Goal: Complete Application Form: Complete application form

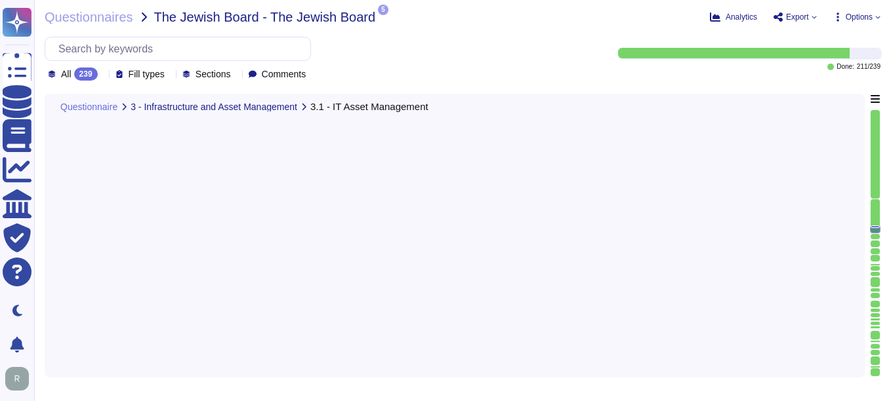
type textarea "N/A"
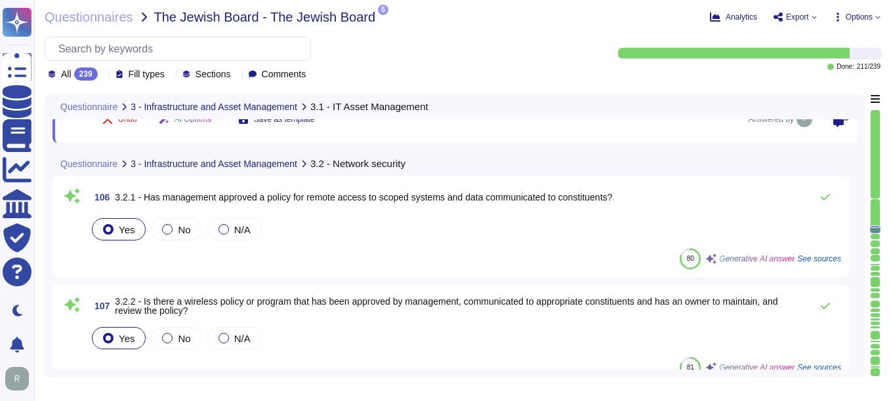
type textarea "N/A"
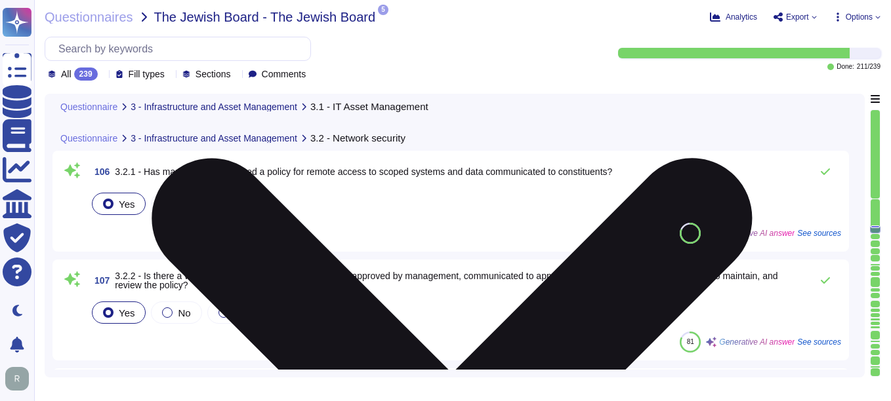
scroll to position [11019, 0]
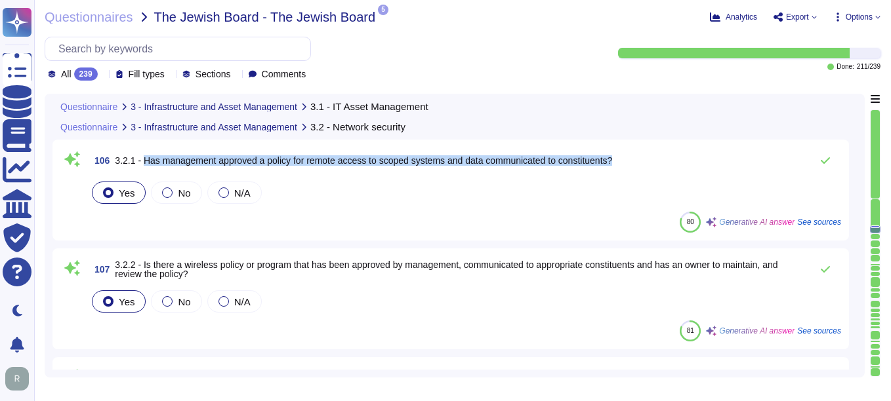
drag, startPoint x: 144, startPoint y: 161, endPoint x: 644, endPoint y: 161, distance: 499.8
click at [637, 161] on div "106 3.2.1 - Has management approved a policy for remote access to scoped system…" at bounding box center [465, 161] width 752 height 26
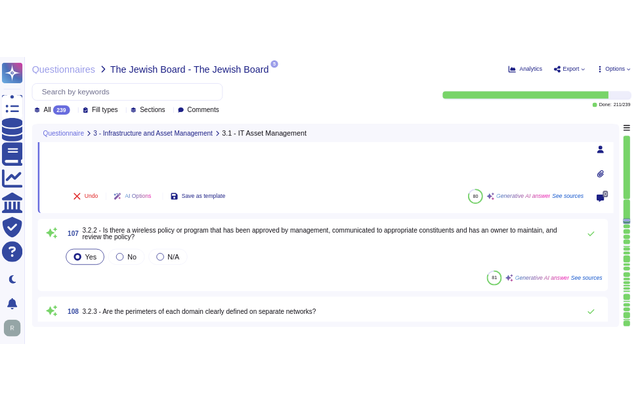
scroll to position [10879, 0]
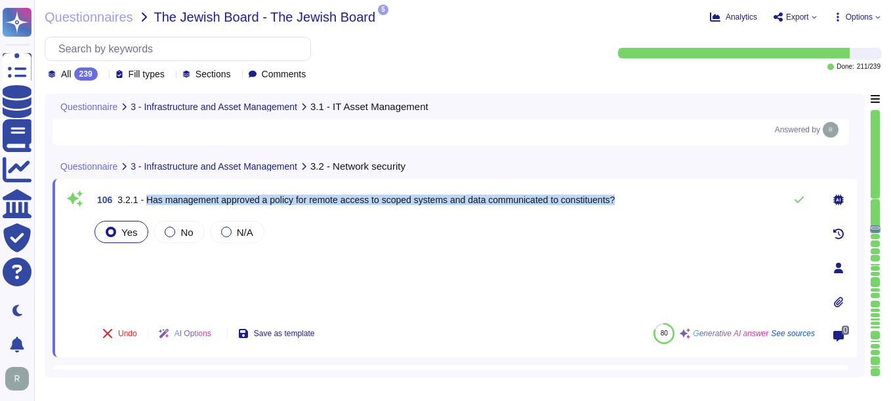
type textarea "N/A"
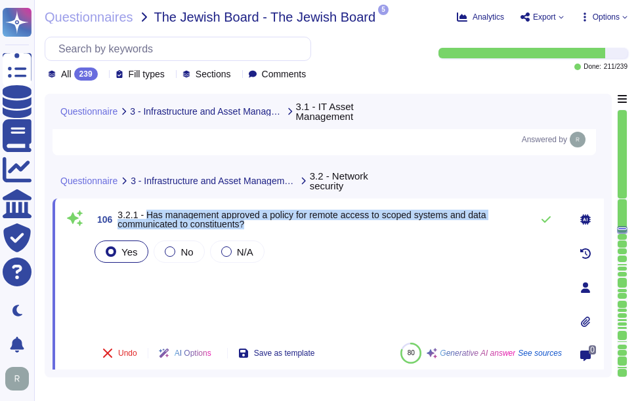
click at [152, 213] on span "3.2.1 - Has management approved a policy for remote access to scoped systems an…" at bounding box center [301, 220] width 368 height 20
drag, startPoint x: 145, startPoint y: 212, endPoint x: 268, endPoint y: 225, distance: 123.4
click at [268, 225] on span "3.2.1 - Has management approved a policy for remote access to scoped systems an…" at bounding box center [320, 220] width 407 height 18
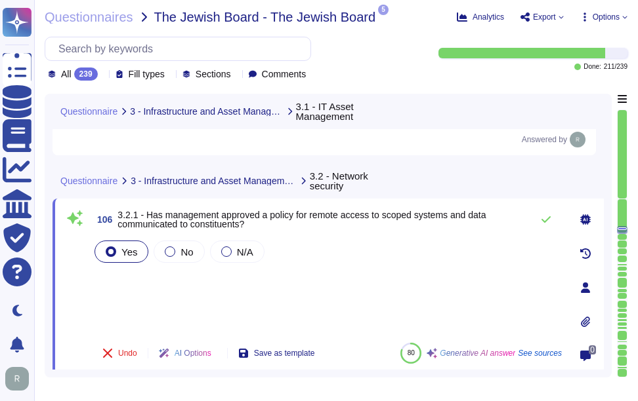
click at [316, 285] on div "Yes No N/A" at bounding box center [327, 285] width 470 height 94
click at [545, 220] on icon at bounding box center [545, 219] width 10 height 10
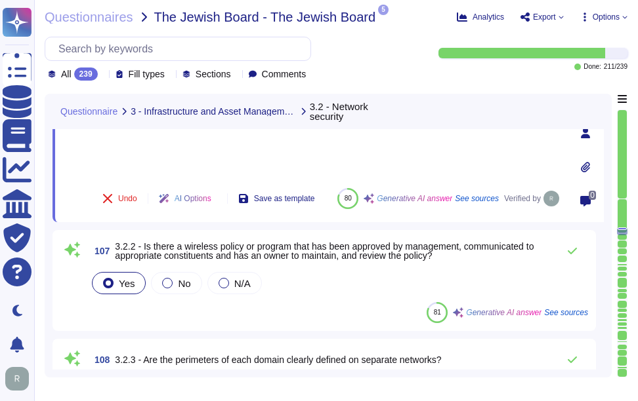
scroll to position [11076, 0]
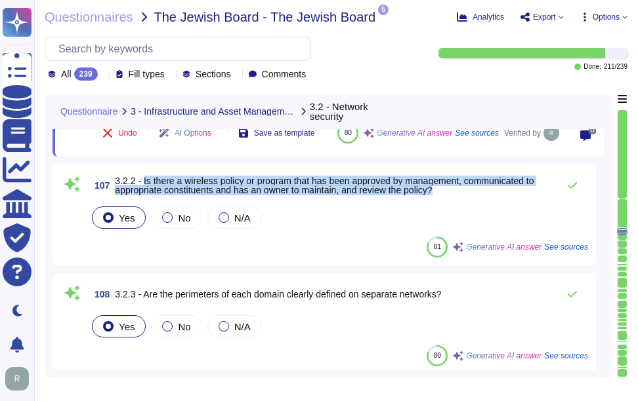
drag, startPoint x: 143, startPoint y: 182, endPoint x: 448, endPoint y: 190, distance: 305.1
click at [448, 190] on span "3.2.2 - Is there a wireless policy or program that has been approved by managem…" at bounding box center [333, 185] width 436 height 18
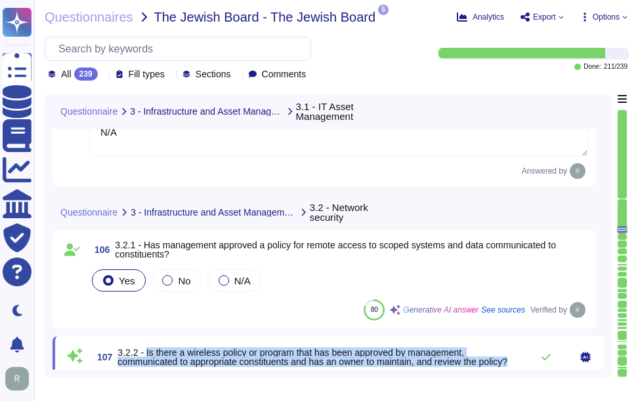
type textarea "N/A"
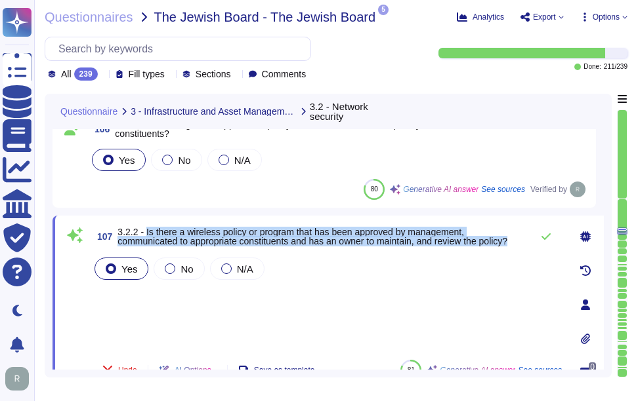
scroll to position [11011, 0]
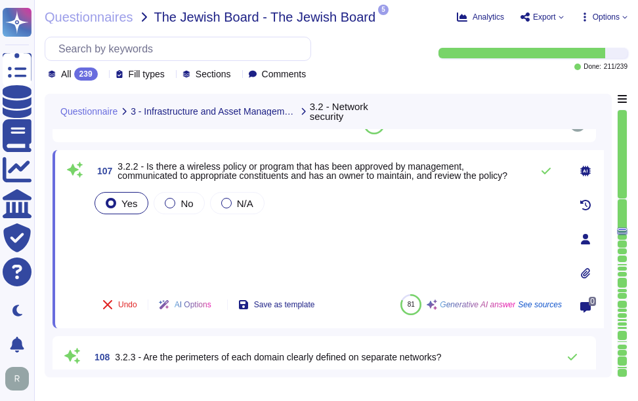
click at [468, 235] on div "Yes No N/A" at bounding box center [327, 237] width 470 height 94
click at [544, 174] on icon at bounding box center [545, 171] width 9 height 7
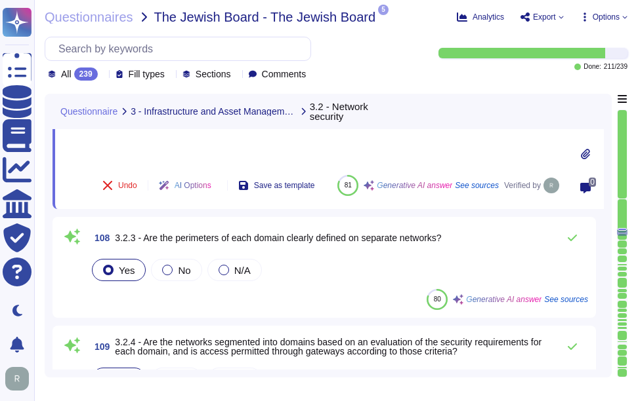
scroll to position [11142, 0]
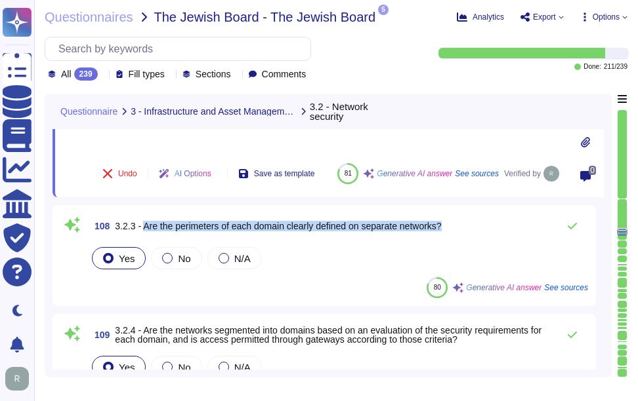
drag, startPoint x: 145, startPoint y: 226, endPoint x: 451, endPoint y: 226, distance: 305.7
click at [451, 226] on div "108 3.2.3 - Are the perimeters of each domain clearly defined on separate netwo…" at bounding box center [338, 226] width 499 height 26
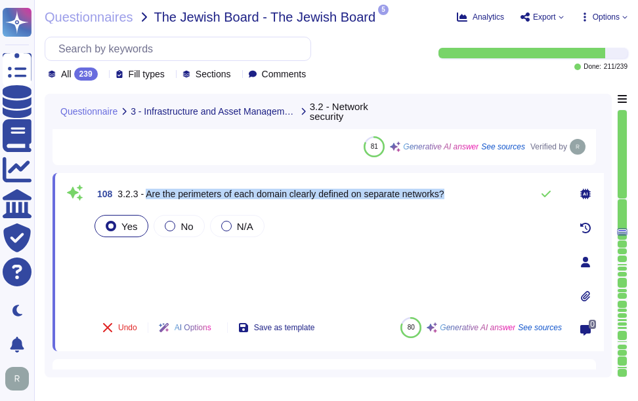
scroll to position [11076, 0]
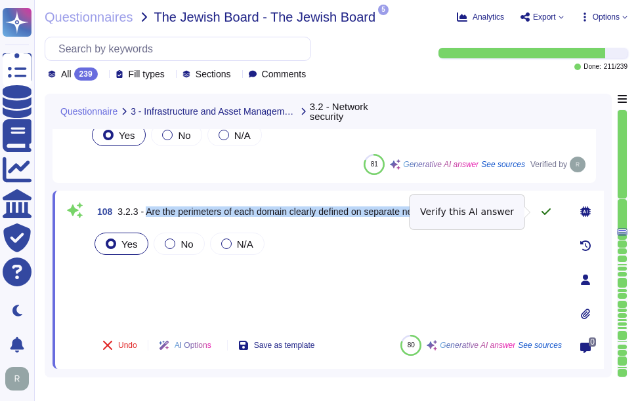
click at [543, 209] on icon at bounding box center [545, 212] width 10 height 10
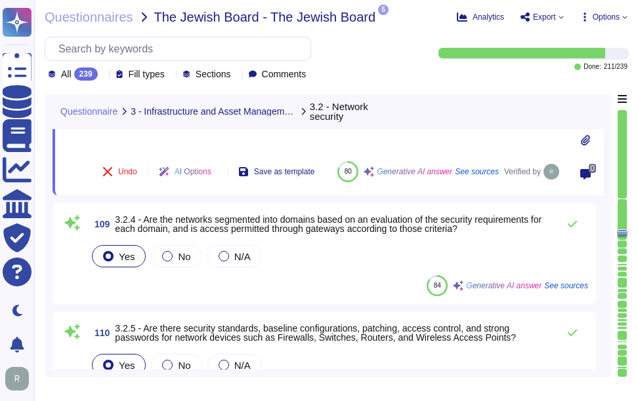
scroll to position [11273, 0]
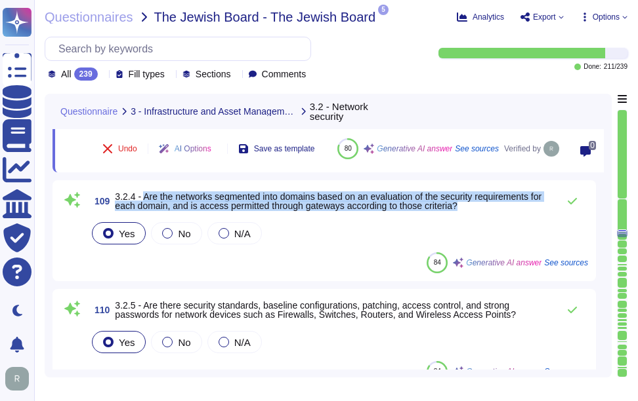
drag, startPoint x: 146, startPoint y: 195, endPoint x: 481, endPoint y: 203, distance: 335.9
click at [481, 203] on span "3.2.4 - Are the networks segmented into domains based on an evaluation of the s…" at bounding box center [333, 201] width 436 height 18
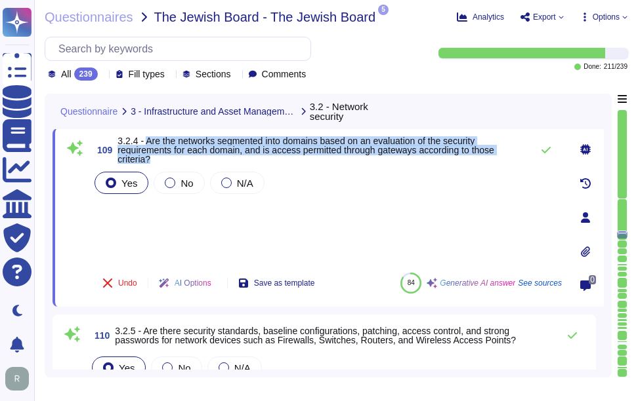
scroll to position [11207, 0]
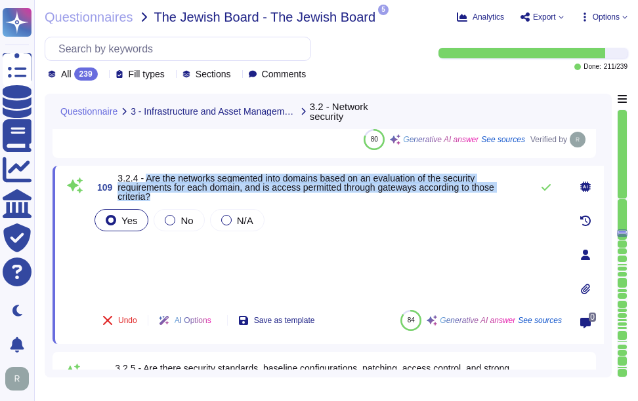
click at [349, 276] on div "Yes No N/A" at bounding box center [327, 253] width 470 height 93
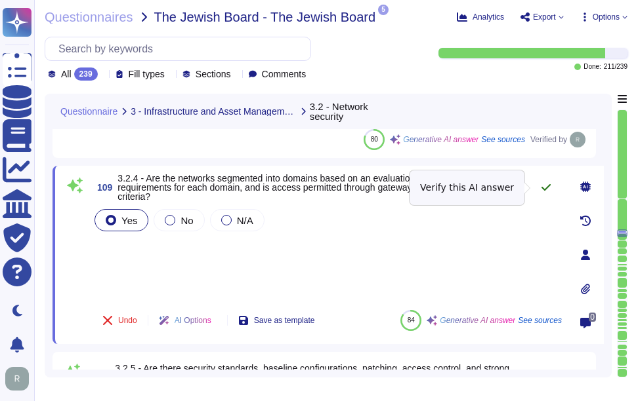
click at [543, 191] on icon at bounding box center [545, 187] width 10 height 10
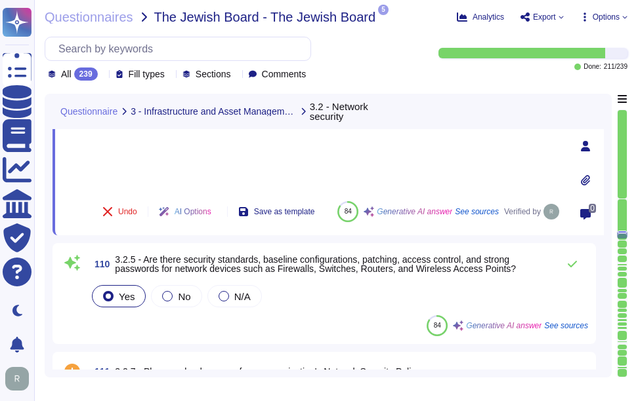
scroll to position [11339, 0]
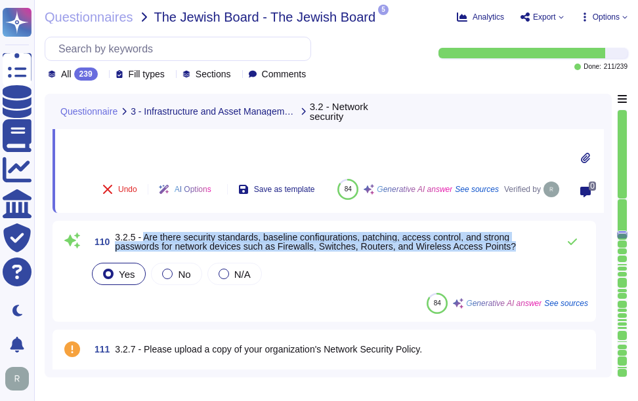
drag, startPoint x: 146, startPoint y: 236, endPoint x: 514, endPoint y: 250, distance: 368.9
click at [514, 250] on span "3.2.5 - Are there security standards, baseline configurations, patching, access…" at bounding box center [333, 242] width 436 height 18
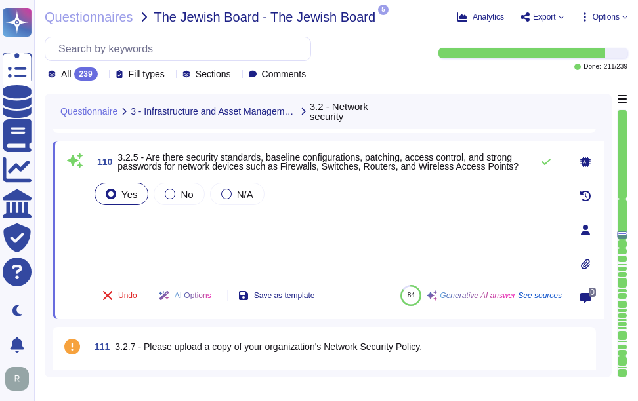
click at [328, 230] on div "Yes No N/A" at bounding box center [327, 227] width 470 height 94
click at [546, 164] on icon at bounding box center [545, 162] width 10 height 10
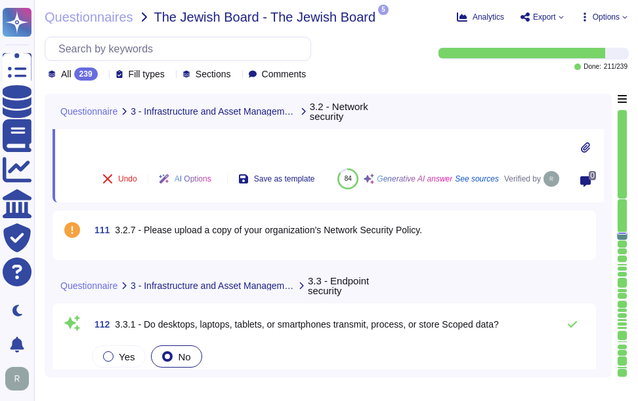
scroll to position [11470, 0]
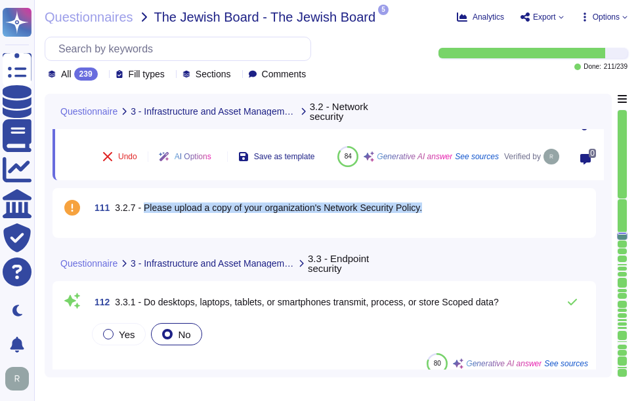
drag, startPoint x: 145, startPoint y: 210, endPoint x: 448, endPoint y: 210, distance: 303.0
click at [448, 210] on div "111 3.2.7 - Please upload a copy of your organization's Network Security Policy." at bounding box center [338, 208] width 499 height 24
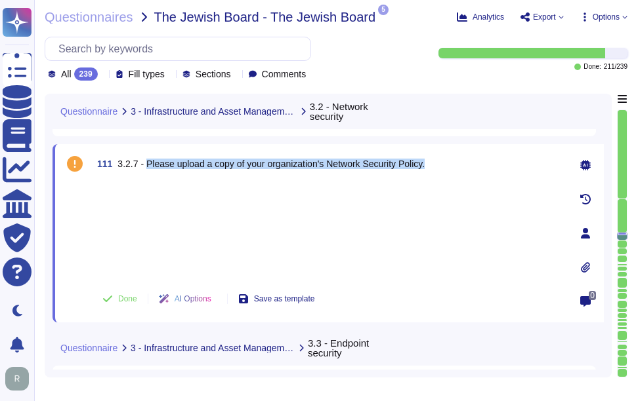
scroll to position [11404, 0]
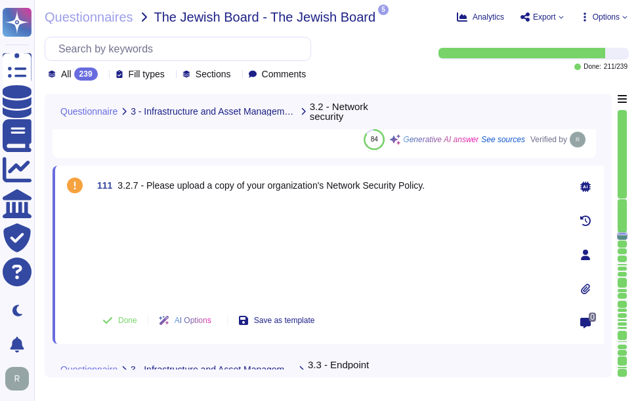
click at [584, 289] on icon at bounding box center [585, 289] width 9 height 10
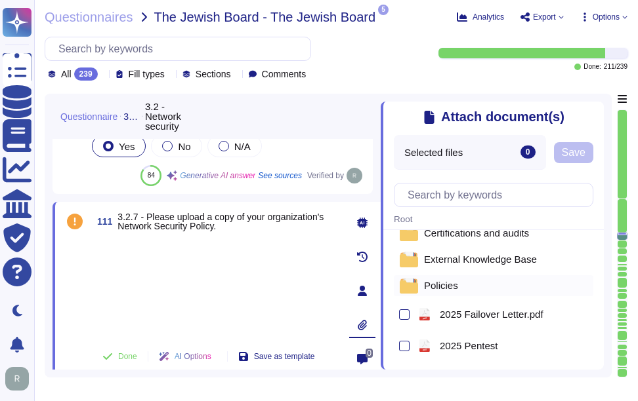
scroll to position [0, 0]
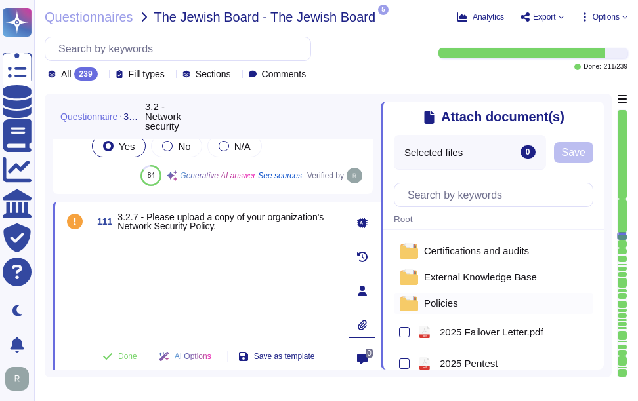
click at [441, 300] on span "Policies" at bounding box center [441, 303] width 34 height 10
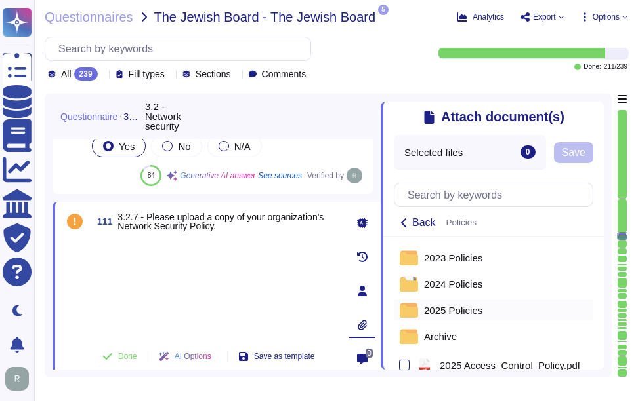
click at [470, 312] on span "2025 Policies" at bounding box center [453, 311] width 58 height 10
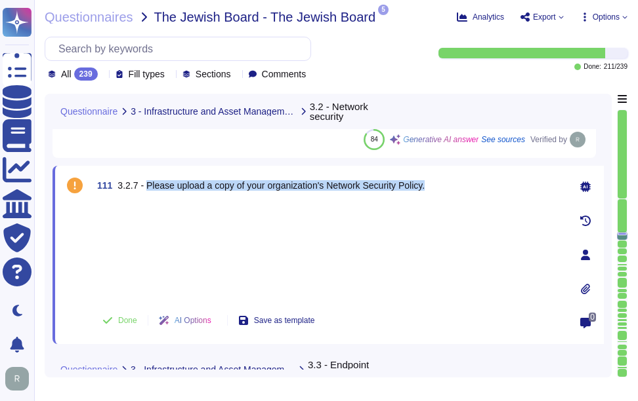
drag, startPoint x: 148, startPoint y: 186, endPoint x: 460, endPoint y: 189, distance: 312.2
click at [460, 189] on div "111 3.2.7 - Please upload a copy of your organization's Network Security Policy." at bounding box center [327, 186] width 470 height 24
drag, startPoint x: 97, startPoint y: 184, endPoint x: 447, endPoint y: 182, distance: 349.6
click at [447, 182] on div "111 3.2.7 - Please upload a copy of your organization's Network Security Policy." at bounding box center [327, 186] width 470 height 24
copy span "111 3.2.7 - Please upload a copy of your organization's Network Security Policy."
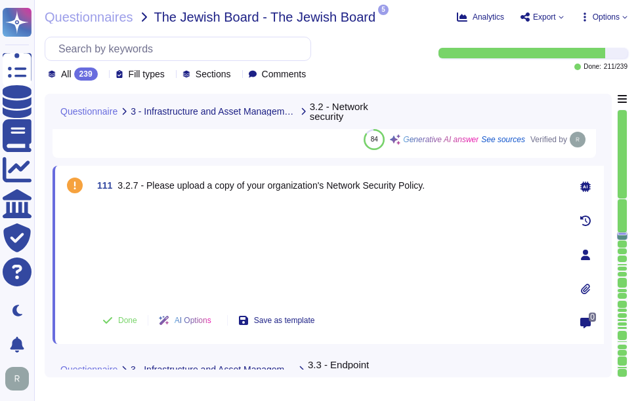
click at [285, 258] on div at bounding box center [327, 251] width 470 height 97
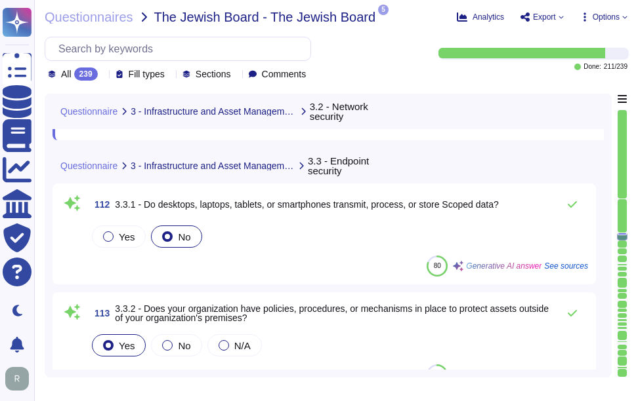
scroll to position [11601, 0]
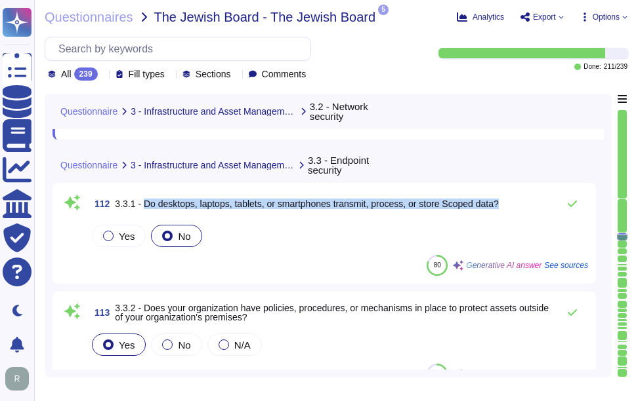
drag, startPoint x: 144, startPoint y: 203, endPoint x: 554, endPoint y: 186, distance: 411.0
click at [554, 186] on div "112 3.3.1 - Do desktops, laptops, tablets, or smartphones transmit, process, or…" at bounding box center [323, 233] width 543 height 101
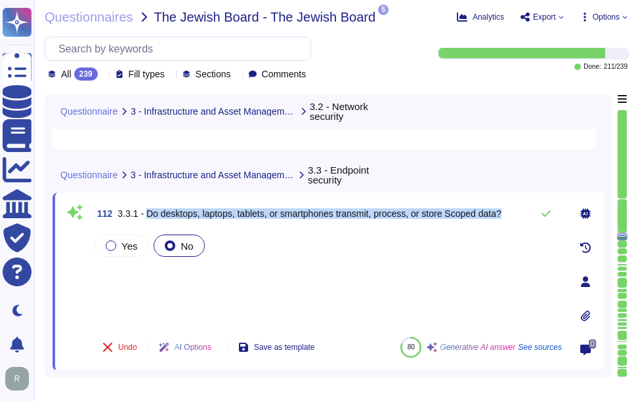
scroll to position [11470, 0]
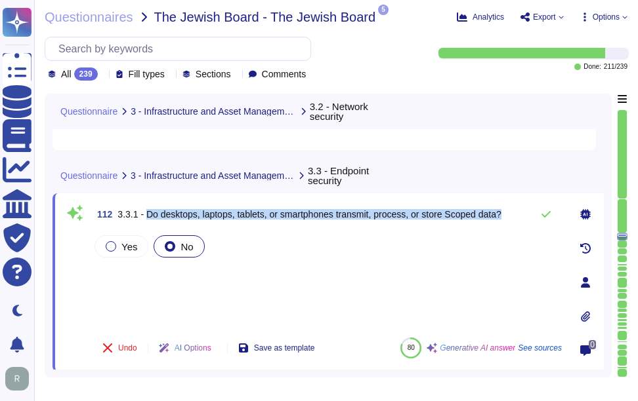
click at [188, 214] on span "3.3.1 - Do desktops, laptops, tablets, or smartphones transmit, process, or sto…" at bounding box center [308, 214] width 383 height 10
drag, startPoint x: 145, startPoint y: 213, endPoint x: 539, endPoint y: 201, distance: 393.7
click at [539, 201] on div "112 3.3.1 - Do desktops, laptops, tablets, or smartphones transmit, process, or…" at bounding box center [327, 214] width 470 height 26
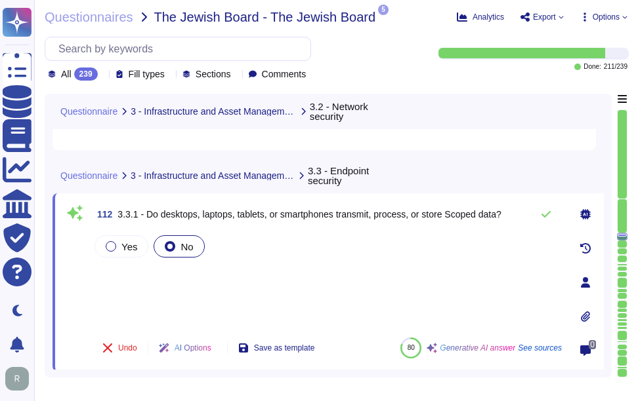
click at [103, 75] on icon at bounding box center [103, 75] width 0 height 0
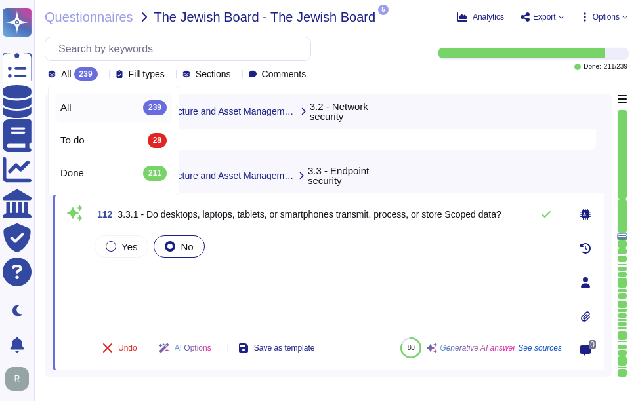
click at [103, 75] on icon at bounding box center [103, 75] width 0 height 0
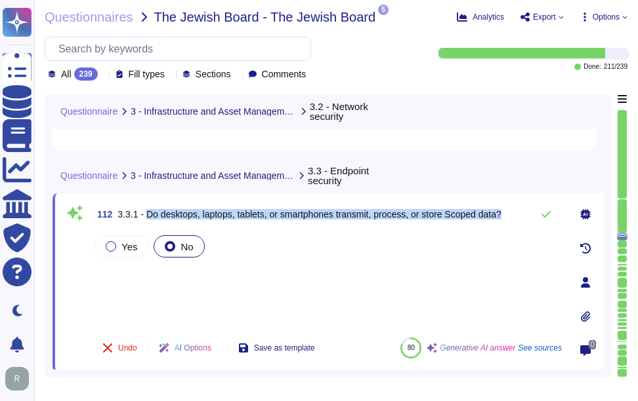
drag, startPoint x: 145, startPoint y: 213, endPoint x: 512, endPoint y: 211, distance: 366.7
click at [512, 211] on div "112 3.3.1 - Do desktops, laptops, tablets, or smartphones transmit, process, or…" at bounding box center [327, 214] width 470 height 26
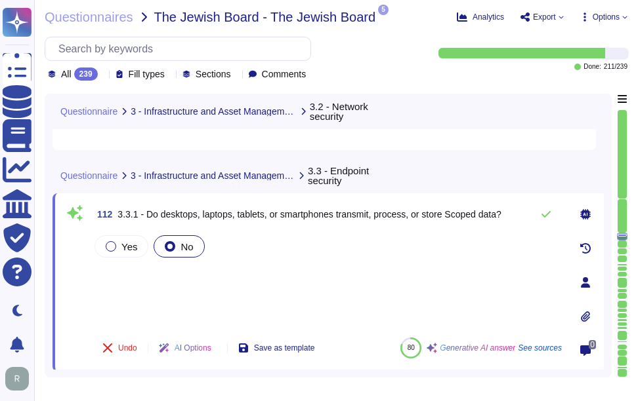
click at [118, 274] on div "Yes No" at bounding box center [327, 280] width 470 height 94
click at [126, 305] on div "Yes No" at bounding box center [327, 280] width 470 height 94
click at [127, 282] on div "Yes No" at bounding box center [327, 280] width 470 height 94
click at [544, 213] on icon at bounding box center [545, 214] width 10 height 10
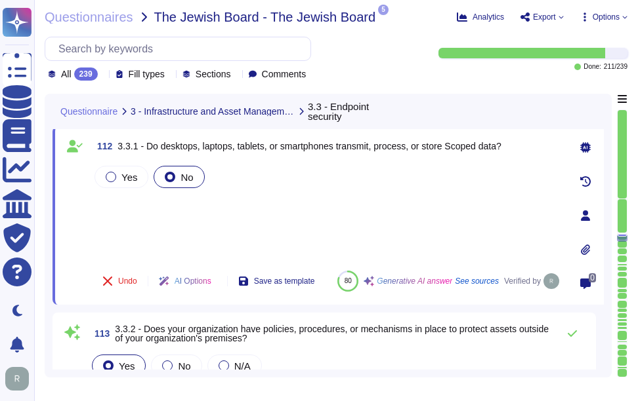
scroll to position [11535, 0]
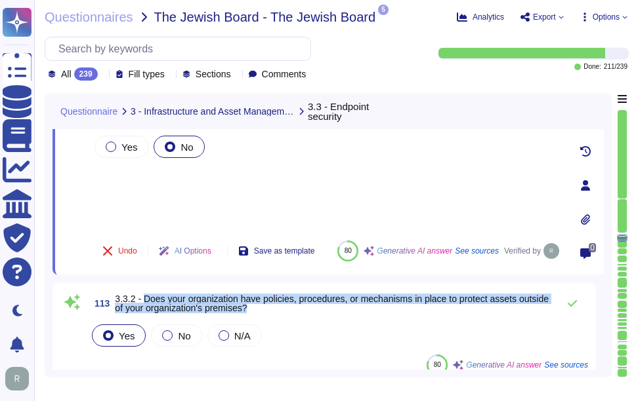
drag, startPoint x: 146, startPoint y: 297, endPoint x: 292, endPoint y: 306, distance: 146.5
click at [292, 306] on span "3.3.2 - Does your organization have policies, procedures, or mechanisms in plac…" at bounding box center [333, 304] width 436 height 18
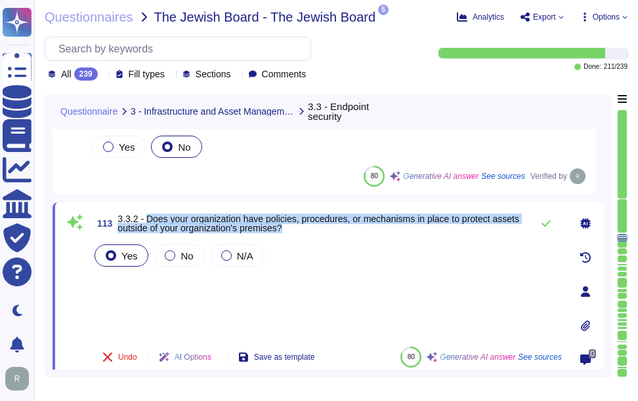
click at [166, 220] on span "3.3.2 - Does your organization have policies, procedures, or mechanisms in plac…" at bounding box center [317, 224] width 401 height 20
drag, startPoint x: 147, startPoint y: 218, endPoint x: 292, endPoint y: 225, distance: 145.1
click at [292, 225] on span "3.3.2 - Does your organization have policies, procedures, or mechanisms in plac…" at bounding box center [320, 223] width 407 height 18
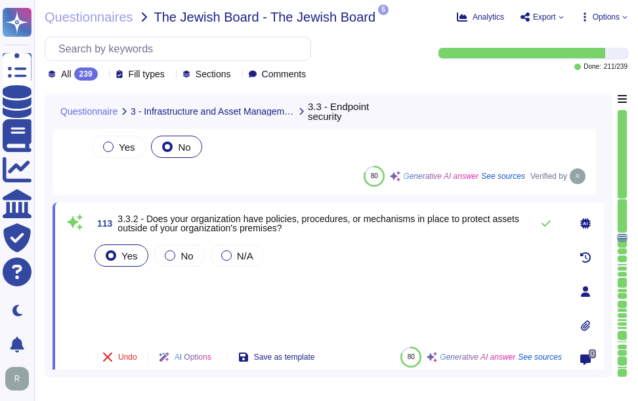
click at [170, 314] on div "Yes No N/A" at bounding box center [327, 289] width 470 height 94
click at [544, 224] on icon at bounding box center [545, 223] width 10 height 10
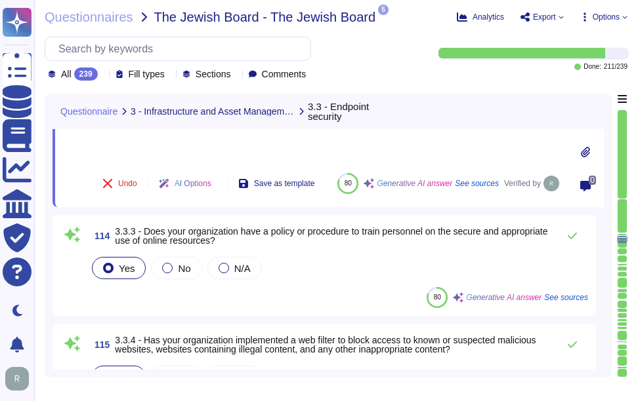
scroll to position [11732, 0]
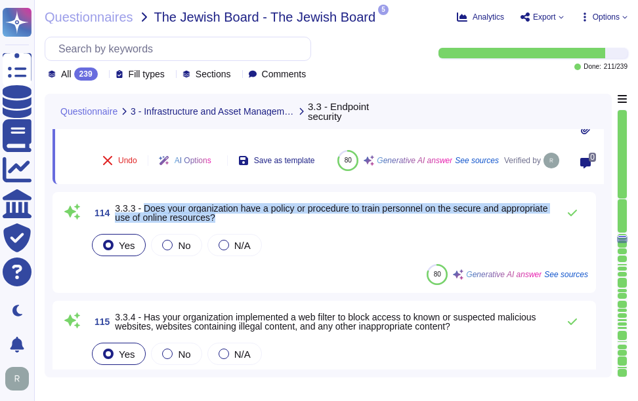
drag, startPoint x: 144, startPoint y: 207, endPoint x: 290, endPoint y: 215, distance: 145.8
click at [290, 215] on span "3.3.3 - Does your organization have a policy or procedure to train personnel on…" at bounding box center [333, 213] width 436 height 18
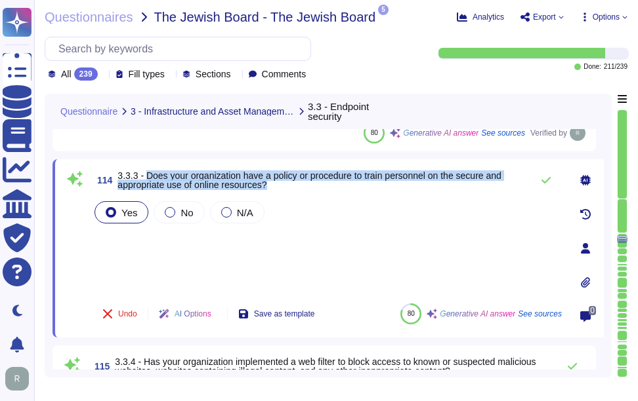
scroll to position [11667, 0]
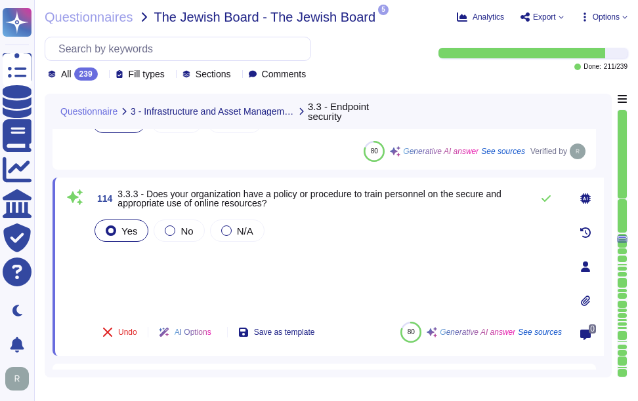
click at [276, 277] on div "Yes No N/A" at bounding box center [327, 264] width 470 height 94
click at [546, 197] on icon at bounding box center [545, 199] width 10 height 10
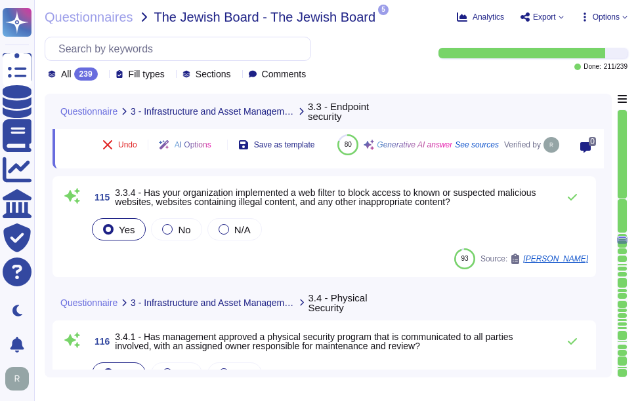
scroll to position [11863, 0]
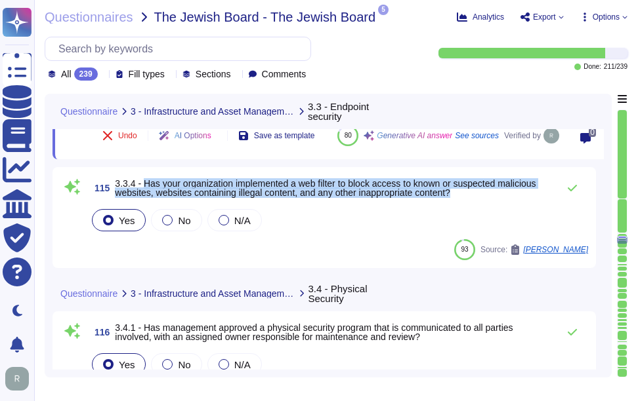
drag, startPoint x: 144, startPoint y: 184, endPoint x: 474, endPoint y: 193, distance: 330.1
click at [474, 193] on span "3.3.4 - Has your organization implemented a web filter to block access to known…" at bounding box center [333, 188] width 436 height 18
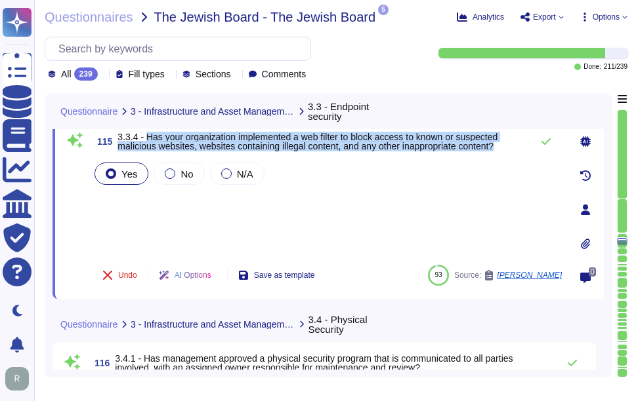
scroll to position [11798, 0]
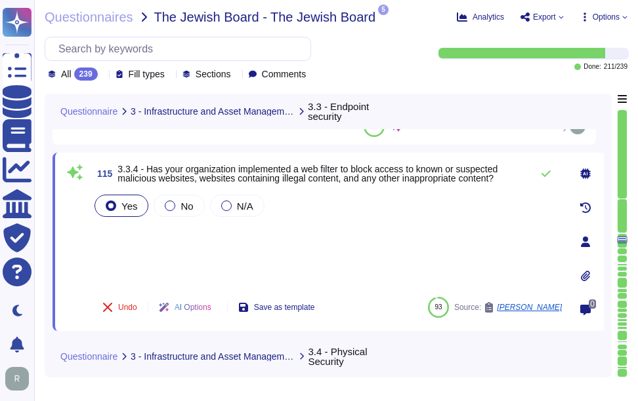
click at [302, 239] on div "Yes No N/A" at bounding box center [327, 239] width 470 height 94
click at [542, 174] on icon at bounding box center [545, 174] width 9 height 7
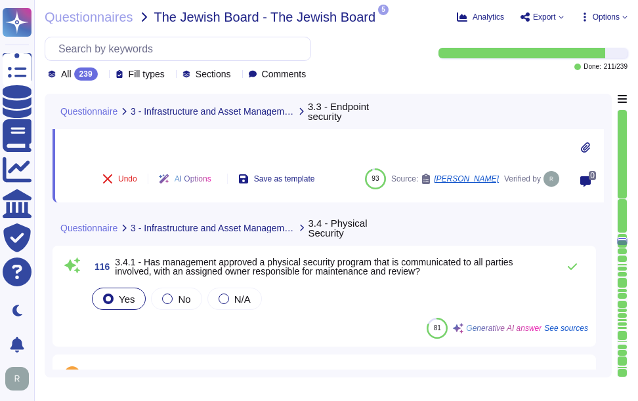
scroll to position [11995, 0]
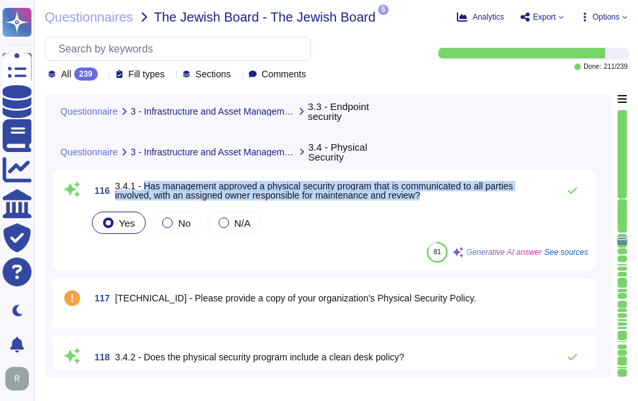
drag, startPoint x: 146, startPoint y: 186, endPoint x: 428, endPoint y: 195, distance: 282.8
click at [428, 195] on span "3.4.1 - Has management approved a physical security program that is communicate…" at bounding box center [333, 191] width 436 height 18
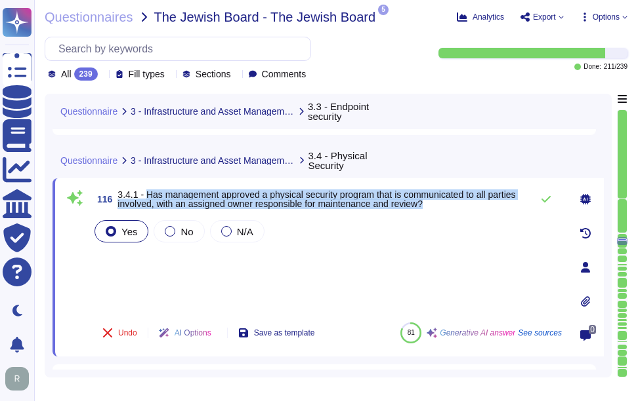
scroll to position [11929, 0]
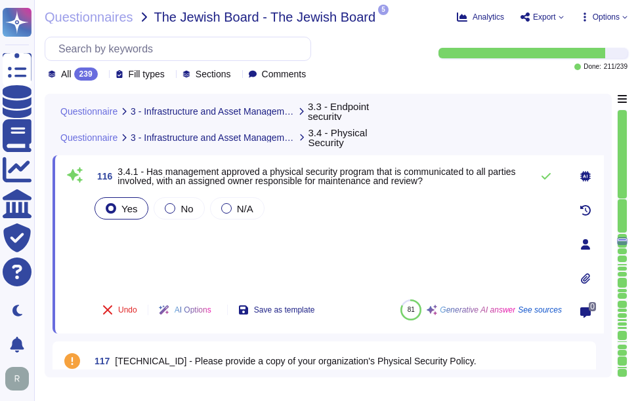
click at [304, 275] on div "Yes No N/A" at bounding box center [327, 242] width 470 height 94
click at [546, 176] on icon at bounding box center [545, 176] width 9 height 7
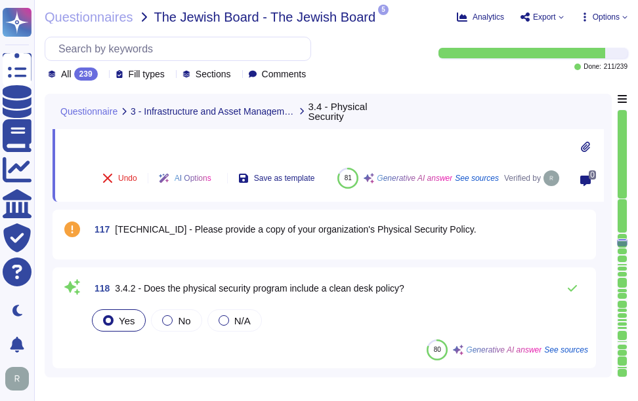
scroll to position [12060, 0]
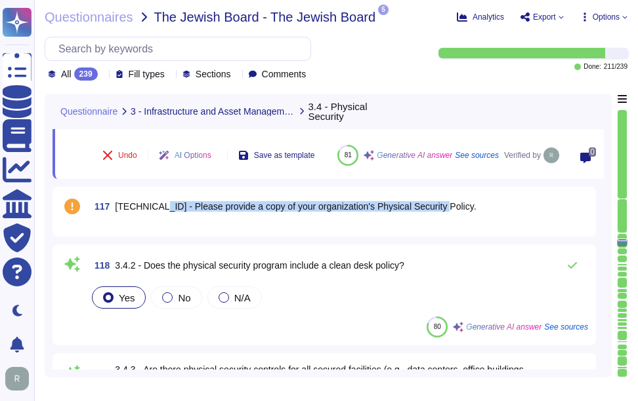
drag, startPoint x: 150, startPoint y: 205, endPoint x: 437, endPoint y: 204, distance: 287.3
click at [437, 204] on div "117 [TECHNICAL_ID] - Please provide a copy of your organization's Physical Secu…" at bounding box center [338, 207] width 499 height 24
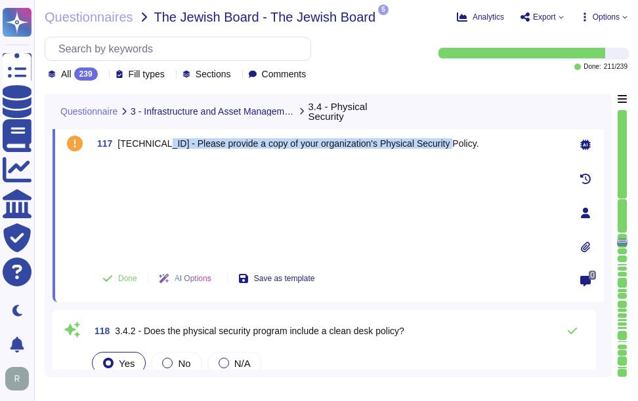
scroll to position [11995, 0]
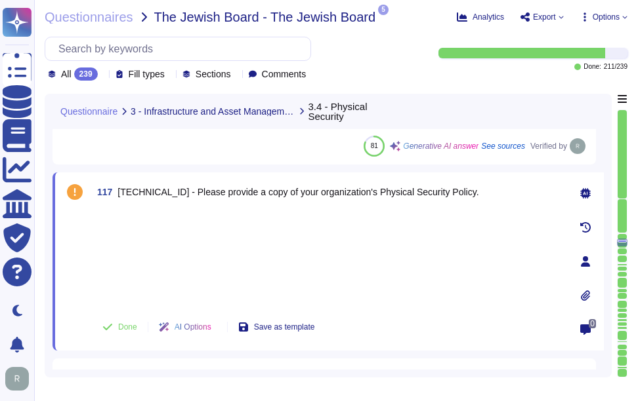
click at [585, 293] on icon at bounding box center [585, 296] width 9 height 10
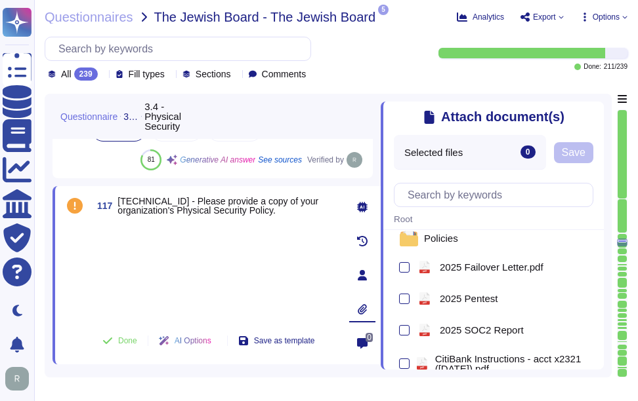
scroll to position [66, 0]
click at [439, 239] on span "Policies" at bounding box center [441, 238] width 34 height 10
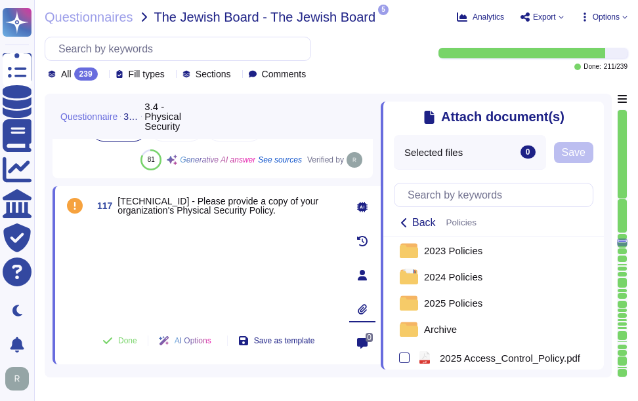
scroll to position [0, 0]
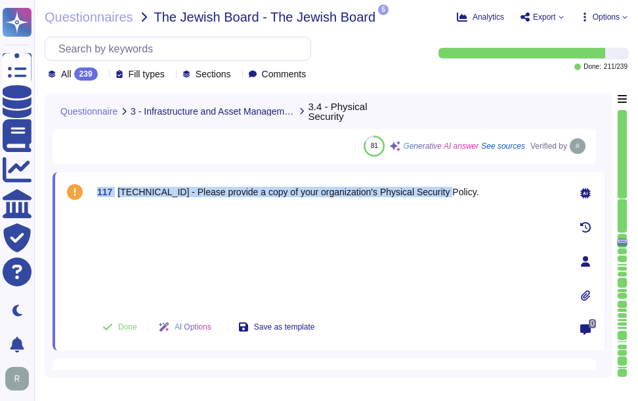
drag, startPoint x: 96, startPoint y: 192, endPoint x: 442, endPoint y: 189, distance: 345.7
click at [442, 189] on div "117 [TECHNICAL_ID] - Please provide a copy of your organization's Physical Secu…" at bounding box center [327, 192] width 470 height 24
copy span "117 [TECHNICAL_ID] - Please provide a copy of your organization's Physical Secu…"
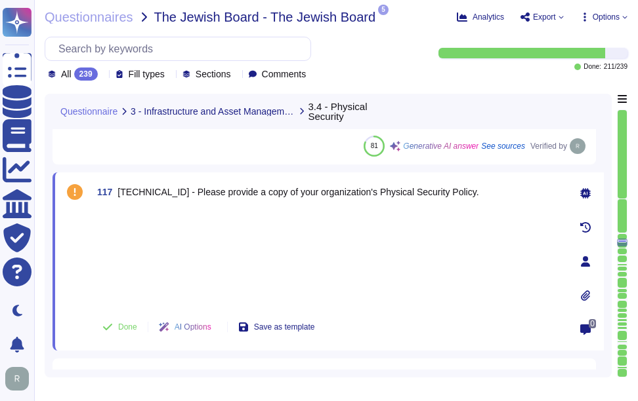
click at [348, 248] on div at bounding box center [327, 257] width 470 height 97
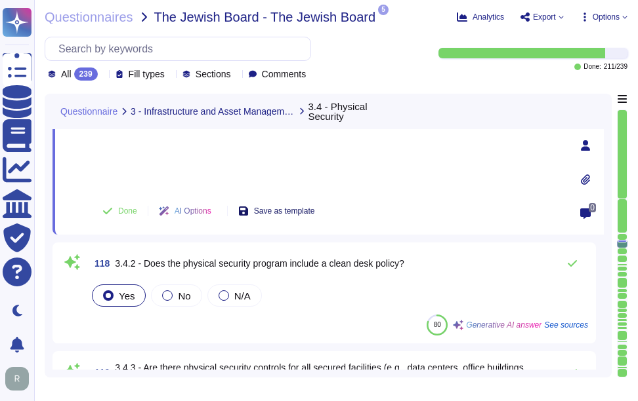
scroll to position [12126, 0]
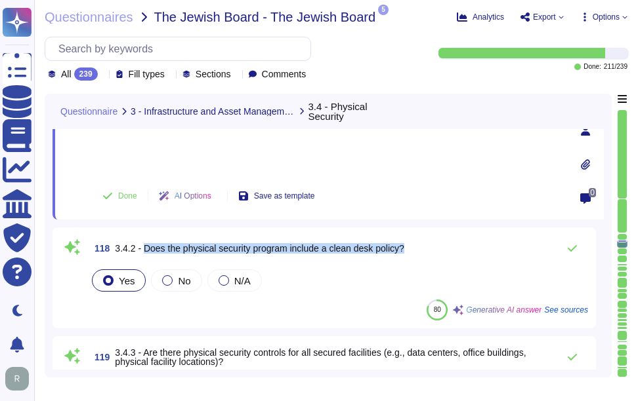
drag, startPoint x: 144, startPoint y: 249, endPoint x: 422, endPoint y: 246, distance: 278.1
click at [422, 246] on div "118 3.4.2 - Does the physical security program include a clean desk policy?" at bounding box center [338, 248] width 499 height 26
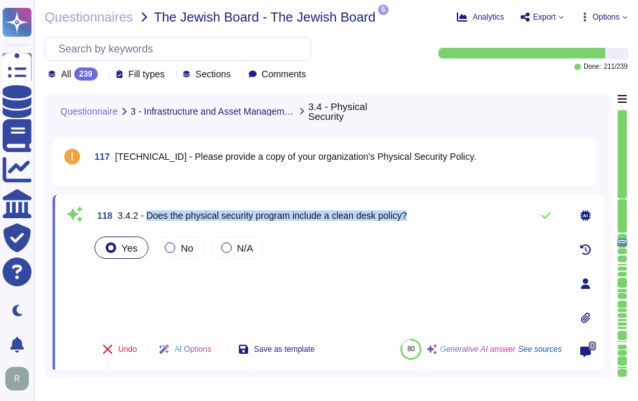
scroll to position [12060, 0]
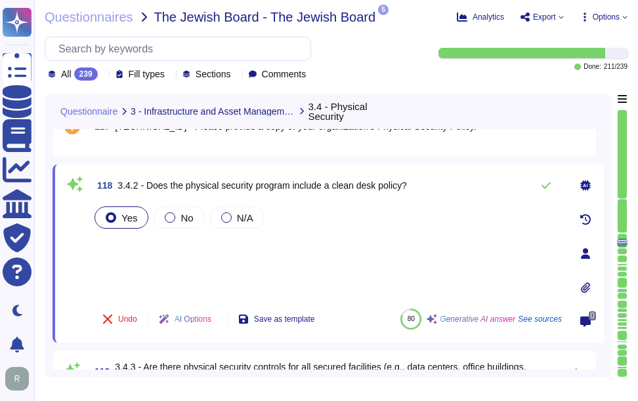
click at [197, 245] on div "Yes No N/A" at bounding box center [327, 251] width 470 height 94
click at [544, 183] on icon at bounding box center [545, 185] width 10 height 10
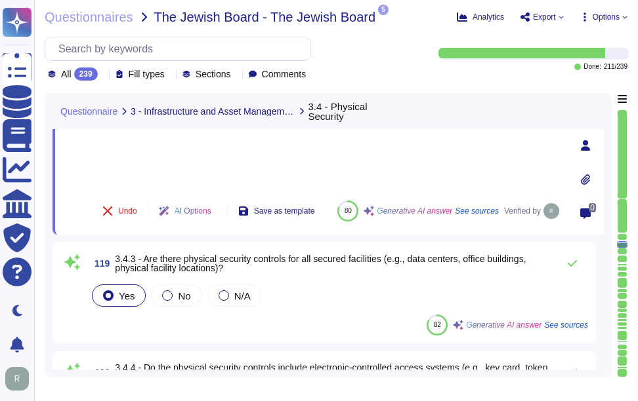
scroll to position [12191, 0]
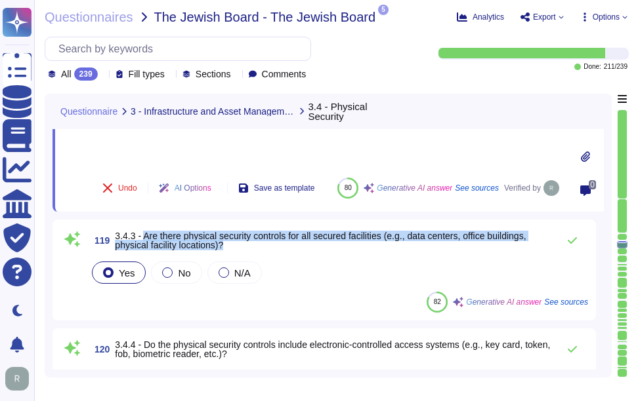
drag, startPoint x: 144, startPoint y: 234, endPoint x: 264, endPoint y: 246, distance: 120.7
click at [264, 246] on span "3.4.3 - Are there physical security controls for all secured facilities (e.g., …" at bounding box center [333, 241] width 436 height 18
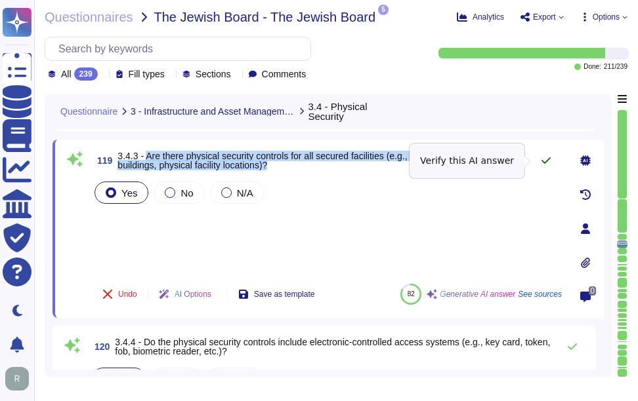
click at [543, 159] on icon at bounding box center [545, 160] width 10 height 10
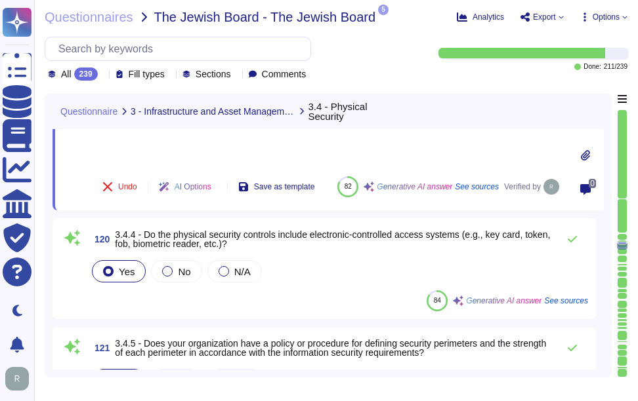
scroll to position [12323, 0]
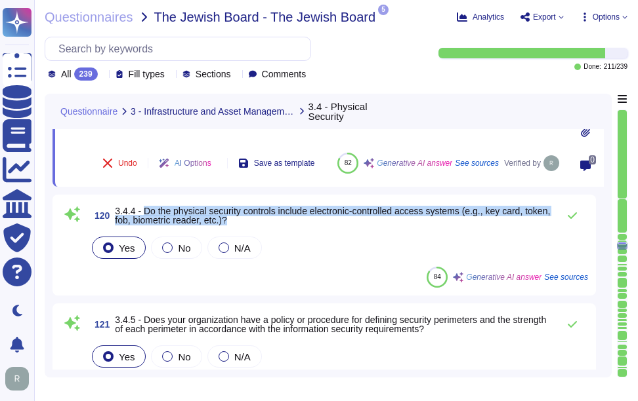
drag, startPoint x: 144, startPoint y: 212, endPoint x: 266, endPoint y: 220, distance: 122.3
click at [266, 220] on span "3.4.4 - Do the physical security controls include electronic-controlled access …" at bounding box center [333, 216] width 436 height 18
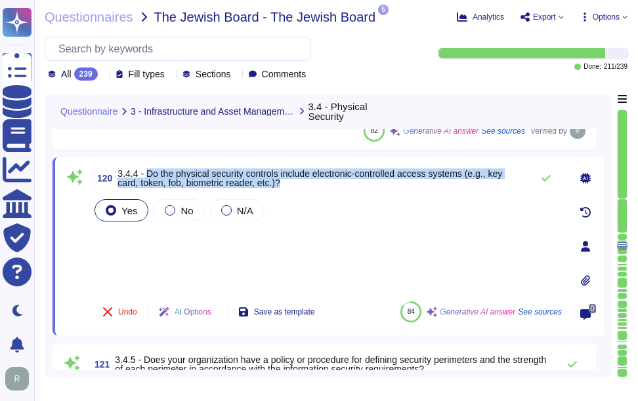
scroll to position [12257, 0]
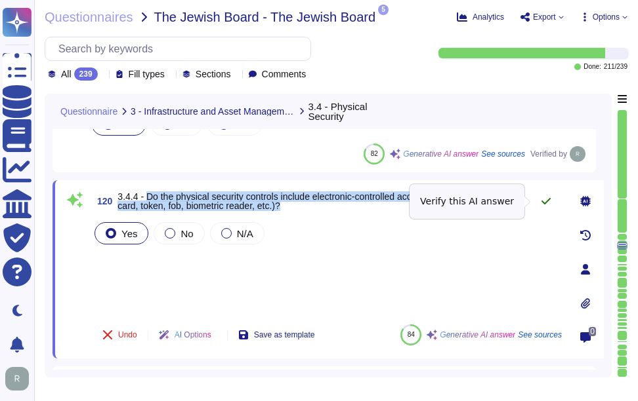
click at [542, 200] on icon at bounding box center [545, 201] width 10 height 10
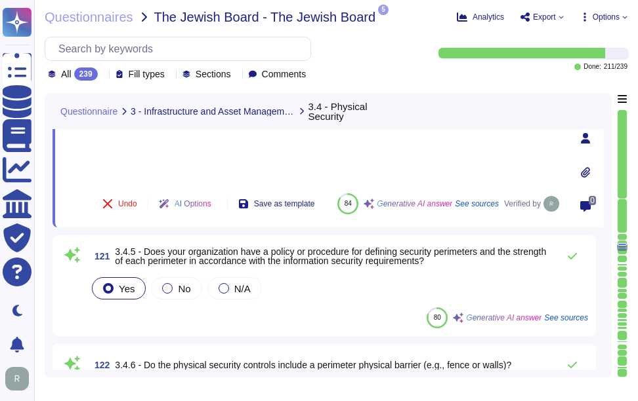
scroll to position [12388, 0]
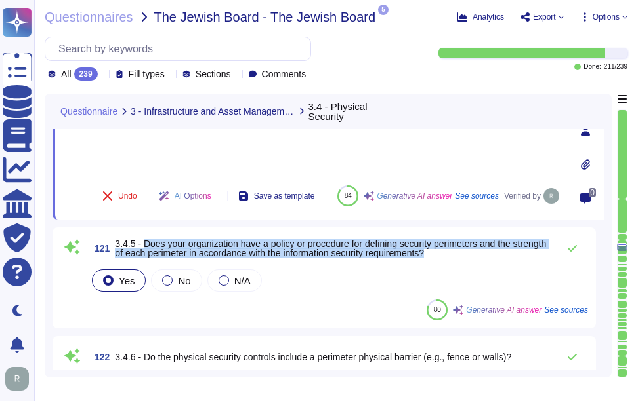
drag, startPoint x: 146, startPoint y: 242, endPoint x: 476, endPoint y: 251, distance: 330.7
click at [476, 251] on span "3.4.5 - Does your organization have a policy or procedure for defining security…" at bounding box center [333, 248] width 436 height 18
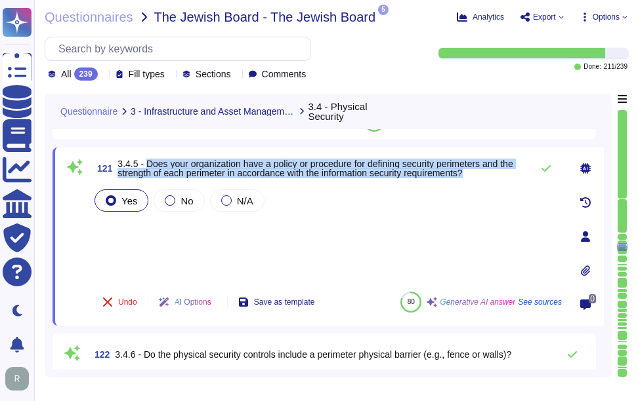
scroll to position [12323, 0]
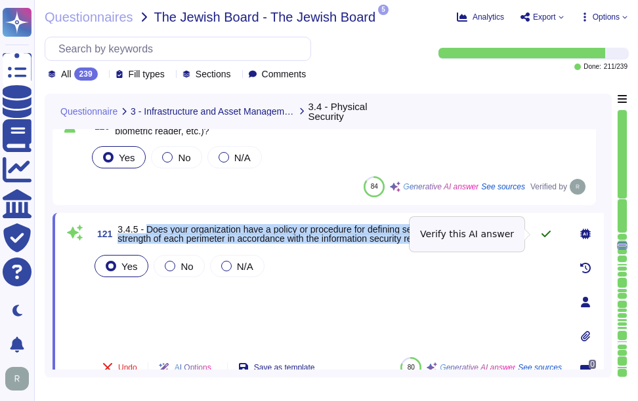
click at [542, 233] on icon at bounding box center [545, 234] width 10 height 10
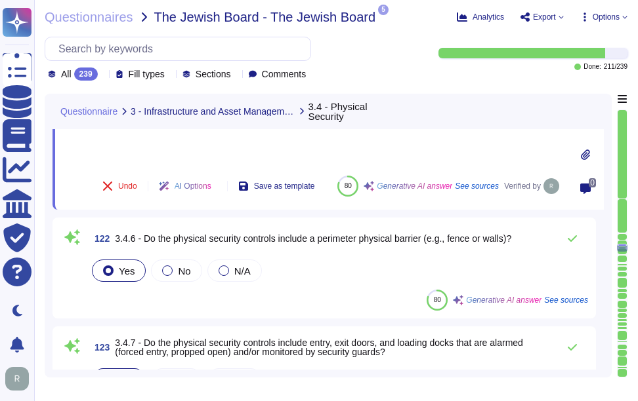
scroll to position [12519, 0]
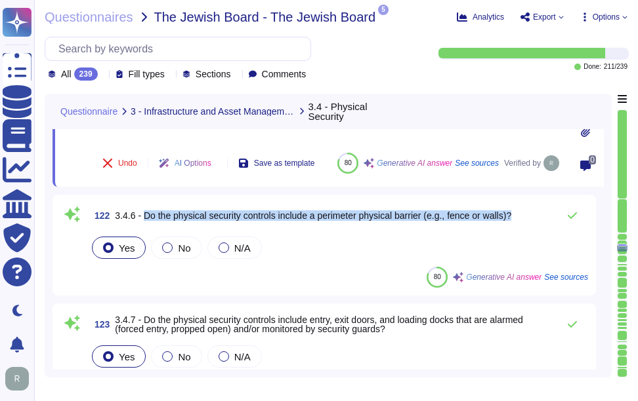
drag, startPoint x: 143, startPoint y: 214, endPoint x: 519, endPoint y: 209, distance: 375.9
click at [519, 209] on div "122 3.4.6 - Do the physical security controls include a perimeter physical barr…" at bounding box center [338, 216] width 499 height 26
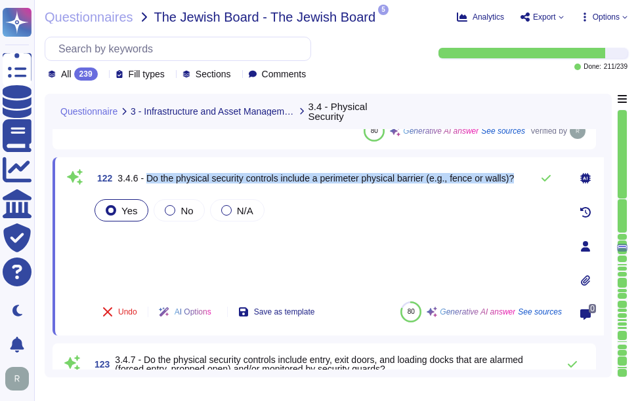
scroll to position [12454, 0]
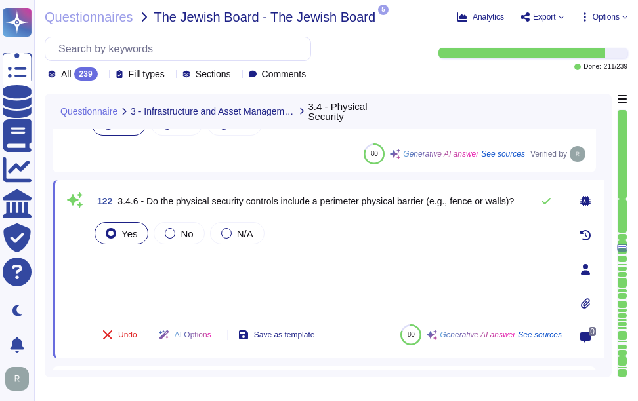
click at [283, 266] on div "Yes No N/A" at bounding box center [327, 267] width 470 height 94
click at [143, 277] on div "Yes No N/A" at bounding box center [327, 267] width 470 height 94
click at [119, 258] on div "Yes No N/A" at bounding box center [327, 267] width 470 height 94
click at [128, 289] on div "Yes No N/A" at bounding box center [327, 267] width 470 height 94
click at [548, 199] on icon at bounding box center [545, 201] width 10 height 10
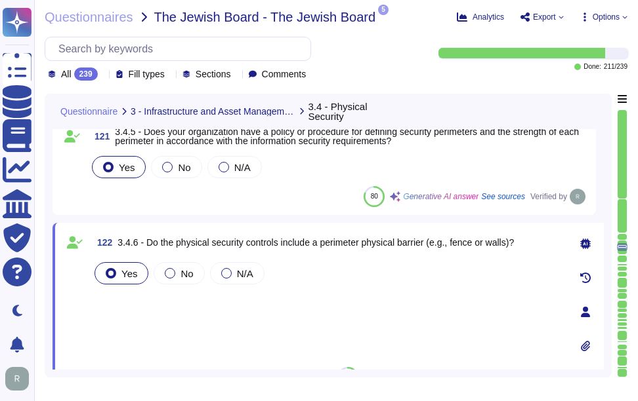
scroll to position [12388, 0]
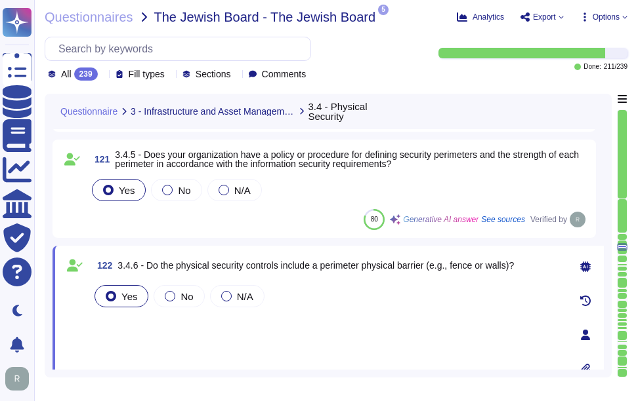
click at [128, 319] on div "Yes No N/A" at bounding box center [327, 331] width 470 height 97
click at [134, 340] on div "Yes No N/A" at bounding box center [327, 331] width 470 height 97
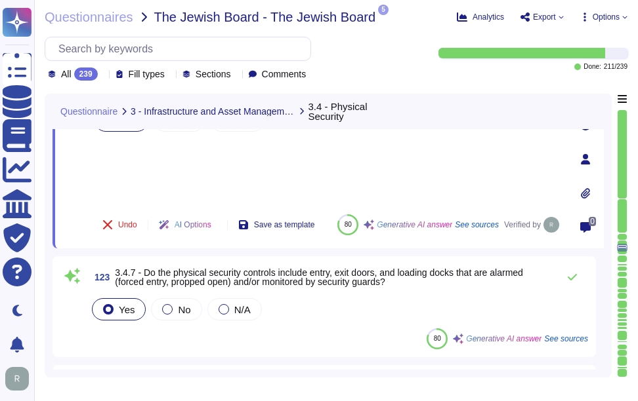
scroll to position [12585, 0]
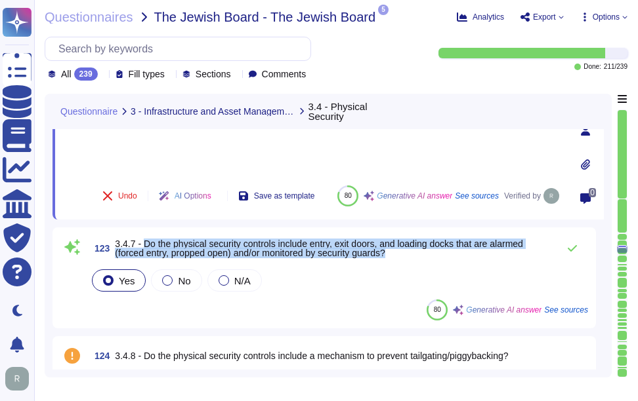
drag, startPoint x: 144, startPoint y: 242, endPoint x: 403, endPoint y: 253, distance: 258.7
click at [403, 253] on span "3.4.7 - Do the physical security controls include entry, exit doors, and loadin…" at bounding box center [333, 248] width 436 height 18
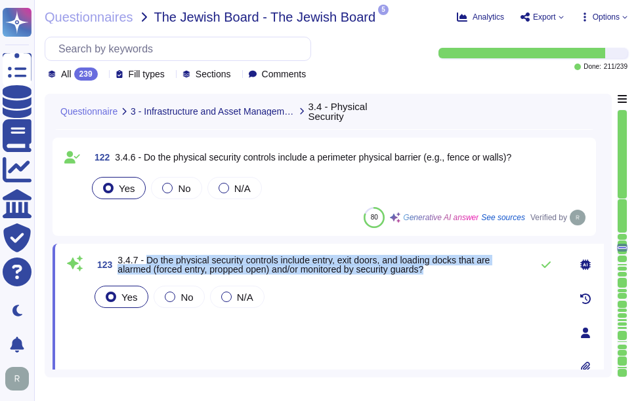
scroll to position [12519, 0]
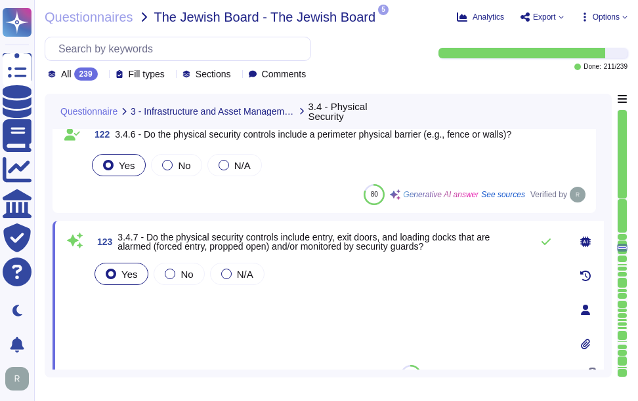
click at [239, 322] on div "Yes No N/A" at bounding box center [327, 307] width 470 height 94
click at [102, 298] on div "Yes No N/A" at bounding box center [327, 307] width 470 height 94
click at [123, 336] on div "Yes No N/A" at bounding box center [327, 307] width 470 height 94
click at [124, 301] on div "Yes No N/A" at bounding box center [327, 307] width 470 height 94
click at [544, 240] on icon at bounding box center [545, 242] width 10 height 10
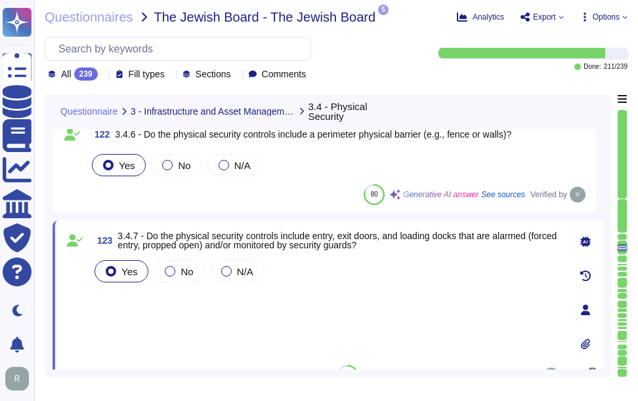
click at [138, 298] on div "Yes No N/A" at bounding box center [327, 306] width 470 height 97
click at [137, 306] on div "Yes No N/A" at bounding box center [327, 306] width 470 height 97
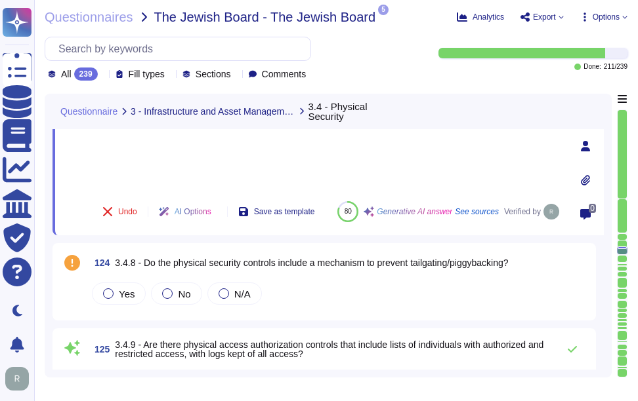
scroll to position [12716, 0]
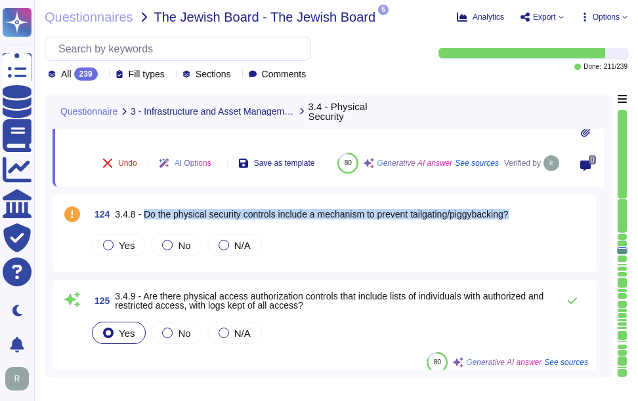
drag, startPoint x: 144, startPoint y: 213, endPoint x: 542, endPoint y: 209, distance: 398.2
click at [542, 209] on div "124 3.4.8 - Do the physical security controls include a mechanism to prevent ta…" at bounding box center [338, 215] width 499 height 24
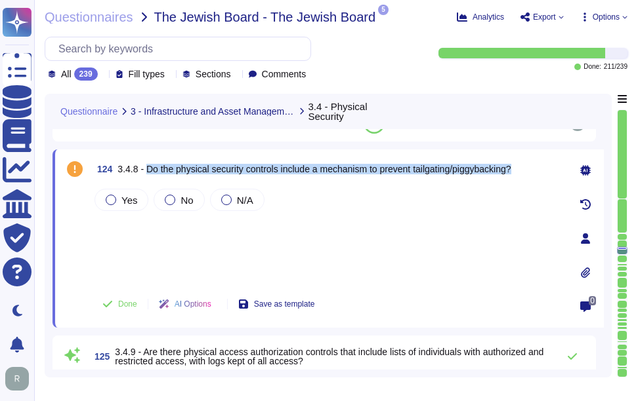
scroll to position [12651, 0]
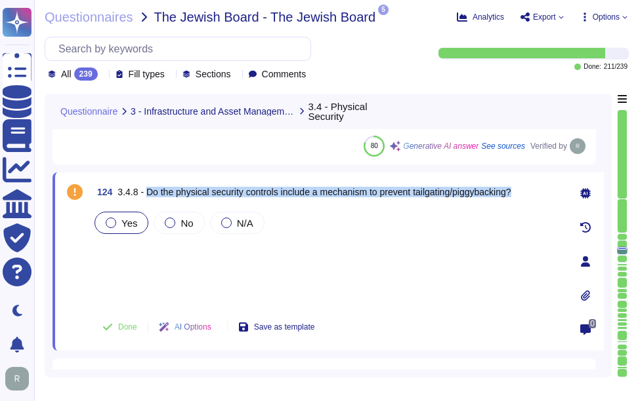
click at [120, 226] on label "Yes" at bounding box center [121, 223] width 31 height 10
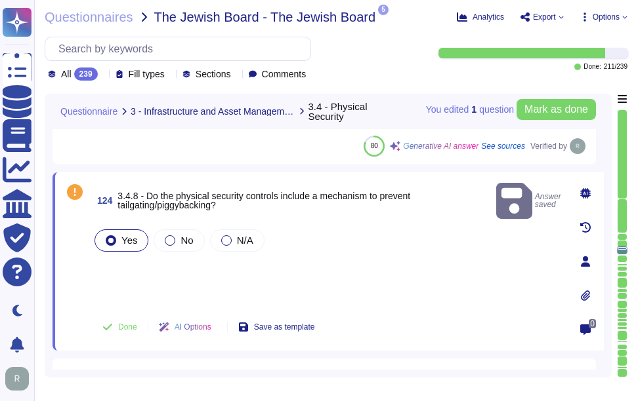
click at [312, 256] on div "Yes No N/A" at bounding box center [327, 266] width 470 height 79
click at [130, 325] on span "Done" at bounding box center [127, 327] width 19 height 8
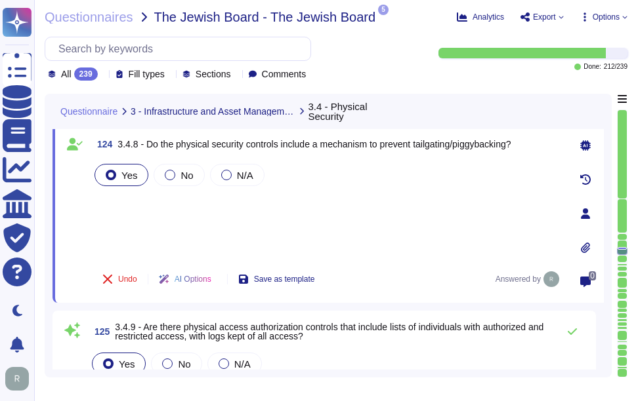
scroll to position [12782, 0]
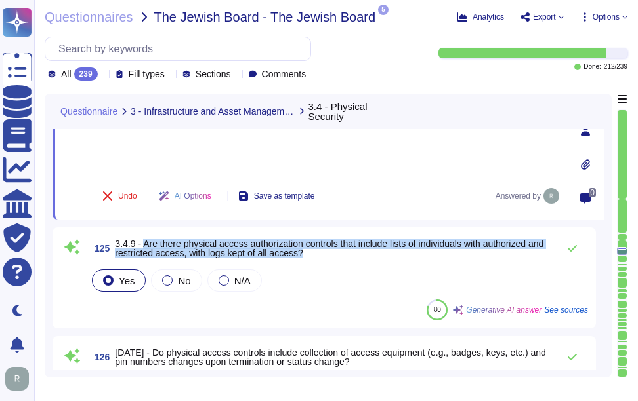
drag, startPoint x: 144, startPoint y: 242, endPoint x: 331, endPoint y: 255, distance: 187.4
click at [331, 255] on span "3.4.9 - Are there physical access authorization controls that include lists of …" at bounding box center [333, 248] width 436 height 18
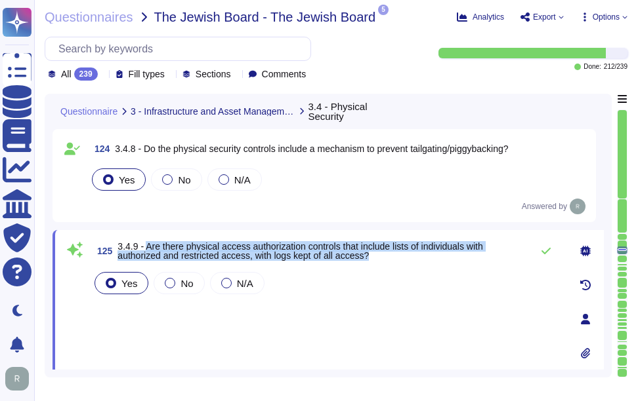
scroll to position [12716, 0]
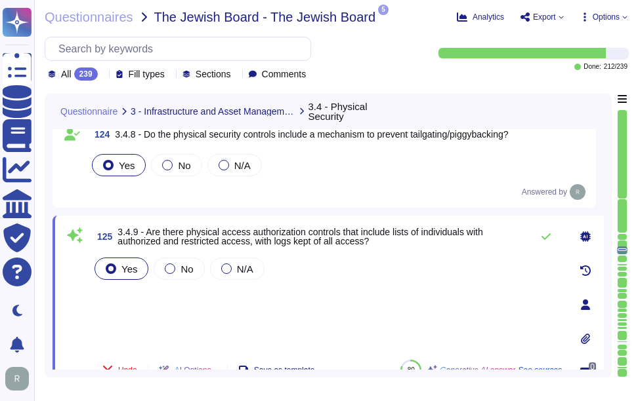
click at [596, 343] on div at bounding box center [585, 339] width 26 height 26
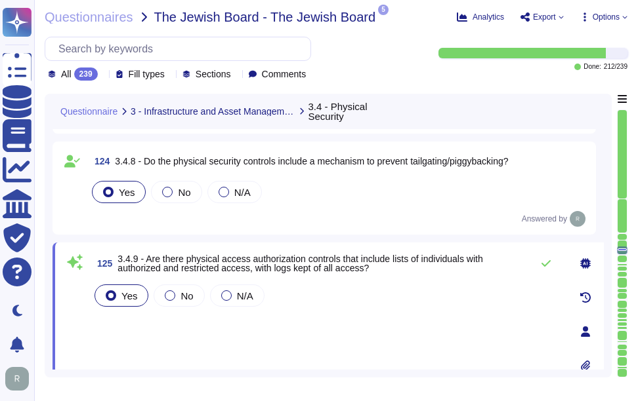
scroll to position [12712, 0]
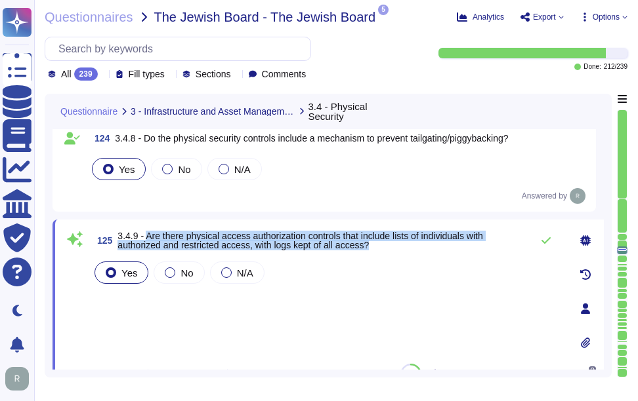
drag, startPoint x: 148, startPoint y: 234, endPoint x: 405, endPoint y: 249, distance: 257.6
click at [405, 249] on span "3.4.9 - Are there physical access authorization controls that include lists of …" at bounding box center [320, 241] width 407 height 18
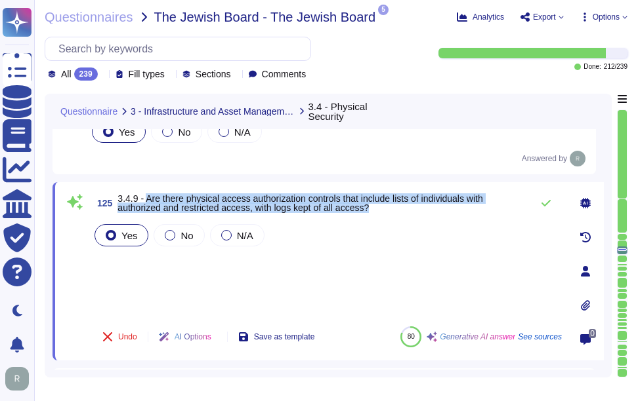
scroll to position [12778, 0]
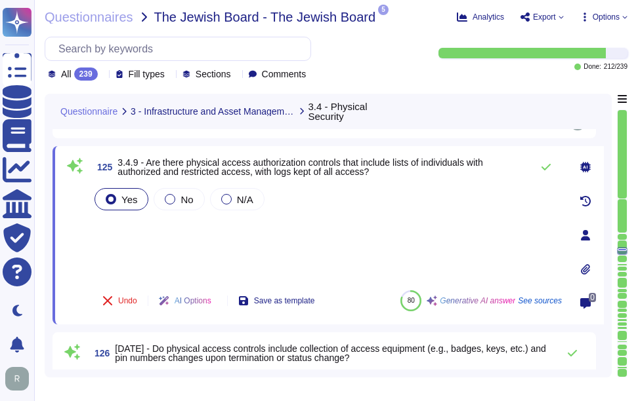
drag, startPoint x: 268, startPoint y: 259, endPoint x: 280, endPoint y: 253, distance: 14.1
click at [268, 258] on div "Yes No N/A" at bounding box center [327, 233] width 470 height 94
click at [552, 165] on button at bounding box center [545, 167] width 31 height 26
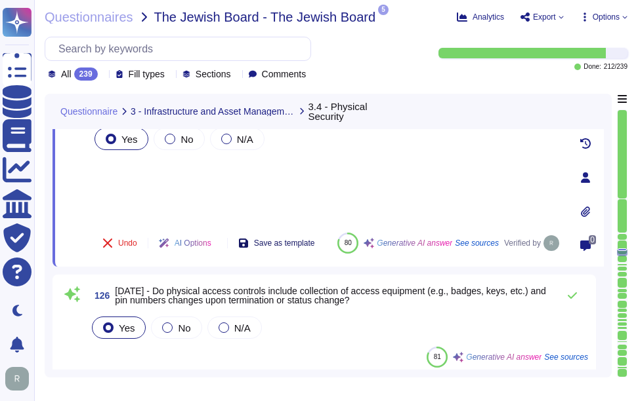
scroll to position [12909, 0]
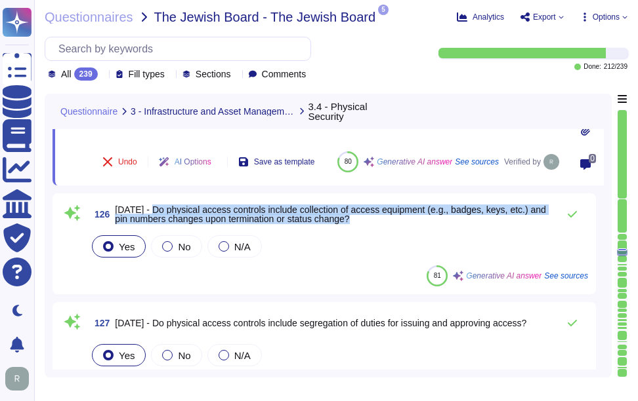
drag, startPoint x: 147, startPoint y: 210, endPoint x: 359, endPoint y: 222, distance: 212.2
click at [359, 222] on span "[DATE] - Do physical access controls include collection of access equipment (e.…" at bounding box center [333, 214] width 436 height 18
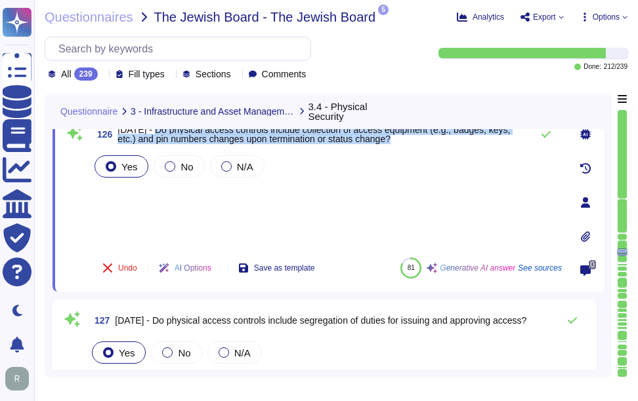
scroll to position [12843, 0]
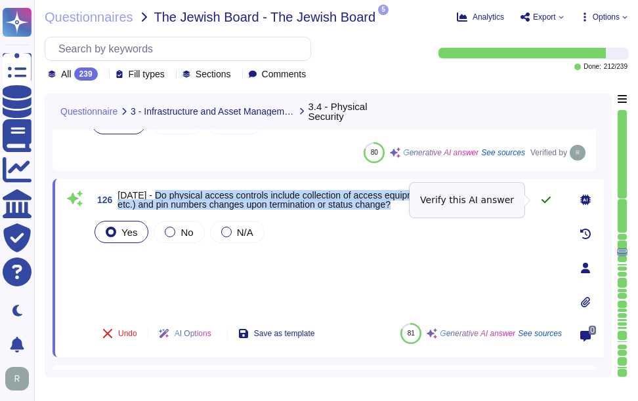
click at [543, 196] on icon at bounding box center [545, 200] width 10 height 10
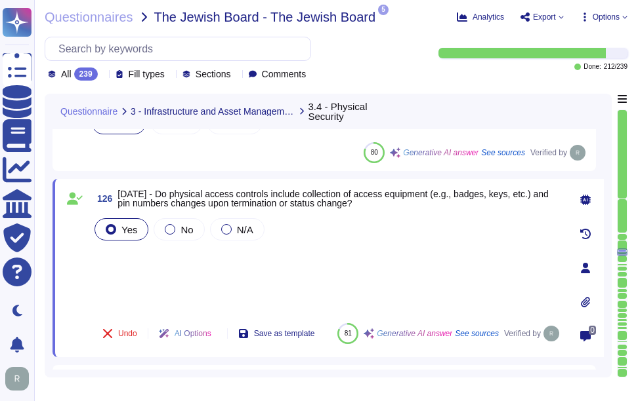
click at [170, 258] on div "Yes No N/A" at bounding box center [327, 264] width 470 height 97
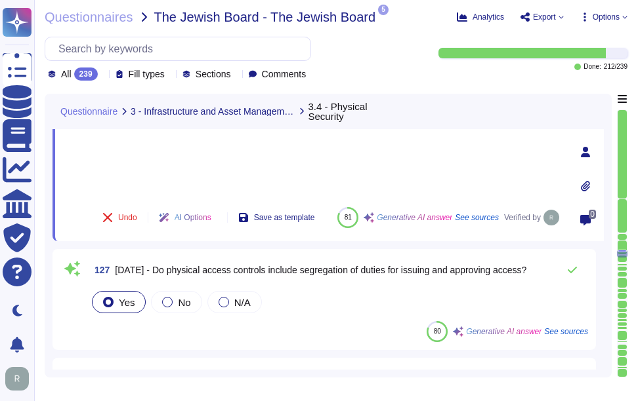
scroll to position [12975, 0]
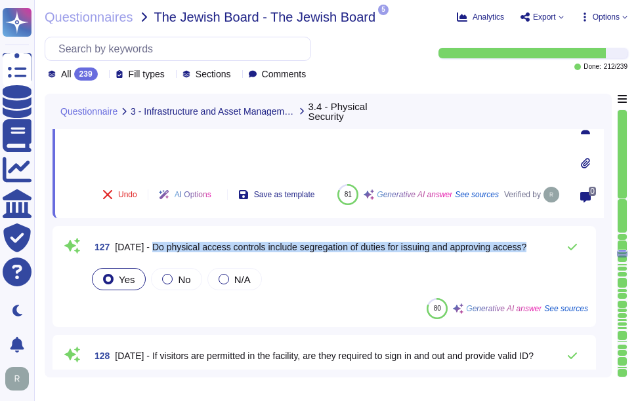
drag, startPoint x: 147, startPoint y: 247, endPoint x: 539, endPoint y: 245, distance: 391.6
click at [539, 245] on div "127 [DATE] - Do physical access controls include segregation of duties for issu…" at bounding box center [338, 247] width 499 height 26
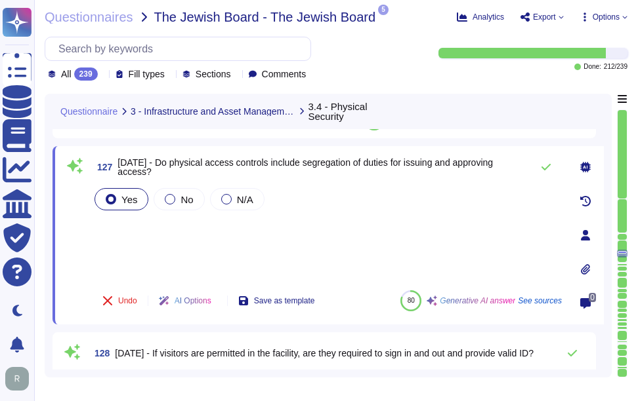
click at [140, 233] on div "Yes No N/A" at bounding box center [327, 233] width 470 height 94
click at [119, 224] on div "Yes No N/A" at bounding box center [327, 233] width 470 height 94
click at [125, 260] on div "Yes No N/A" at bounding box center [327, 233] width 470 height 94
click at [120, 225] on div "Yes No N/A" at bounding box center [327, 233] width 470 height 94
click at [130, 258] on div "Yes No N/A" at bounding box center [327, 233] width 470 height 94
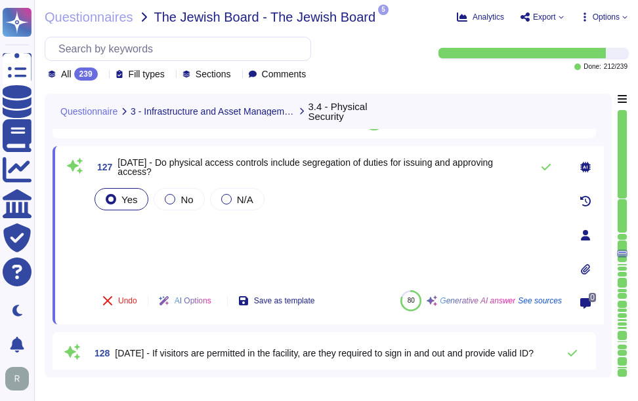
click at [129, 221] on div "Yes No N/A" at bounding box center [327, 233] width 470 height 94
click at [128, 256] on div "Yes No N/A" at bounding box center [327, 233] width 470 height 94
click at [542, 168] on icon at bounding box center [545, 167] width 9 height 7
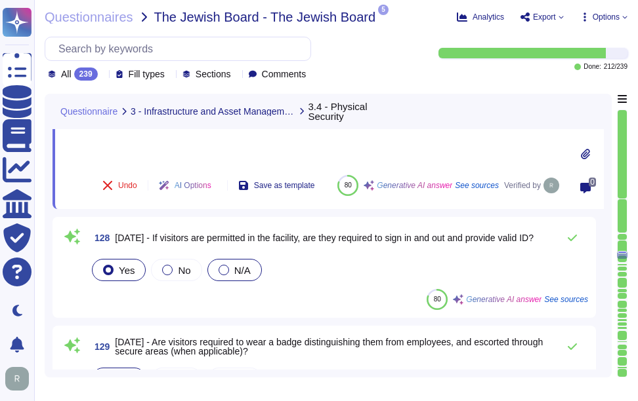
scroll to position [13106, 0]
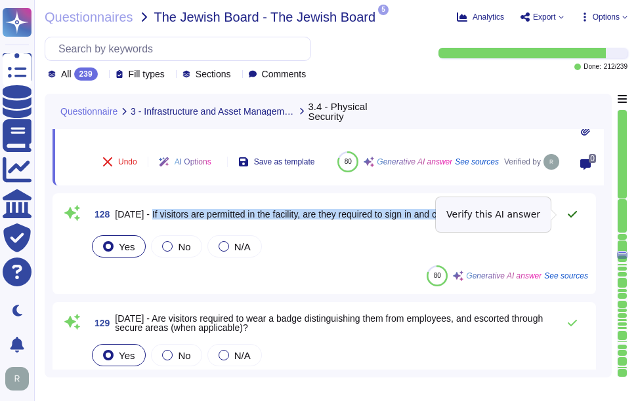
drag, startPoint x: 147, startPoint y: 213, endPoint x: 561, endPoint y: 213, distance: 414.6
click at [561, 213] on div "128 [DATE] - If visitors are permitted in the facility, are they required to si…" at bounding box center [338, 214] width 499 height 26
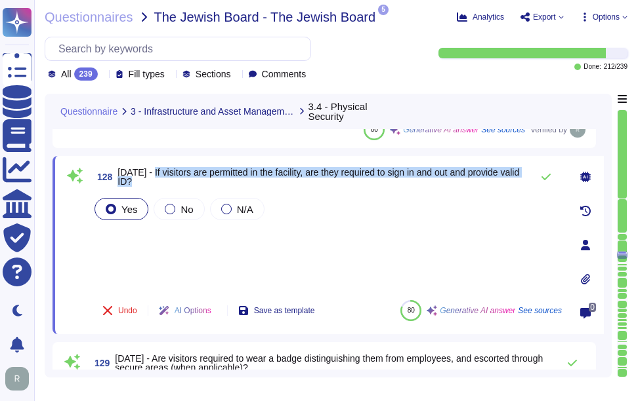
scroll to position [13040, 0]
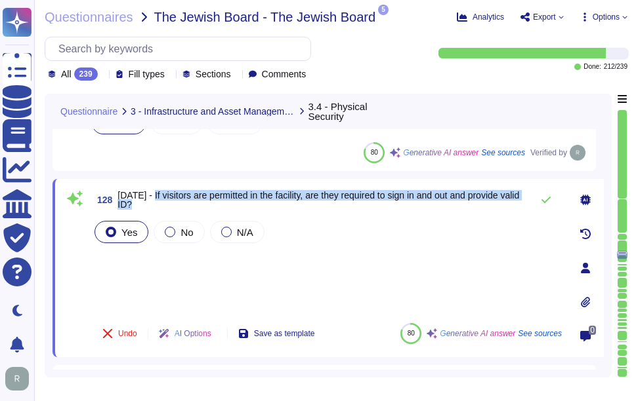
click at [163, 192] on span "[DATE] - If visitors are permitted in the facility, are they required to sign i…" at bounding box center [317, 200] width 401 height 20
drag, startPoint x: 150, startPoint y: 195, endPoint x: 159, endPoint y: 205, distance: 13.0
click at [159, 205] on span "[DATE] - If visitors are permitted in the facility, are they required to sign i…" at bounding box center [320, 200] width 407 height 18
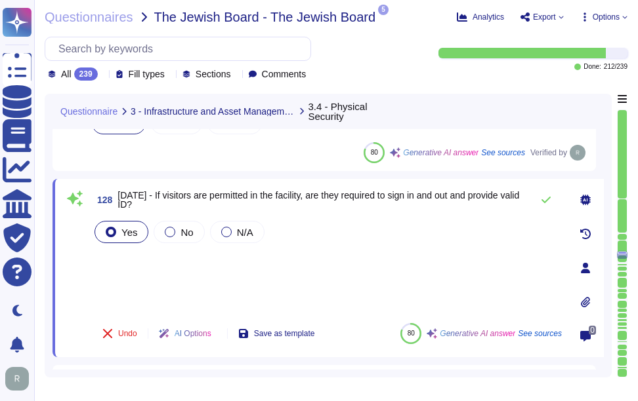
click at [172, 270] on div "Yes No N/A" at bounding box center [327, 265] width 470 height 94
click at [546, 202] on icon at bounding box center [545, 200] width 9 height 7
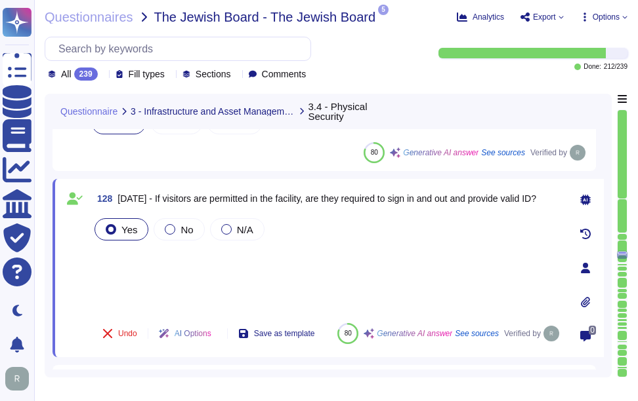
click at [536, 200] on span "[DATE] - If visitors are permitted in the facility, are they required to sign i…" at bounding box center [326, 199] width 418 height 10
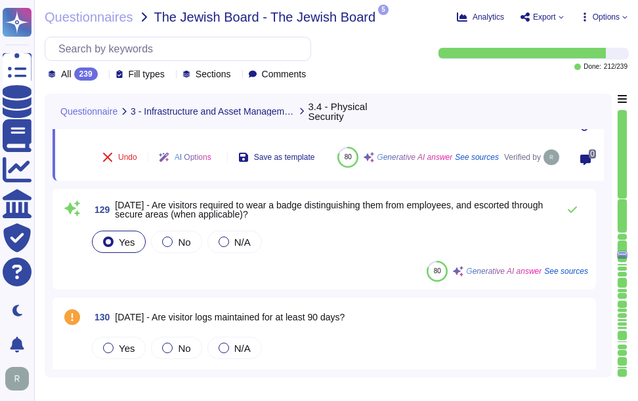
scroll to position [13237, 0]
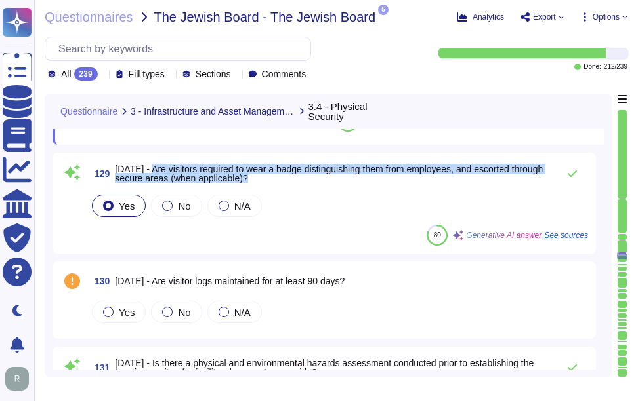
drag, startPoint x: 150, startPoint y: 169, endPoint x: 318, endPoint y: 178, distance: 168.2
click at [318, 178] on span "[DATE] - Are visitors required to wear a badge distinguishing them from employe…" at bounding box center [333, 174] width 436 height 18
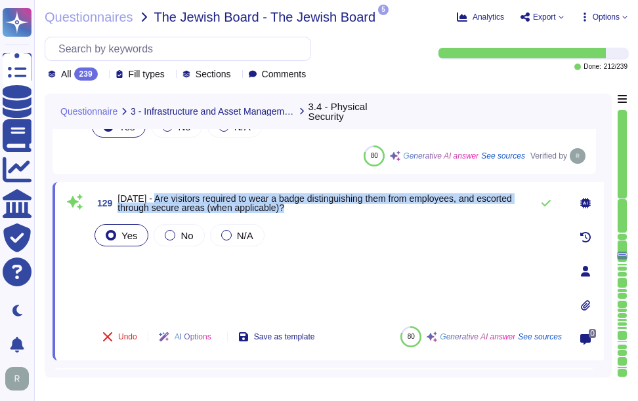
scroll to position [13106, 0]
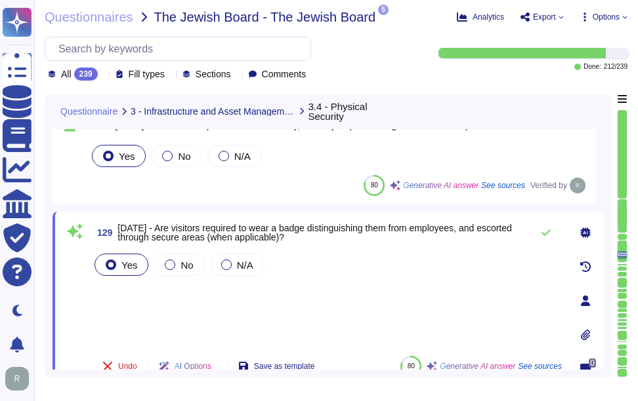
click at [207, 297] on div "Yes No N/A" at bounding box center [327, 298] width 470 height 94
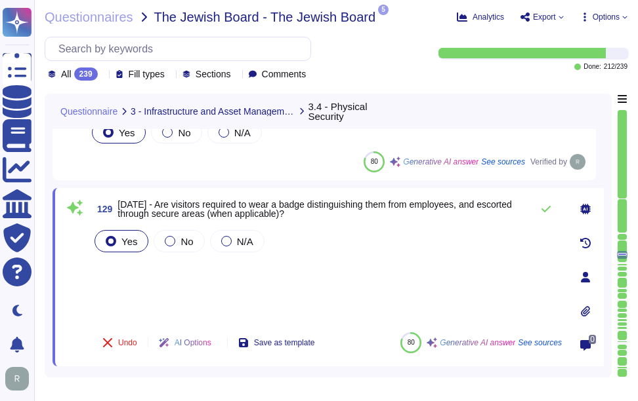
scroll to position [13171, 0]
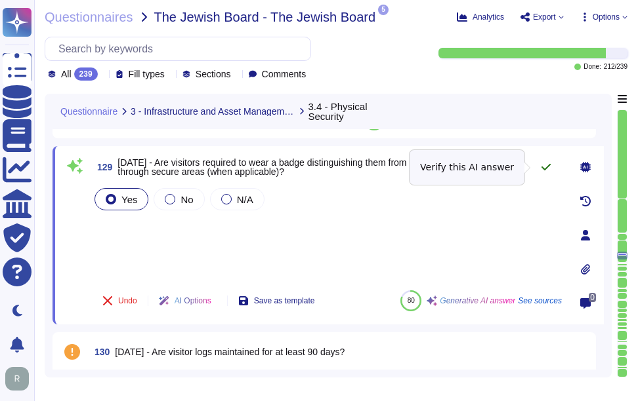
click at [548, 167] on icon at bounding box center [545, 167] width 9 height 7
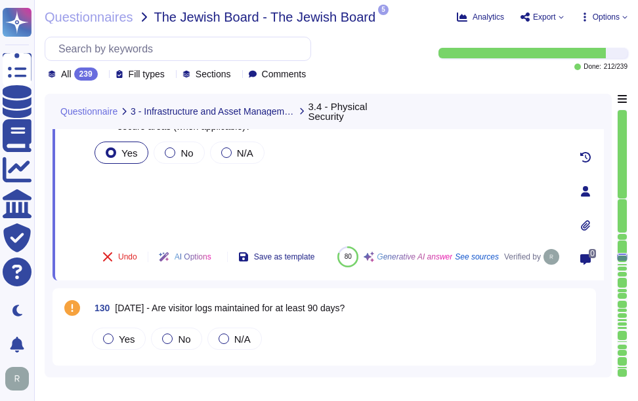
scroll to position [13237, 0]
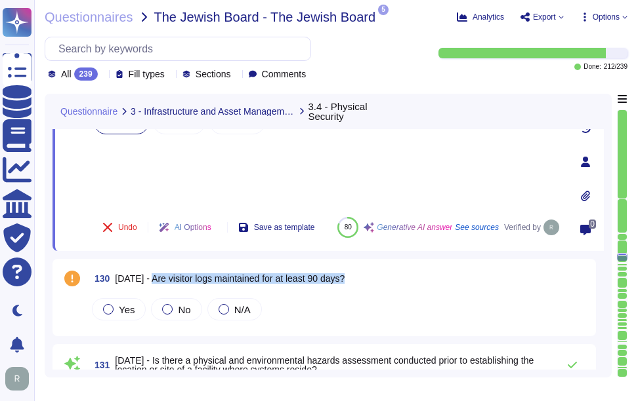
drag, startPoint x: 150, startPoint y: 276, endPoint x: 392, endPoint y: 276, distance: 242.0
click at [392, 276] on div "130 [DATE] - Are visitor logs maintained for at least 90 days?" at bounding box center [338, 279] width 499 height 24
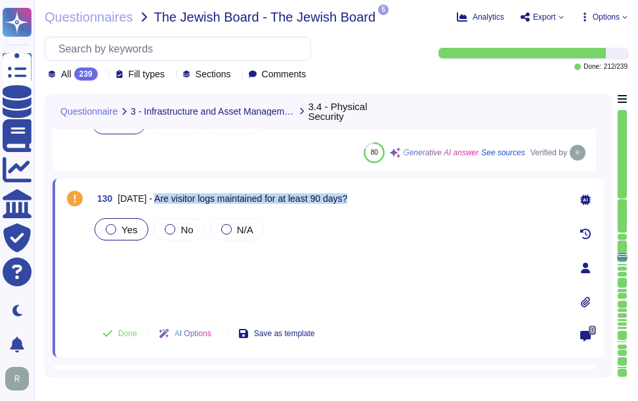
click at [124, 224] on span "Yes" at bounding box center [129, 229] width 16 height 11
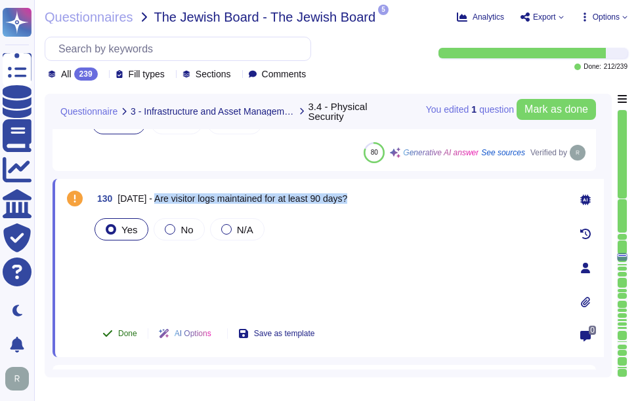
click at [129, 334] on span "Done" at bounding box center [127, 334] width 19 height 8
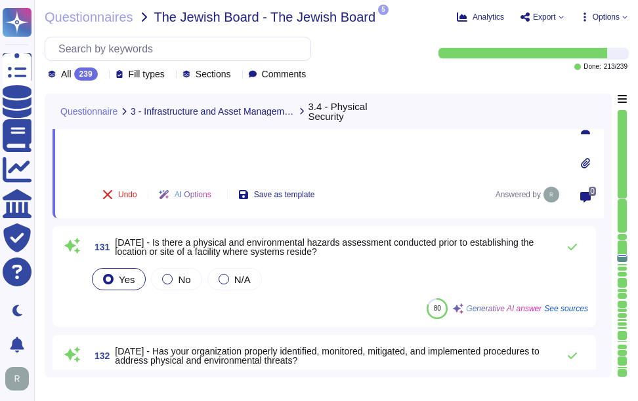
scroll to position [13434, 0]
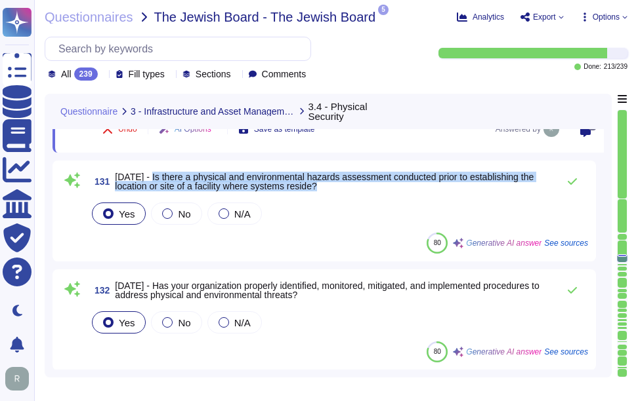
drag, startPoint x: 149, startPoint y: 176, endPoint x: 325, endPoint y: 184, distance: 176.6
click at [325, 184] on span "[DATE] - Is there a physical and environmental hazards assessment conducted pri…" at bounding box center [333, 182] width 436 height 18
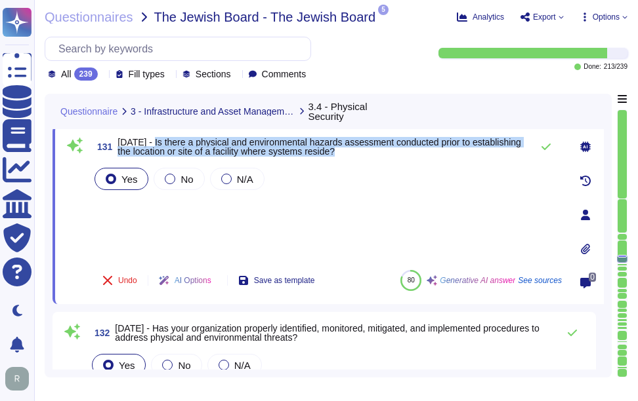
scroll to position [13368, 0]
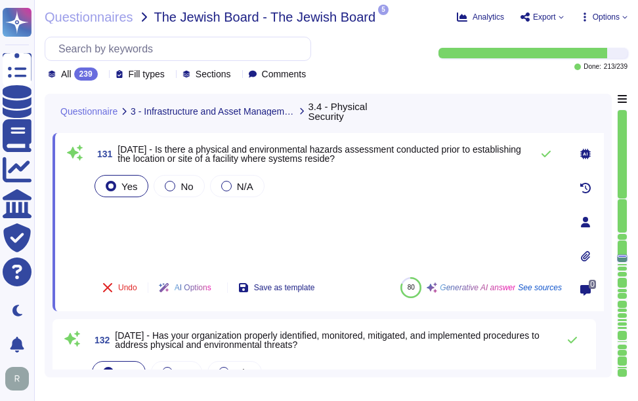
click at [165, 237] on div "Yes No N/A" at bounding box center [327, 220] width 470 height 94
click at [545, 155] on icon at bounding box center [545, 154] width 9 height 7
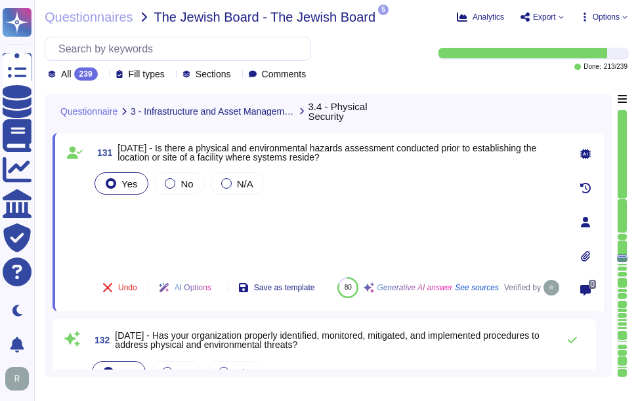
click at [202, 213] on div "Yes No N/A" at bounding box center [327, 218] width 470 height 97
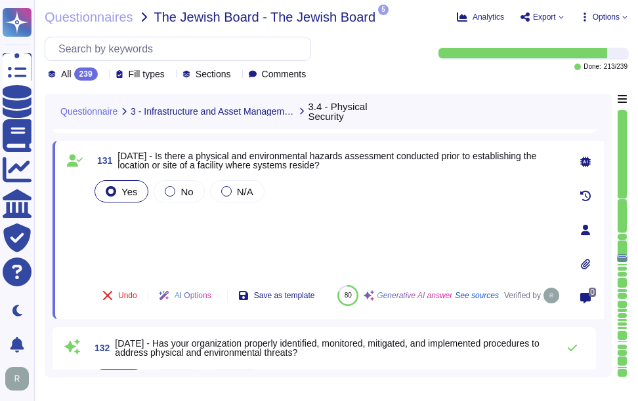
click at [123, 214] on div "Yes No N/A" at bounding box center [327, 226] width 470 height 97
click at [128, 237] on div "Yes No N/A" at bounding box center [327, 226] width 470 height 97
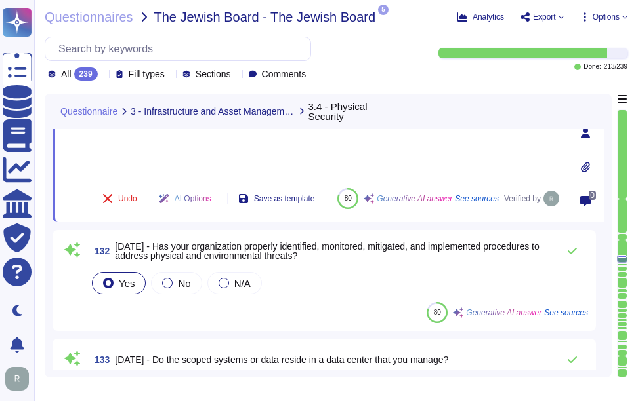
scroll to position [13499, 0]
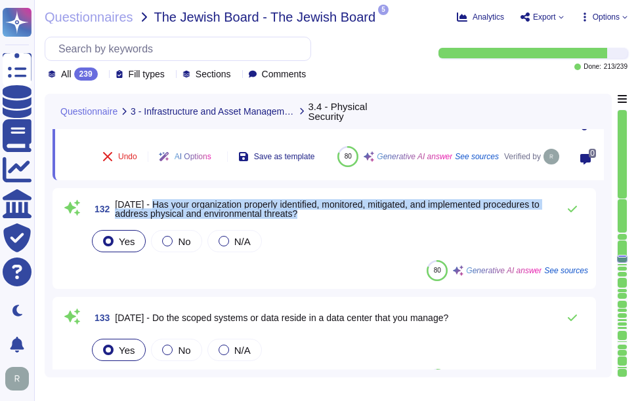
drag, startPoint x: 148, startPoint y: 205, endPoint x: 323, endPoint y: 211, distance: 175.2
click at [323, 211] on span "[DATE] - Has your organization properly identified, monitored, mitigated, and i…" at bounding box center [333, 209] width 436 height 18
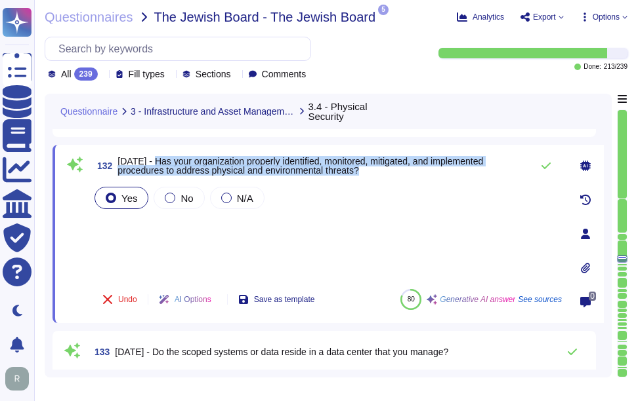
scroll to position [13434, 0]
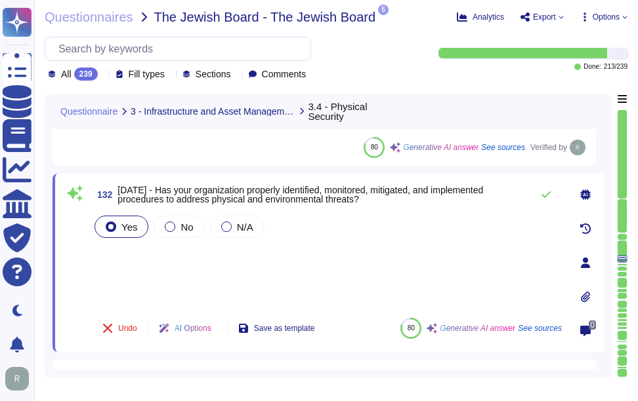
click at [233, 247] on div "Yes No N/A" at bounding box center [327, 260] width 470 height 94
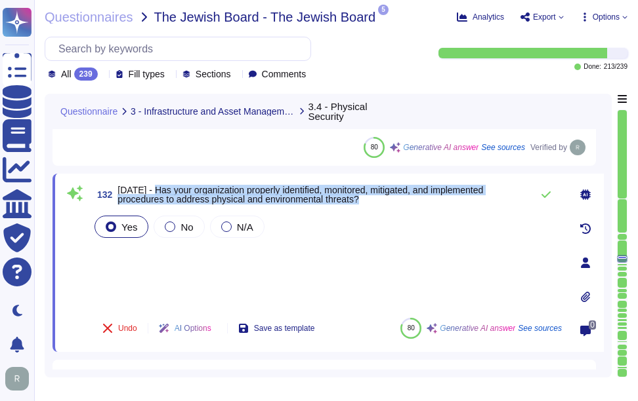
drag, startPoint x: 152, startPoint y: 189, endPoint x: 418, endPoint y: 197, distance: 266.4
click at [418, 197] on span "[DATE] - Has your organization properly identified, monitored, mitigated, and i…" at bounding box center [320, 195] width 407 height 18
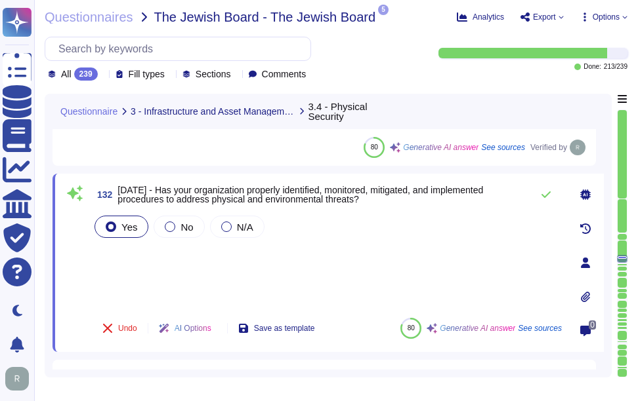
click at [188, 264] on div "Yes No N/A" at bounding box center [327, 260] width 470 height 94
click at [544, 195] on icon at bounding box center [545, 195] width 10 height 10
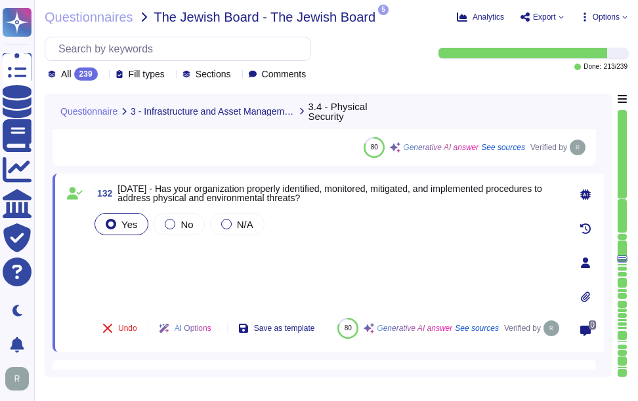
click at [103, 75] on icon at bounding box center [103, 75] width 0 height 0
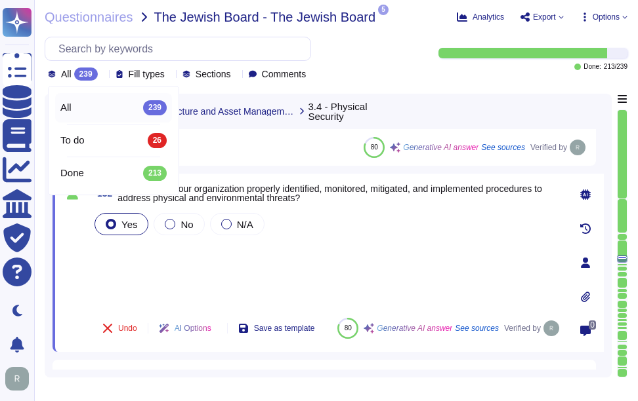
click at [103, 75] on icon at bounding box center [103, 75] width 0 height 0
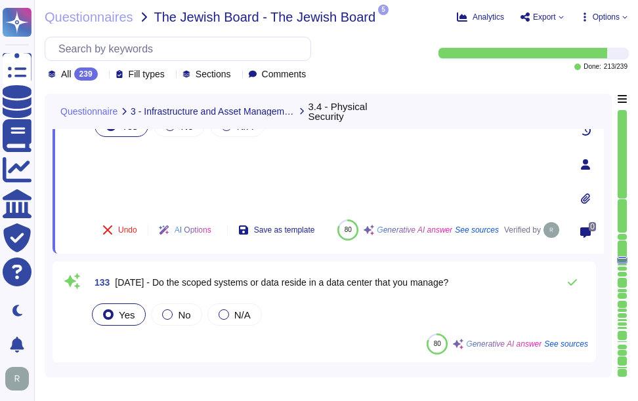
scroll to position [13565, 0]
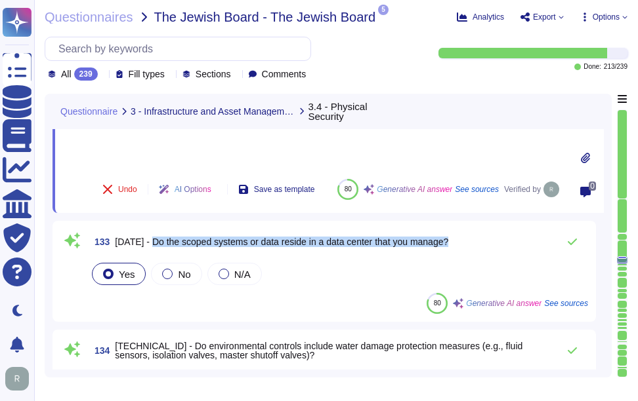
drag, startPoint x: 148, startPoint y: 239, endPoint x: 461, endPoint y: 242, distance: 313.6
click at [461, 242] on div "133 [DATE] - Do the scoped systems or data reside in a data center that you man…" at bounding box center [338, 242] width 499 height 26
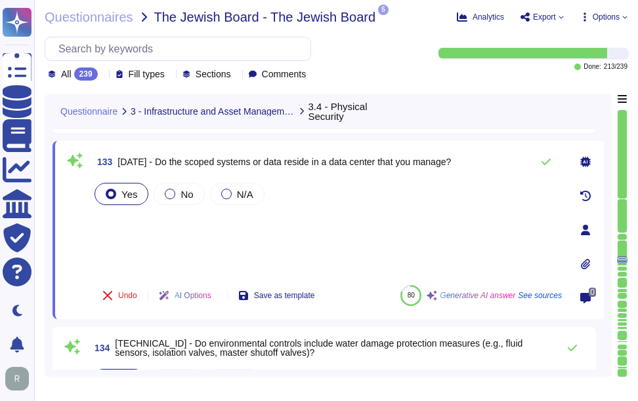
click at [167, 235] on div "Yes No N/A" at bounding box center [327, 227] width 470 height 94
click at [127, 217] on div "Yes No N/A" at bounding box center [327, 227] width 470 height 94
drag, startPoint x: 134, startPoint y: 234, endPoint x: 258, endPoint y: 226, distance: 124.9
click at [135, 234] on div "Yes No N/A" at bounding box center [327, 227] width 470 height 94
click at [542, 165] on icon at bounding box center [545, 162] width 10 height 10
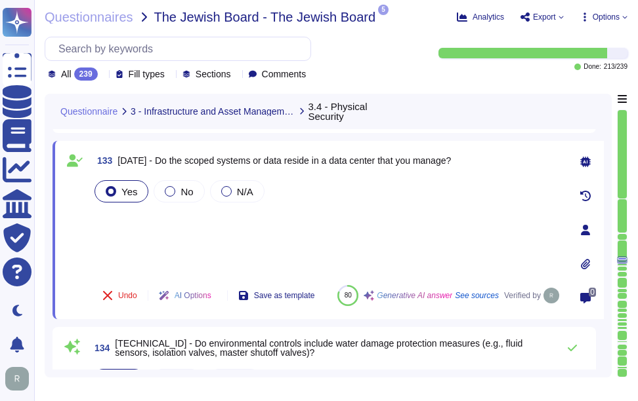
click at [121, 220] on div "Yes No N/A" at bounding box center [327, 226] width 470 height 97
click at [126, 229] on div "Yes No N/A" at bounding box center [327, 226] width 470 height 97
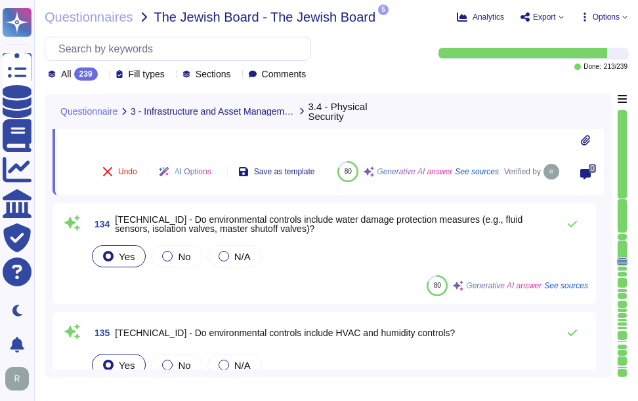
scroll to position [13696, 0]
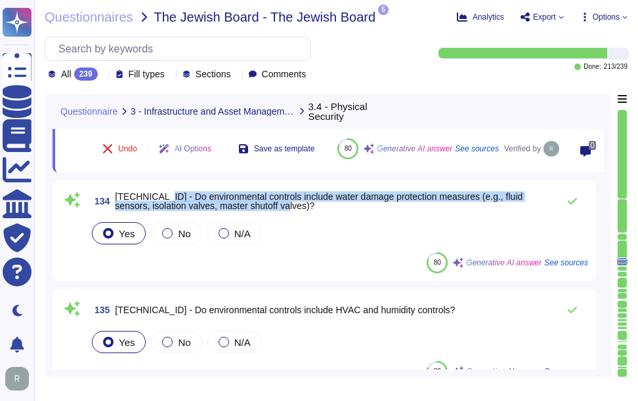
drag, startPoint x: 155, startPoint y: 196, endPoint x: 297, endPoint y: 210, distance: 143.0
click at [297, 210] on span "[TECHNICAL_ID] - Do environmental controls include water damage protection meas…" at bounding box center [333, 201] width 436 height 18
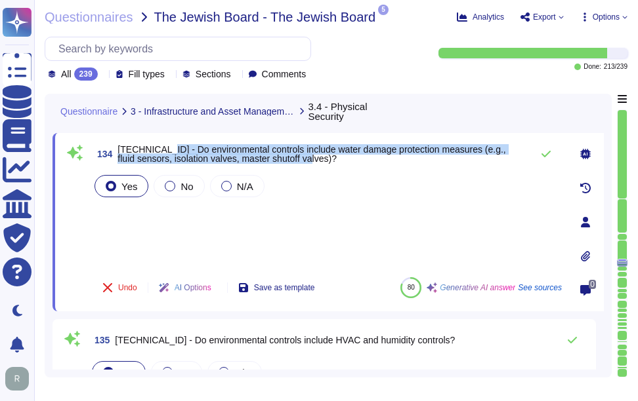
scroll to position [13630, 0]
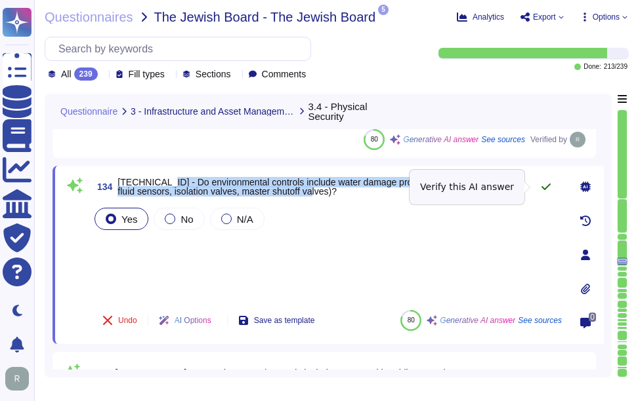
click at [546, 187] on icon at bounding box center [545, 187] width 10 height 10
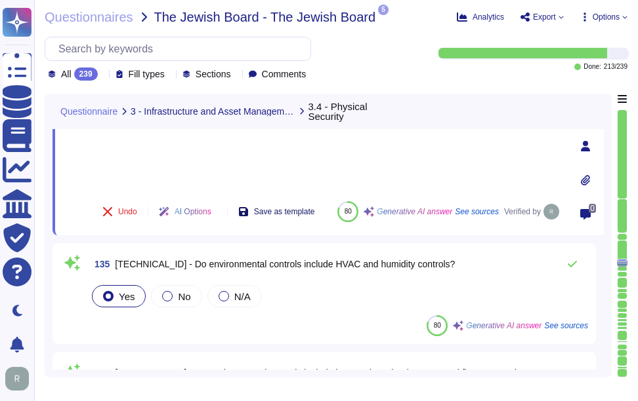
scroll to position [13762, 0]
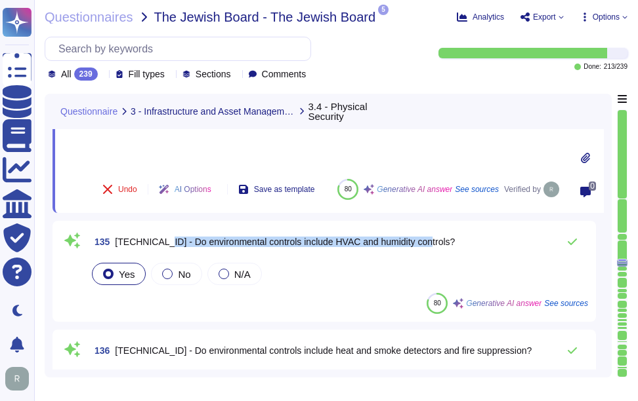
drag, startPoint x: 156, startPoint y: 241, endPoint x: 428, endPoint y: 235, distance: 271.6
click at [428, 235] on div "135 [TECHNICAL_ID] - Do environmental controls include HVAC and humidity contro…" at bounding box center [338, 242] width 499 height 26
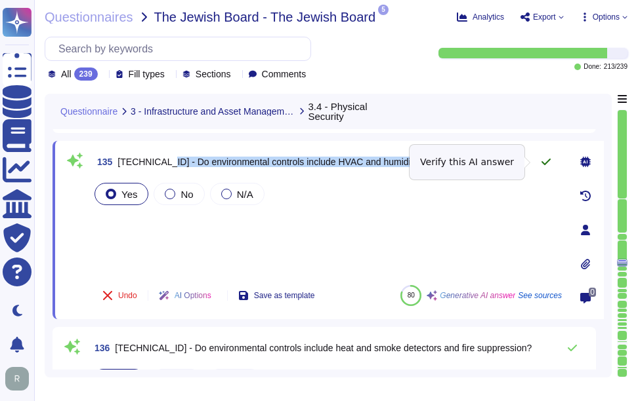
click at [544, 159] on icon at bounding box center [545, 162] width 10 height 10
click at [547, 163] on icon at bounding box center [545, 162] width 9 height 7
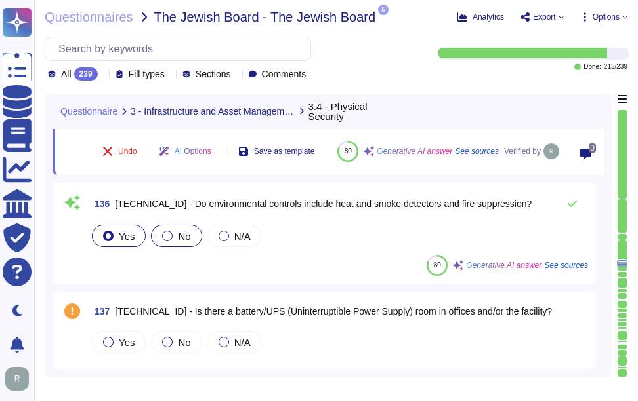
scroll to position [13893, 0]
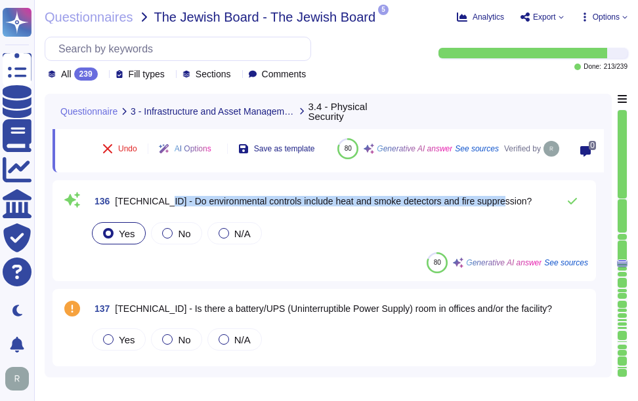
drag, startPoint x: 155, startPoint y: 199, endPoint x: 506, endPoint y: 199, distance: 351.6
click at [506, 199] on div "136 [TECHNICAL_ID] - Do environmental controls include heat and smoke detectors…" at bounding box center [338, 201] width 499 height 26
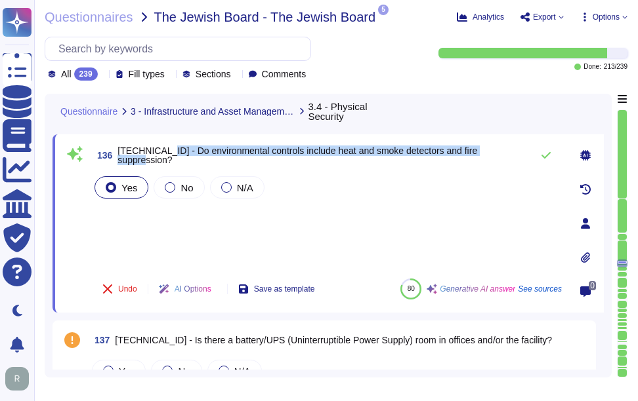
scroll to position [13827, 0]
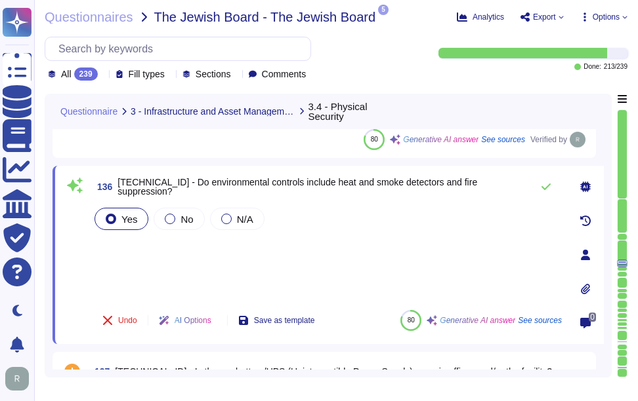
click at [189, 243] on div "Yes No N/A" at bounding box center [327, 252] width 470 height 94
click at [136, 240] on div "Yes No N/A" at bounding box center [327, 252] width 470 height 94
drag, startPoint x: 136, startPoint y: 265, endPoint x: 316, endPoint y: 240, distance: 182.1
click at [136, 265] on div "Yes No N/A" at bounding box center [327, 252] width 470 height 94
click at [546, 188] on icon at bounding box center [545, 187] width 9 height 7
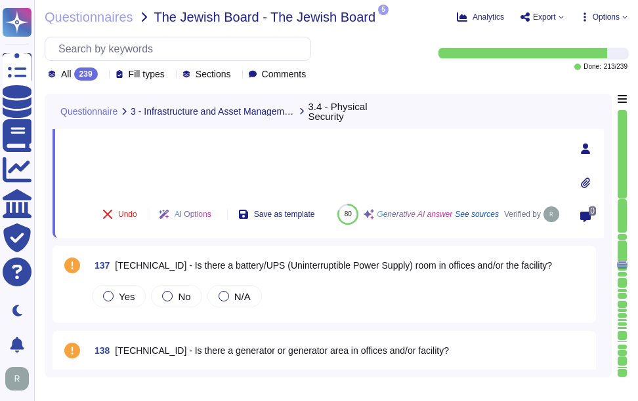
scroll to position [13958, 0]
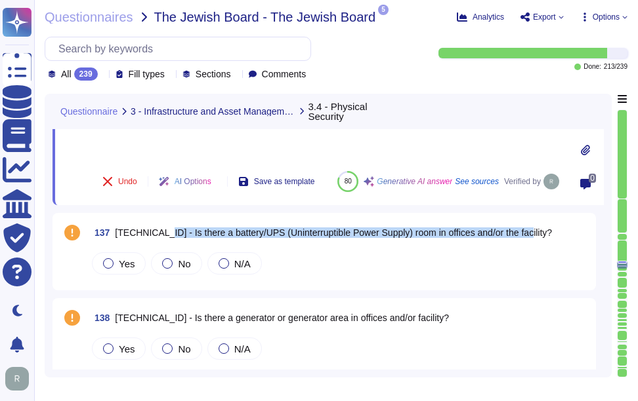
drag, startPoint x: 155, startPoint y: 232, endPoint x: 532, endPoint y: 231, distance: 377.2
click at [532, 231] on div "137 [TECHNICAL_ID] - Is there a battery/UPS (Uninterruptible Power Supply) room…" at bounding box center [338, 233] width 499 height 24
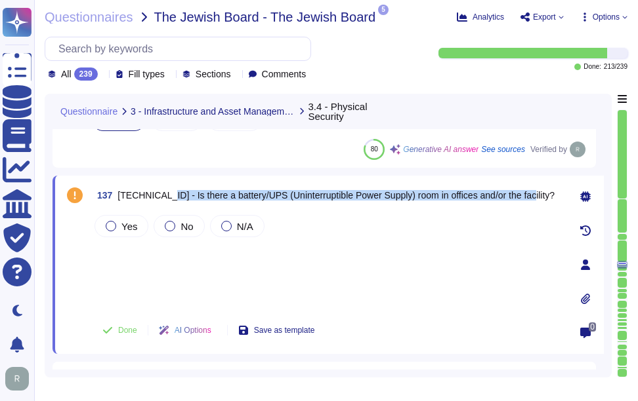
scroll to position [13893, 0]
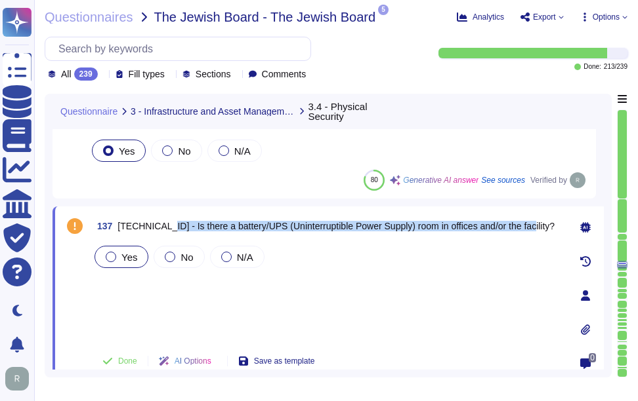
click at [133, 260] on span "Yes" at bounding box center [129, 257] width 16 height 11
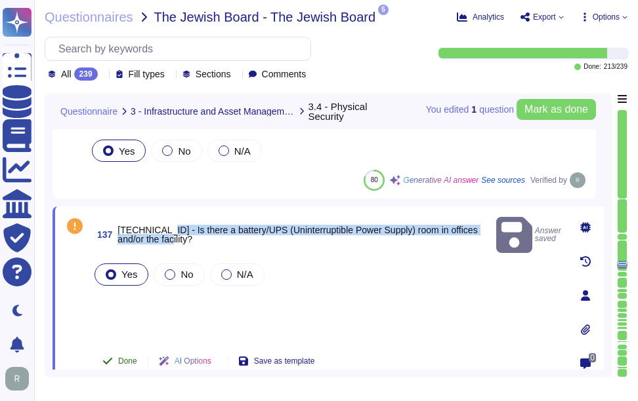
click at [133, 361] on span "Done" at bounding box center [127, 361] width 19 height 8
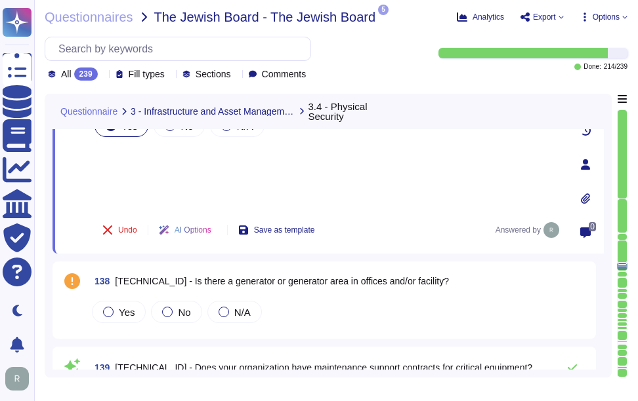
scroll to position [14024, 0]
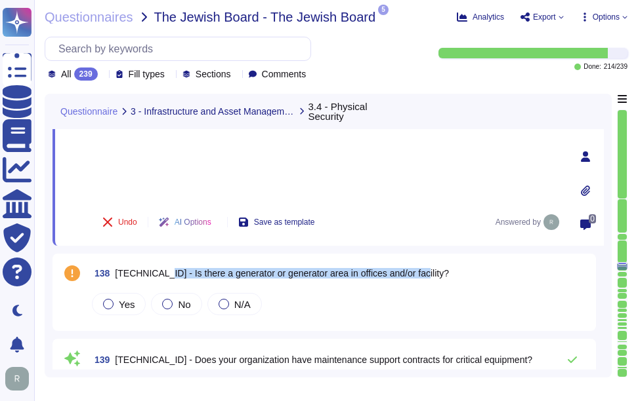
drag, startPoint x: 155, startPoint y: 273, endPoint x: 436, endPoint y: 276, distance: 280.8
click at [436, 276] on div "138 [TECHNICAL_ID] - Is there a generator or generator area in offices and/or f…" at bounding box center [338, 274] width 499 height 24
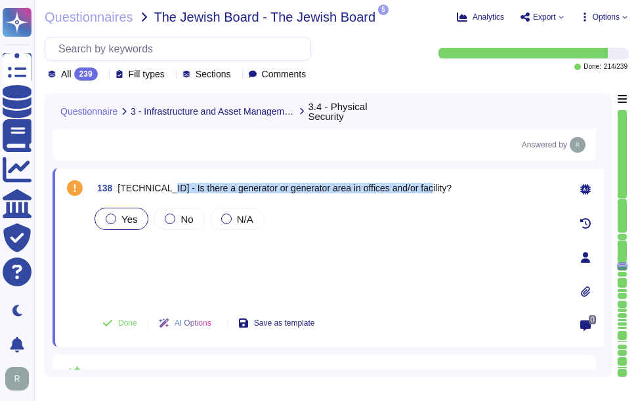
click at [129, 224] on span "Yes" at bounding box center [129, 219] width 16 height 11
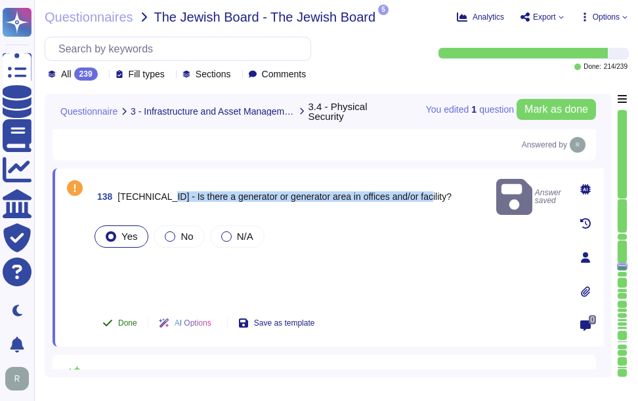
click at [125, 323] on span "Done" at bounding box center [127, 323] width 19 height 8
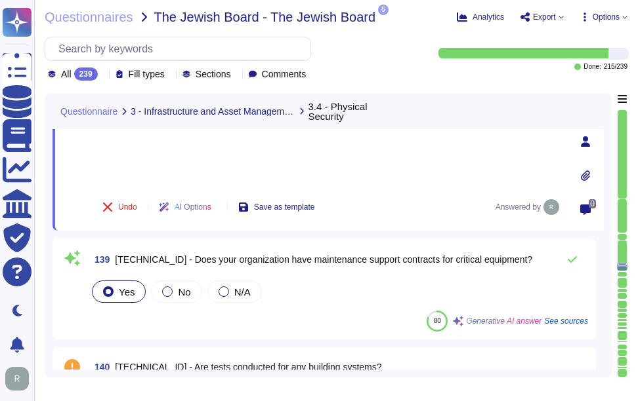
scroll to position [14155, 0]
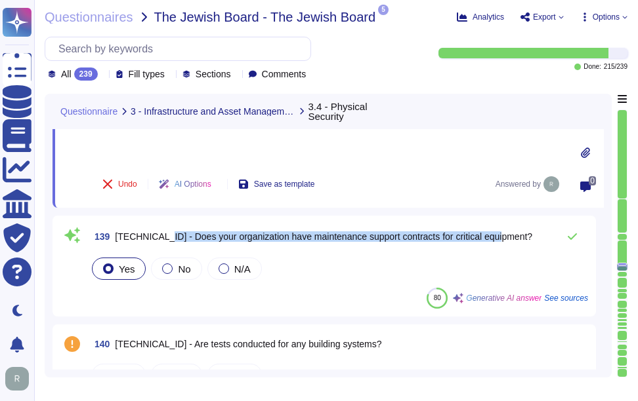
drag, startPoint x: 155, startPoint y: 236, endPoint x: 508, endPoint y: 237, distance: 352.2
click at [508, 237] on div "139 [TECHNICAL_ID] - Does your organization have maintenance support contracts …" at bounding box center [338, 237] width 499 height 26
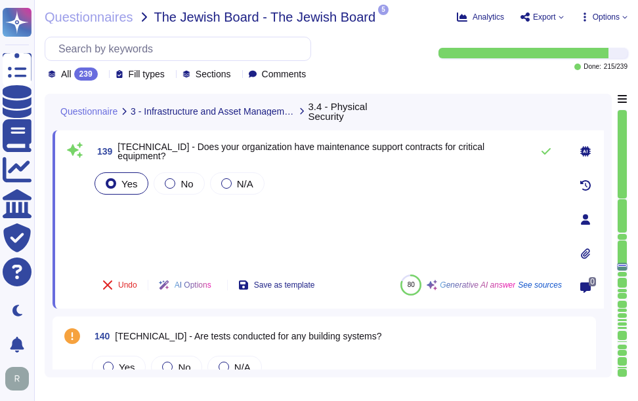
click at [209, 220] on div "Yes No N/A" at bounding box center [327, 217] width 470 height 94
click at [146, 214] on div "Yes No N/A" at bounding box center [327, 217] width 470 height 94
click at [152, 238] on div "Yes No N/A" at bounding box center [327, 217] width 470 height 94
click at [541, 154] on icon at bounding box center [545, 151] width 10 height 10
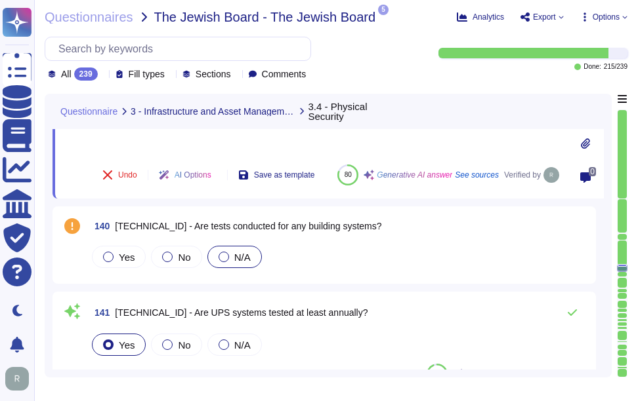
scroll to position [14286, 0]
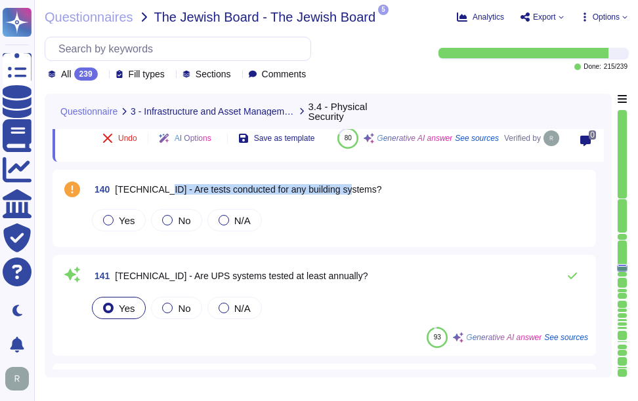
drag, startPoint x: 158, startPoint y: 189, endPoint x: 422, endPoint y: 192, distance: 263.7
click at [422, 192] on div "140 [TECHNICAL_ID] - Are tests conducted for any building systems?" at bounding box center [338, 190] width 499 height 24
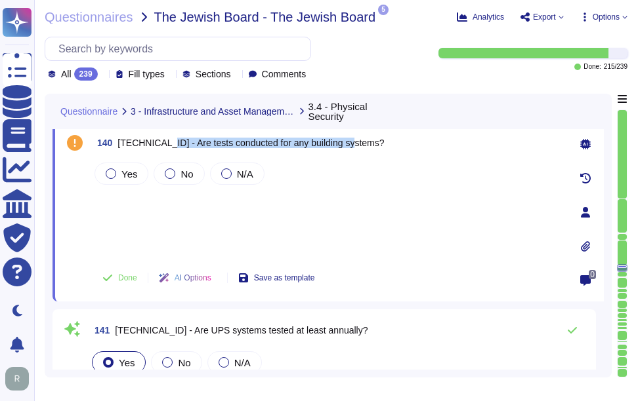
scroll to position [14221, 0]
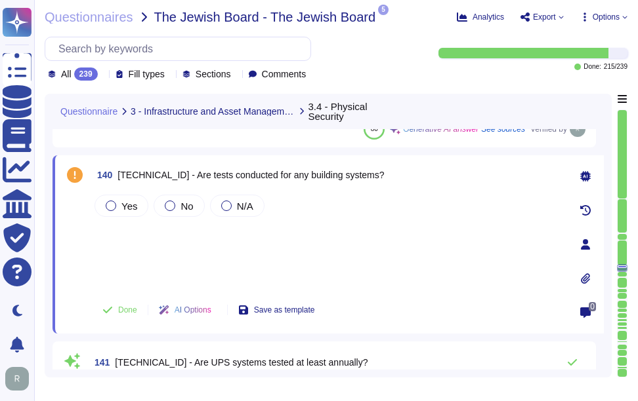
click at [136, 239] on div "Yes No N/A" at bounding box center [327, 240] width 470 height 97
click at [127, 211] on span "Yes" at bounding box center [129, 206] width 16 height 11
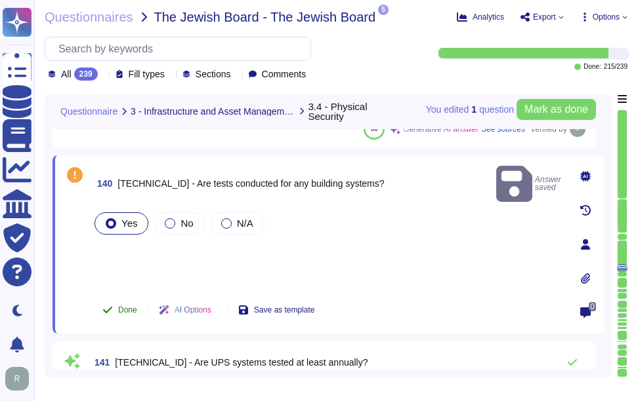
click at [126, 309] on span "Done" at bounding box center [127, 310] width 19 height 8
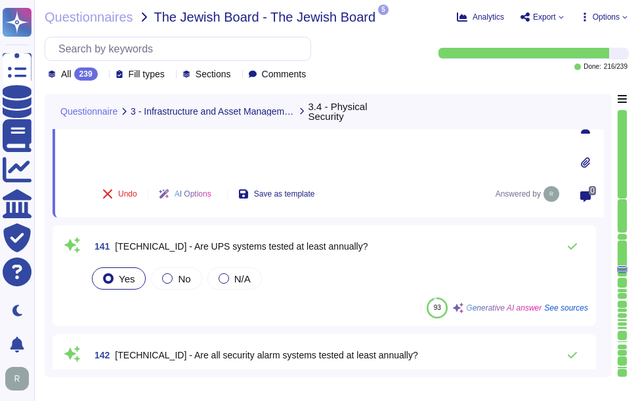
scroll to position [14352, 0]
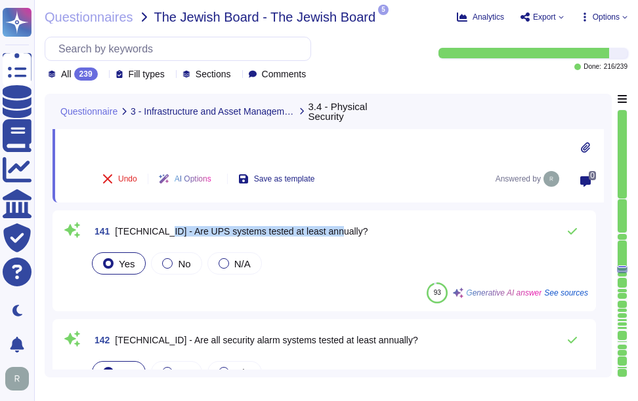
drag, startPoint x: 156, startPoint y: 231, endPoint x: 367, endPoint y: 232, distance: 210.6
click at [367, 232] on div "141 [TECHNICAL_ID] - Are UPS systems tested at least annually?" at bounding box center [338, 231] width 499 height 26
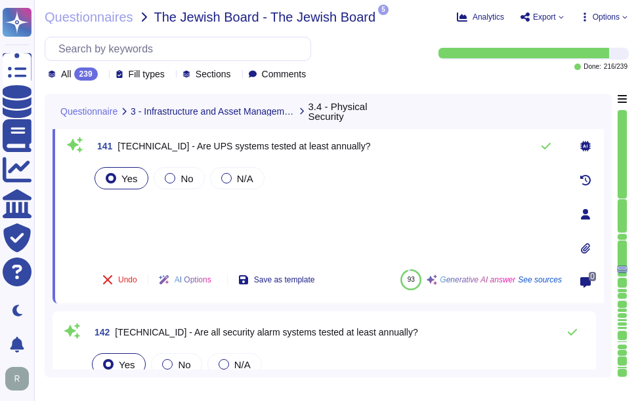
click at [130, 210] on div "Yes No N/A" at bounding box center [327, 212] width 470 height 94
click at [548, 147] on icon at bounding box center [545, 146] width 10 height 10
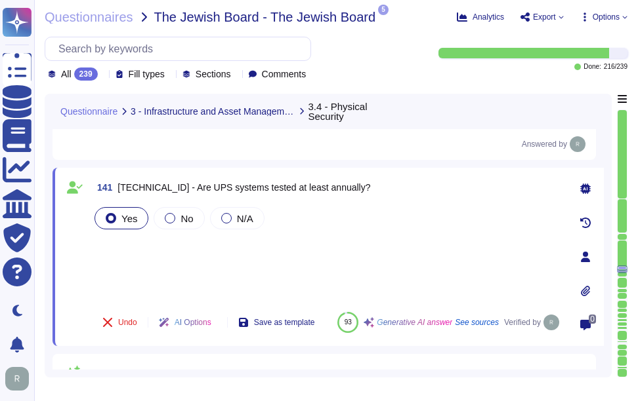
scroll to position [14286, 0]
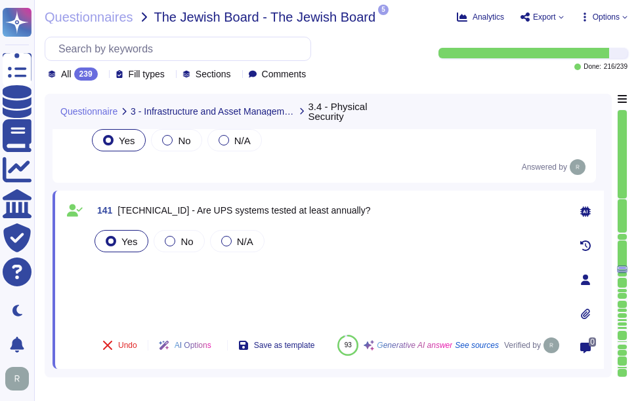
drag, startPoint x: 118, startPoint y: 268, endPoint x: 144, endPoint y: 272, distance: 26.4
click at [119, 268] on div "Yes No N/A" at bounding box center [327, 276] width 470 height 97
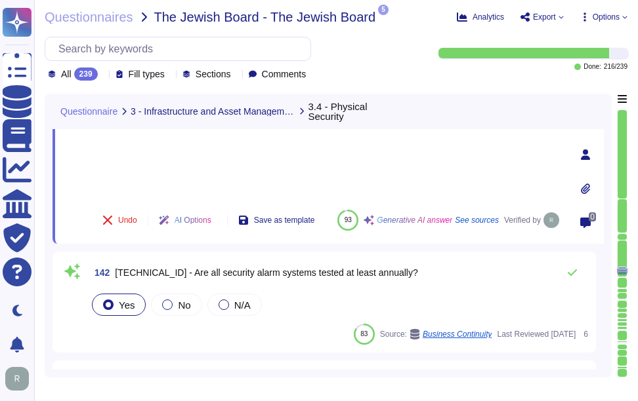
scroll to position [14418, 0]
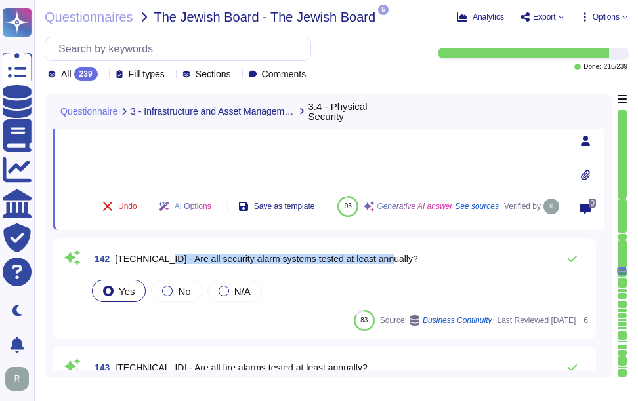
drag, startPoint x: 156, startPoint y: 256, endPoint x: 402, endPoint y: 256, distance: 246.0
click at [402, 256] on div "142 [TECHNICAL_ID] - Are all security alarm systems tested at least annually?" at bounding box center [338, 259] width 499 height 26
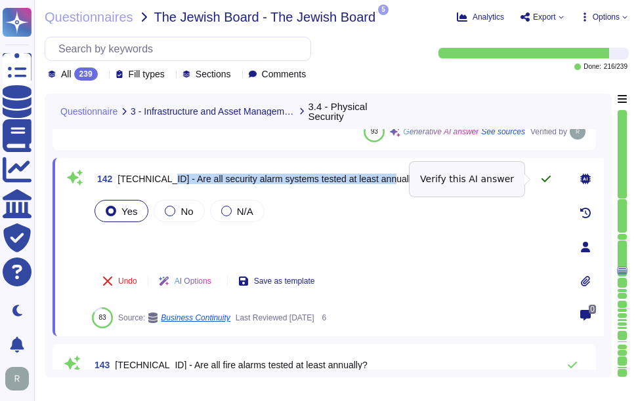
click at [546, 178] on icon at bounding box center [545, 179] width 10 height 10
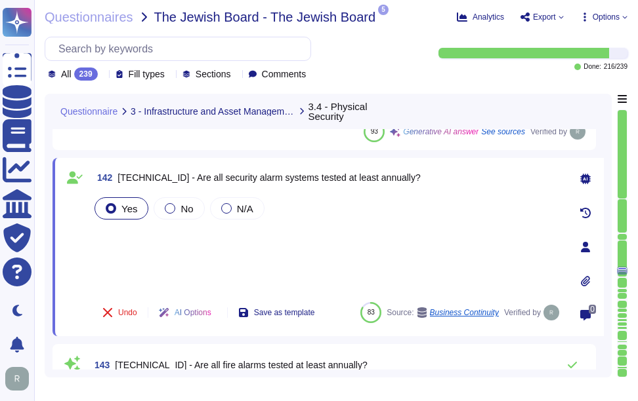
click at [133, 233] on div "Yes No N/A" at bounding box center [327, 243] width 470 height 97
click at [133, 253] on div "Yes No N/A" at bounding box center [327, 243] width 470 height 97
click at [129, 234] on div "Yes No N/A" at bounding box center [327, 243] width 470 height 97
click at [138, 250] on div "Yes No N/A" at bounding box center [327, 243] width 470 height 97
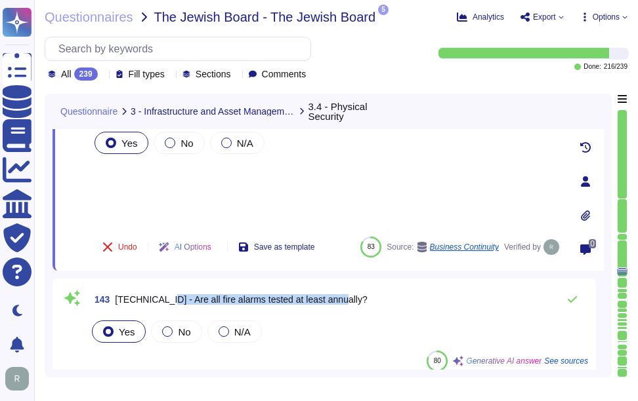
drag, startPoint x: 158, startPoint y: 300, endPoint x: 394, endPoint y: 300, distance: 235.5
click at [394, 300] on div "143 [TECHNICAL_ID] - Are all fire alarms tested at least annually?" at bounding box center [338, 300] width 499 height 26
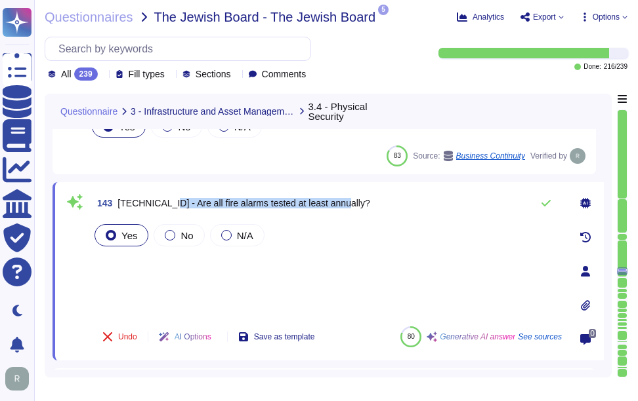
scroll to position [14549, 0]
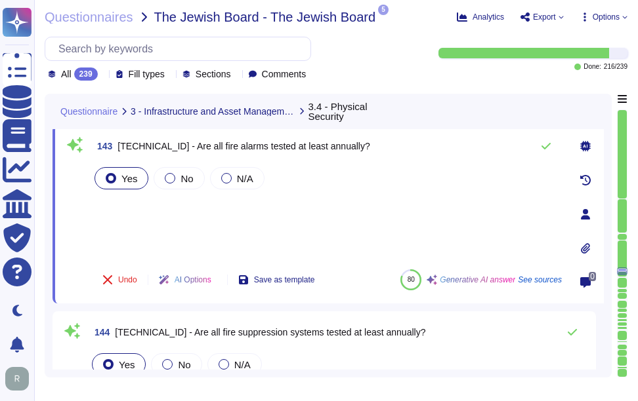
click at [146, 200] on div "Yes No N/A" at bounding box center [327, 212] width 470 height 94
click at [141, 227] on div "Yes No N/A" at bounding box center [327, 212] width 470 height 94
click at [546, 146] on icon at bounding box center [545, 146] width 10 height 10
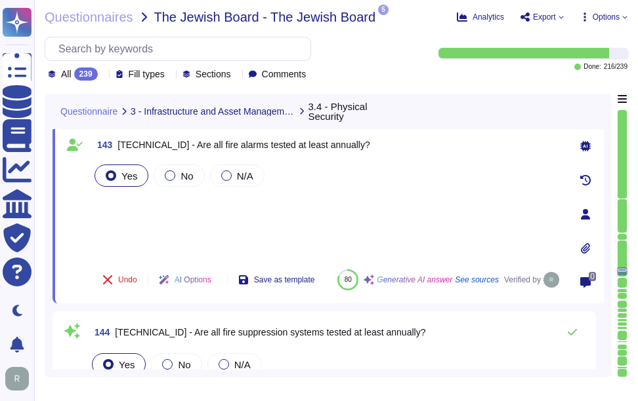
click at [130, 199] on div "Yes No N/A" at bounding box center [327, 210] width 470 height 97
click at [127, 211] on div "Yes No N/A" at bounding box center [327, 210] width 470 height 97
click at [126, 194] on div "Yes No N/A" at bounding box center [327, 210] width 470 height 97
click at [127, 206] on div "Yes No N/A" at bounding box center [327, 210] width 470 height 97
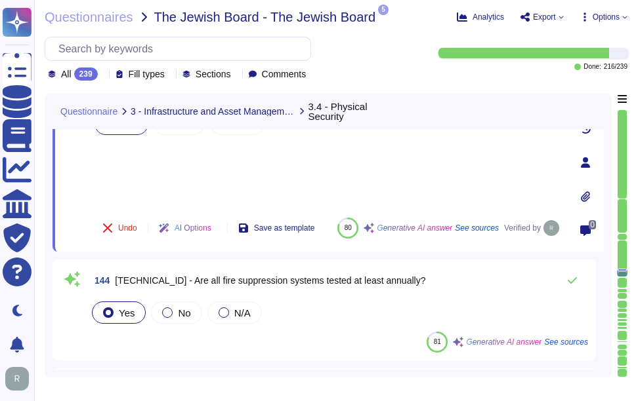
scroll to position [14614, 0]
type textarea "We have compensating controls in place that mitigate the relevance or severity …"
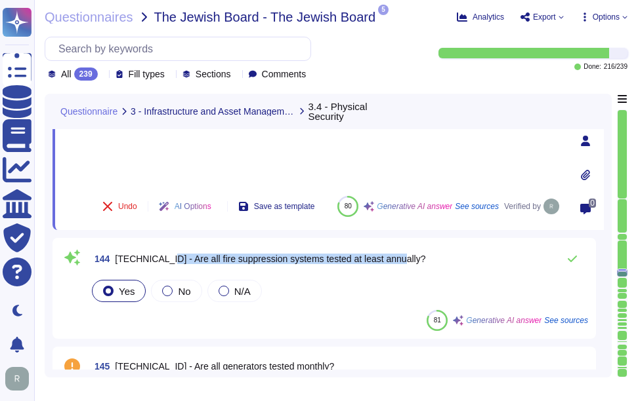
drag, startPoint x: 159, startPoint y: 258, endPoint x: 398, endPoint y: 259, distance: 238.1
click at [398, 259] on div "144 [TECHNICAL_ID] - Are all fire suppression systems tested at least annually?" at bounding box center [338, 259] width 499 height 26
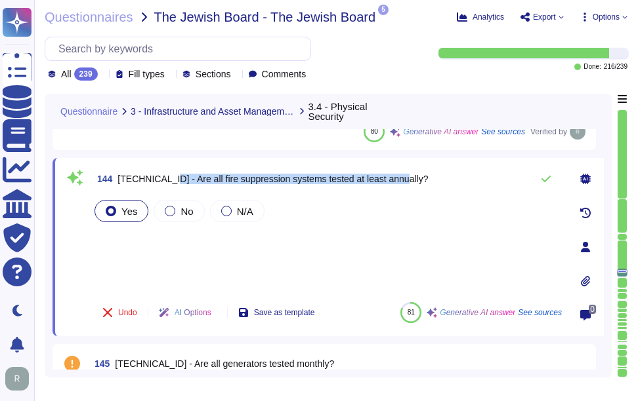
click at [197, 178] on span "[TECHNICAL_ID] - Are all fire suppression systems tested at least annually?" at bounding box center [272, 179] width 310 height 10
drag, startPoint x: 159, startPoint y: 178, endPoint x: 399, endPoint y: 179, distance: 240.1
click at [399, 179] on div "144 [TECHNICAL_ID] - Are all fire suppression systems tested at least annually?" at bounding box center [327, 179] width 470 height 26
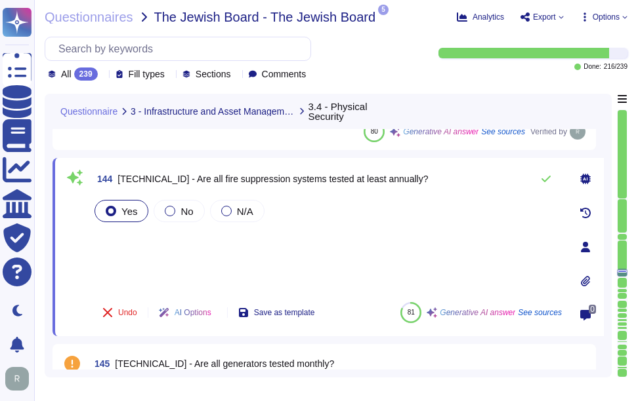
click at [146, 238] on div "Yes No N/A" at bounding box center [327, 244] width 470 height 94
click at [122, 262] on div "Yes No N/A" at bounding box center [327, 244] width 470 height 94
click at [545, 180] on icon at bounding box center [545, 179] width 10 height 10
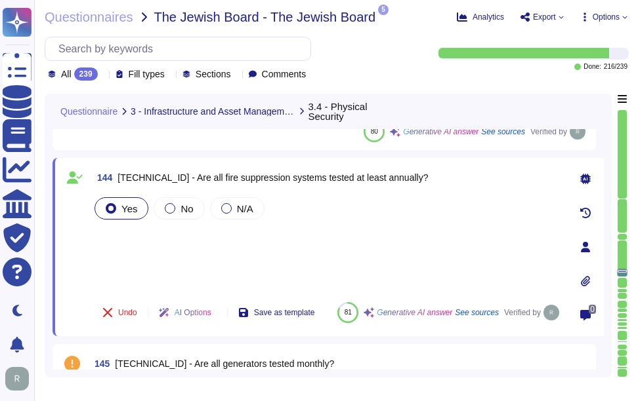
click at [117, 233] on div "Yes No N/A" at bounding box center [327, 243] width 470 height 97
click at [125, 243] on div "Yes No N/A" at bounding box center [327, 243] width 470 height 97
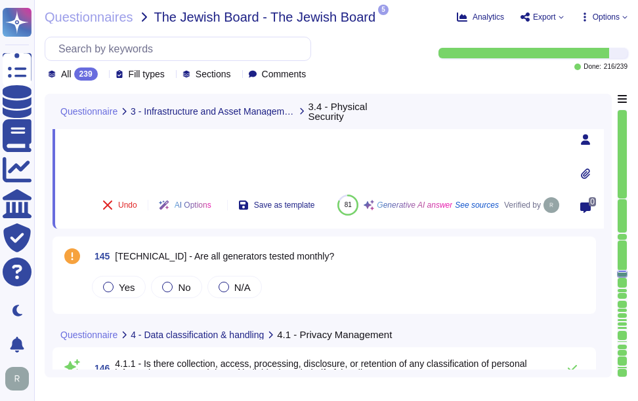
scroll to position [14746, 0]
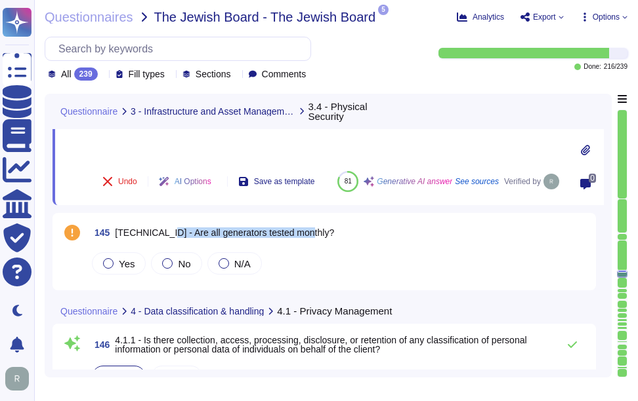
drag, startPoint x: 159, startPoint y: 231, endPoint x: 400, endPoint y: 232, distance: 241.4
click at [400, 232] on div "145 [TECHNICAL_ID] - Are all generators tested monthly?" at bounding box center [338, 233] width 499 height 24
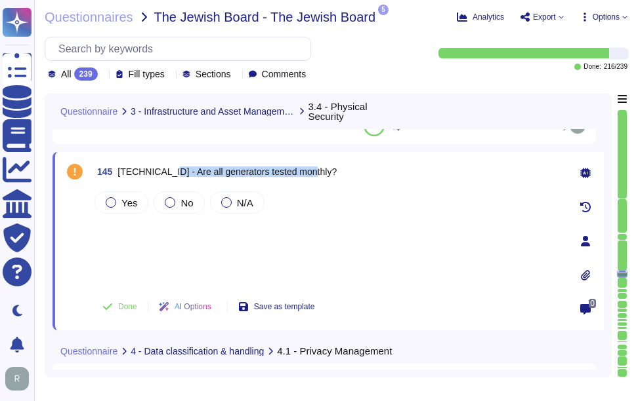
scroll to position [14680, 0]
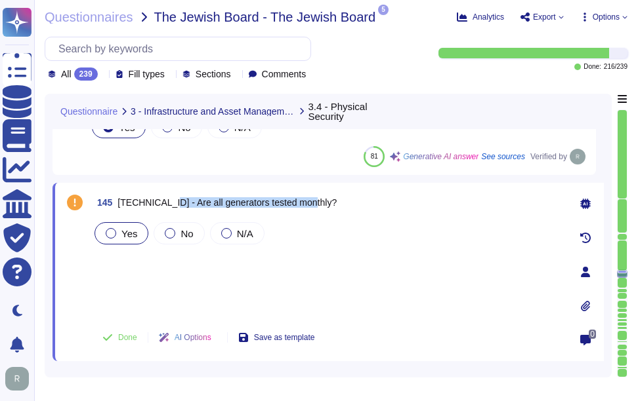
click at [134, 234] on span "Yes" at bounding box center [129, 233] width 16 height 11
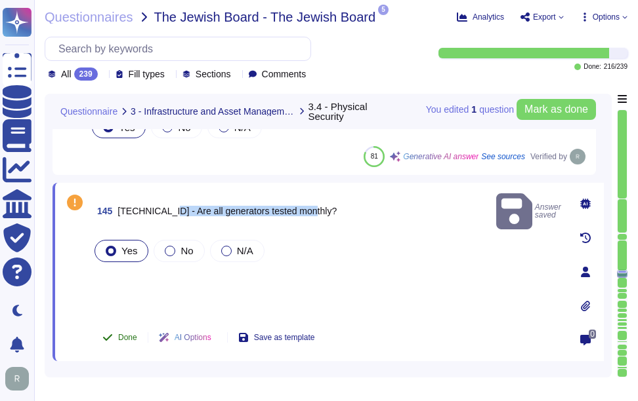
click at [134, 338] on span "Done" at bounding box center [127, 338] width 19 height 8
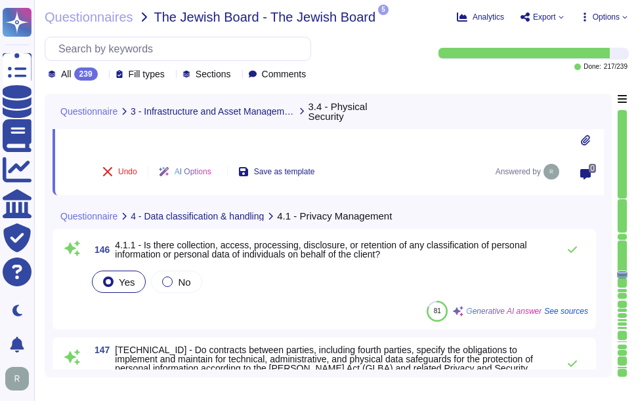
scroll to position [14877, 0]
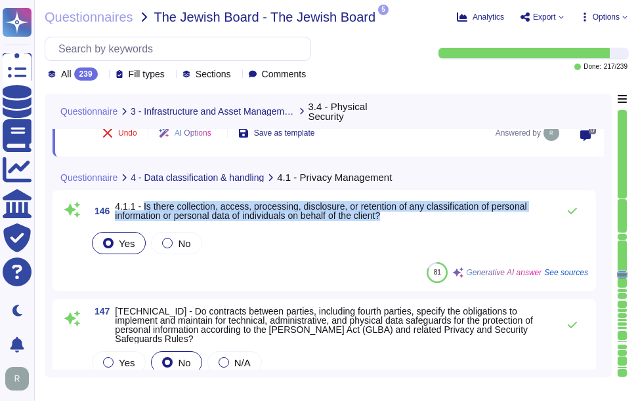
drag, startPoint x: 142, startPoint y: 206, endPoint x: 457, endPoint y: 216, distance: 315.7
click at [457, 216] on span "4.1.1 - Is there collection, access, processing, disclosure, or retention of an…" at bounding box center [333, 211] width 436 height 18
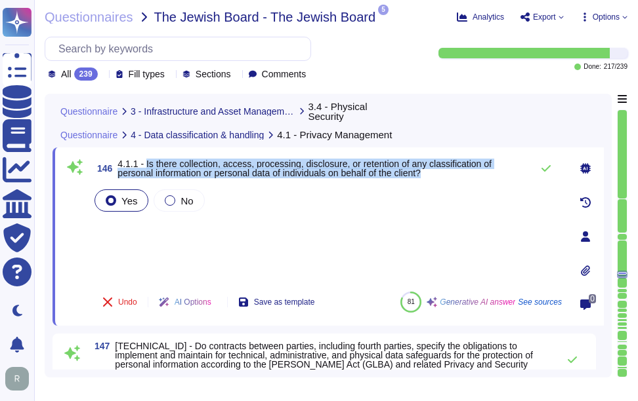
scroll to position [14811, 0]
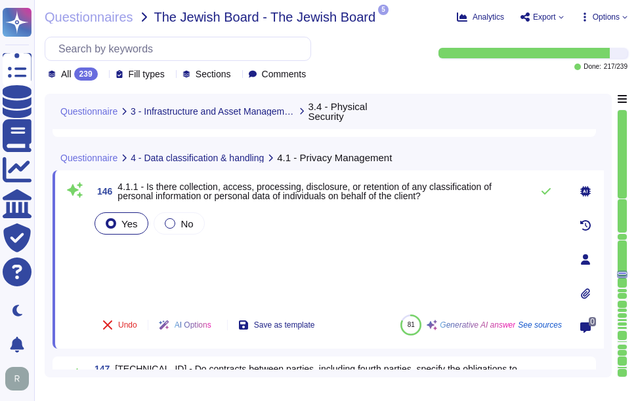
click at [201, 269] on div "Yes No" at bounding box center [327, 257] width 470 height 94
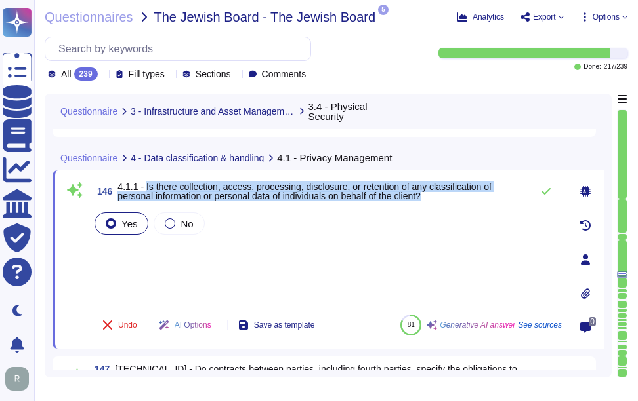
drag, startPoint x: 144, startPoint y: 184, endPoint x: 451, endPoint y: 198, distance: 306.6
click at [451, 198] on span "4.1.1 - Is there collection, access, processing, disclosure, or retention of an…" at bounding box center [320, 191] width 407 height 18
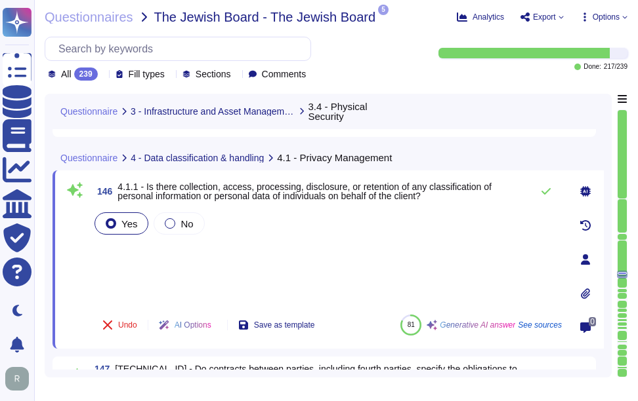
click at [190, 277] on div "Yes No" at bounding box center [327, 257] width 470 height 94
click at [550, 188] on icon at bounding box center [545, 191] width 10 height 10
click at [548, 190] on icon at bounding box center [545, 191] width 9 height 7
click at [547, 192] on icon at bounding box center [545, 191] width 9 height 7
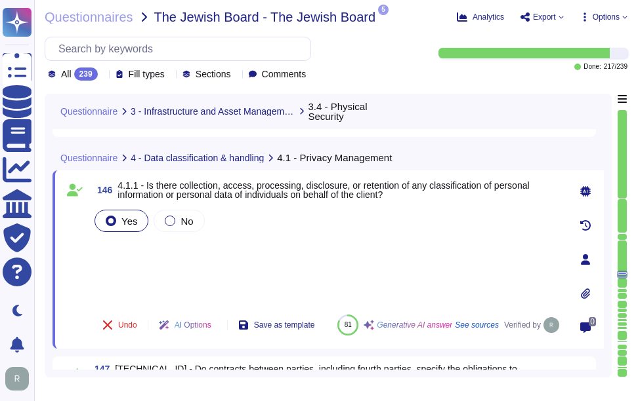
click at [211, 256] on div "Yes No" at bounding box center [327, 255] width 470 height 97
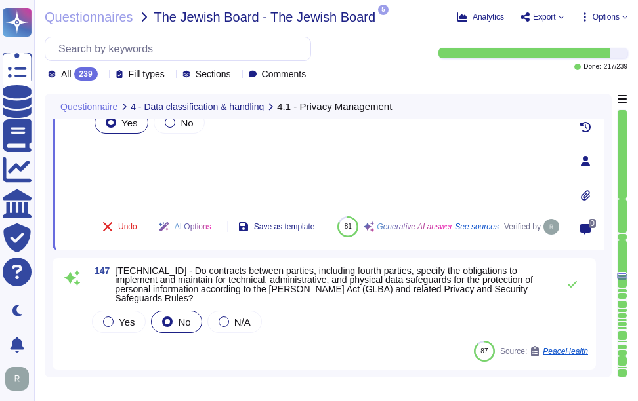
scroll to position [14942, 0]
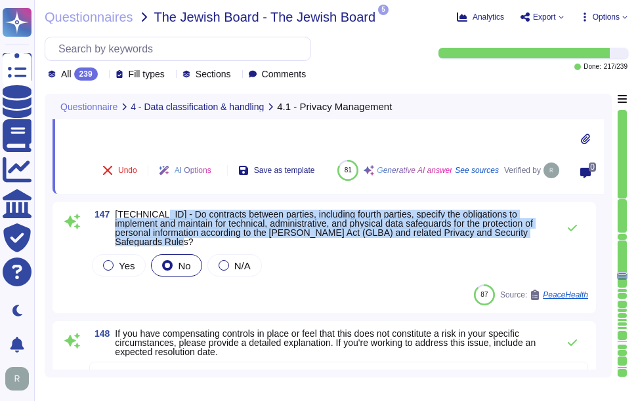
drag, startPoint x: 150, startPoint y: 214, endPoint x: 210, endPoint y: 240, distance: 65.8
click at [210, 240] on span "[TECHNICAL_ID] - Do contracts between parties, including fourth parties, specif…" at bounding box center [333, 228] width 436 height 37
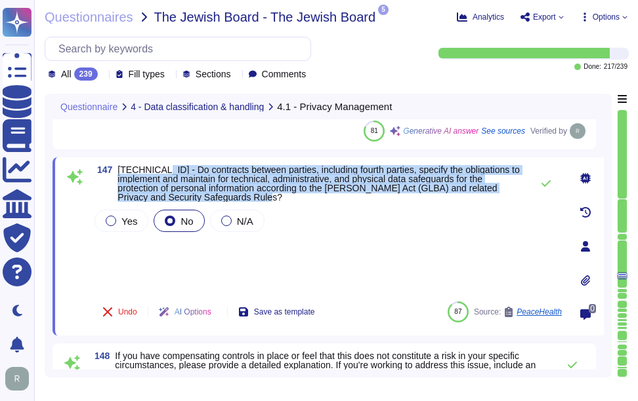
scroll to position [14877, 0]
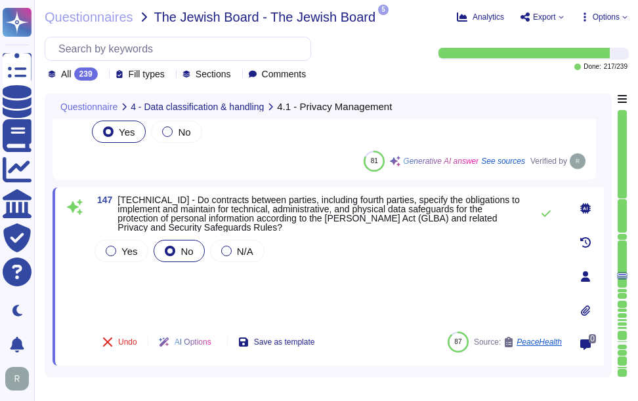
click at [237, 272] on div "Yes No N/A" at bounding box center [327, 279] width 470 height 84
click at [241, 257] on span "N/A" at bounding box center [245, 251] width 16 height 11
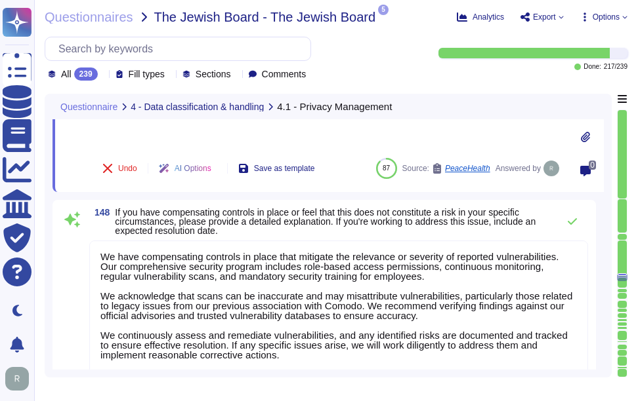
scroll to position [15074, 0]
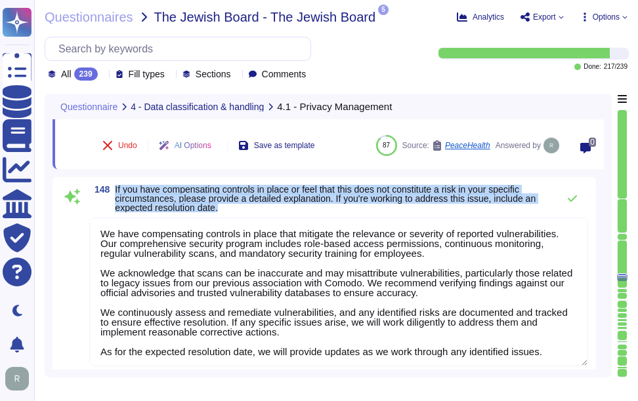
drag, startPoint x: 116, startPoint y: 190, endPoint x: 243, endPoint y: 206, distance: 127.7
click at [243, 206] on span "If you have compensating controls in place or feel that this does not constitut…" at bounding box center [333, 199] width 436 height 28
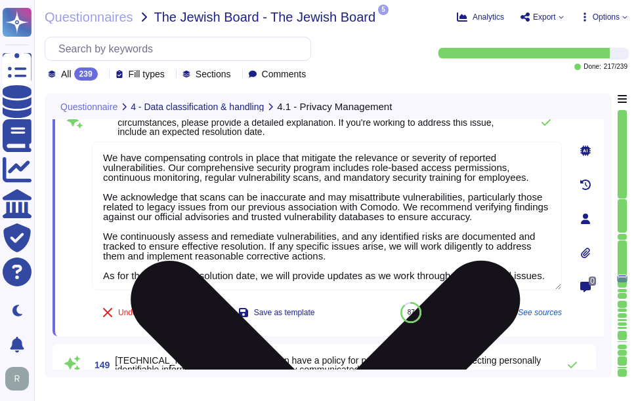
click at [398, 241] on textarea "We have compensating controls in place that mitigate the relevance or severity …" at bounding box center [327, 216] width 470 height 149
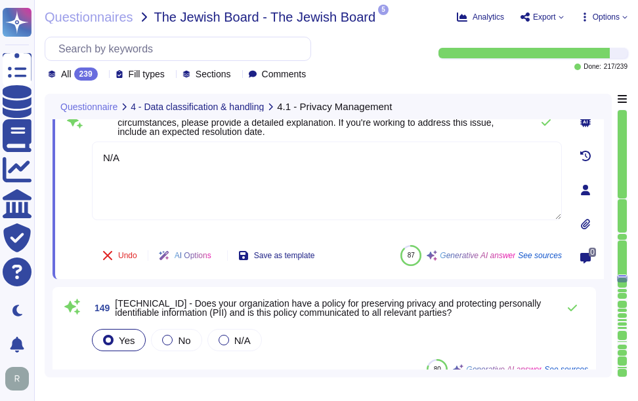
click at [368, 136] on div "148 If you have compensating controls in place or feel that this does not const…" at bounding box center [312, 190] width 499 height 163
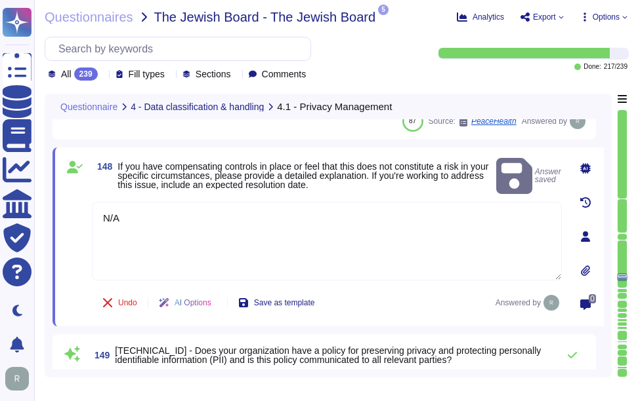
scroll to position [15008, 0]
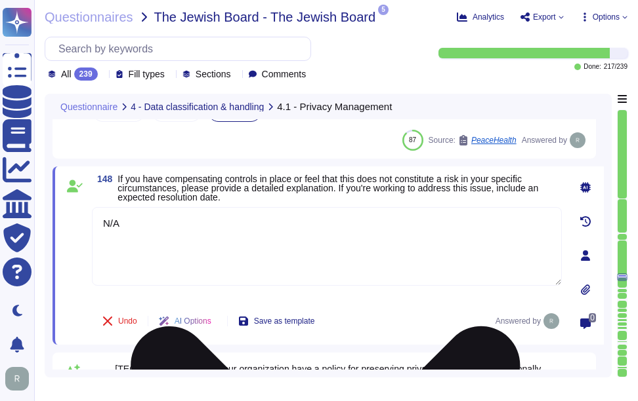
drag, startPoint x: 141, startPoint y: 226, endPoint x: 94, endPoint y: 226, distance: 47.2
click at [94, 226] on textarea "N/A" at bounding box center [327, 246] width 470 height 79
paste textarea "Compensating controls for PII include: 1. Data Segmentation: Customer data is v…"
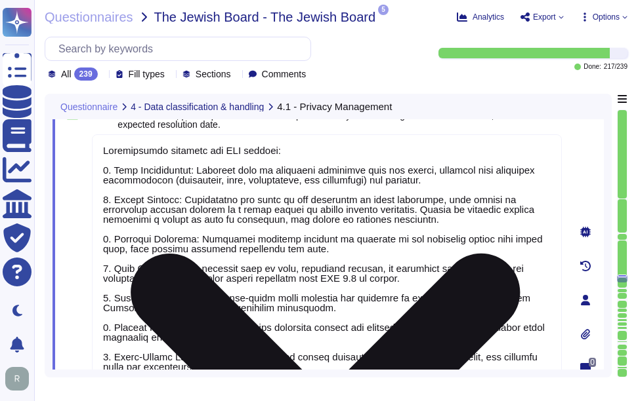
scroll to position [15032, 0]
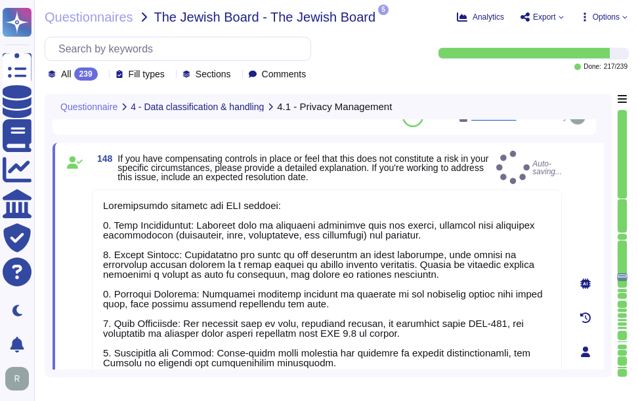
type textarea "Compensating controls for PII include: 1. Data Segmentation: Customer data is v…"
click at [507, 174] on div "148 If you have compensating controls in place or feel that this does not const…" at bounding box center [327, 167] width 470 height 33
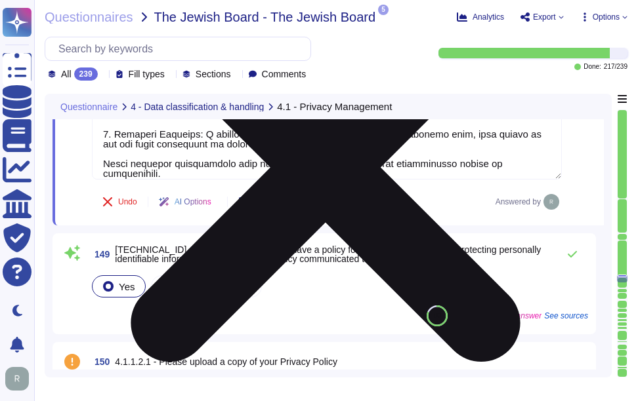
scroll to position [15425, 0]
type textarea "We have compensating controls in place that mitigate the relevance or severity …"
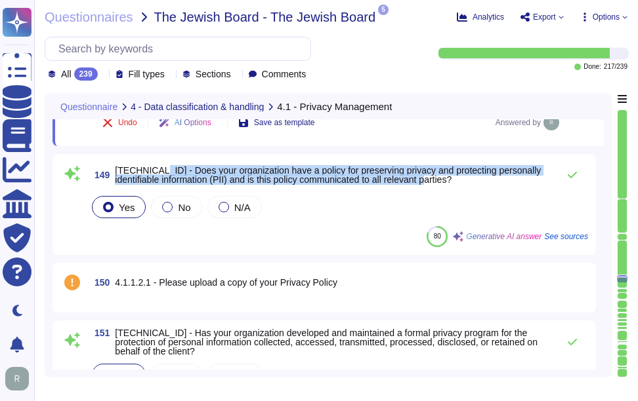
drag, startPoint x: 148, startPoint y: 169, endPoint x: 469, endPoint y: 181, distance: 321.0
click at [469, 181] on span "[TECHNICAL_ID] - Does your organization have a policy for preserving privacy an…" at bounding box center [333, 175] width 436 height 18
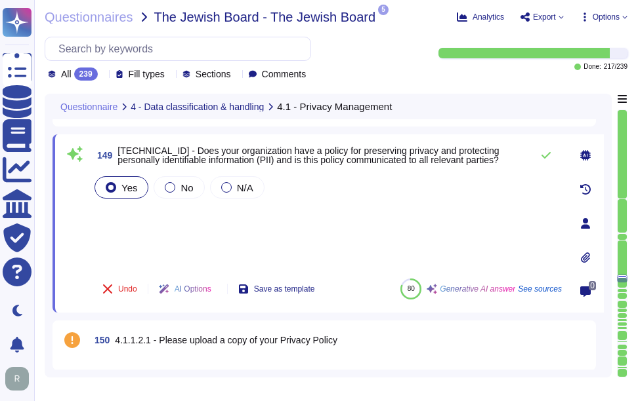
click at [121, 220] on div "Yes No N/A" at bounding box center [327, 221] width 470 height 94
click at [548, 159] on icon at bounding box center [545, 155] width 9 height 7
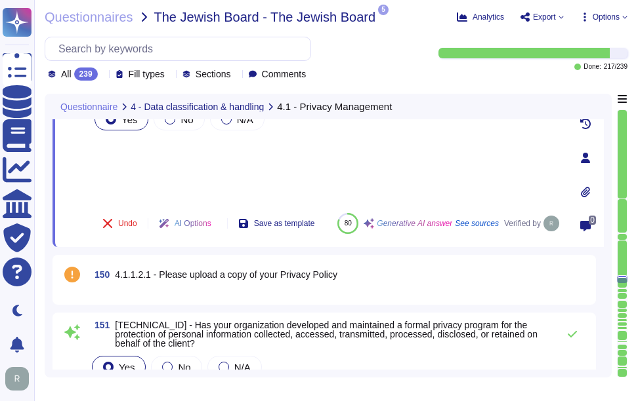
type textarea "We have compensating controls in place that mitigate the relevance or severity …"
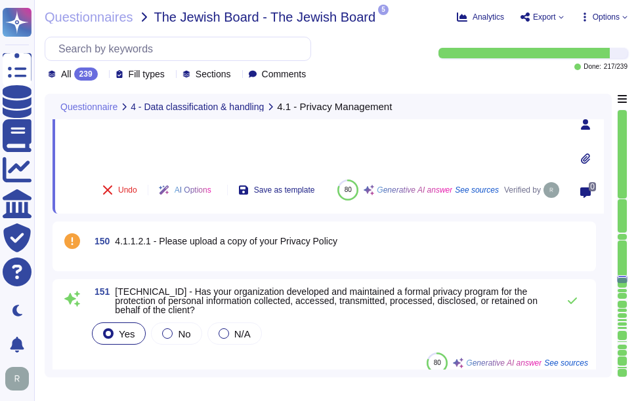
scroll to position [15556, 0]
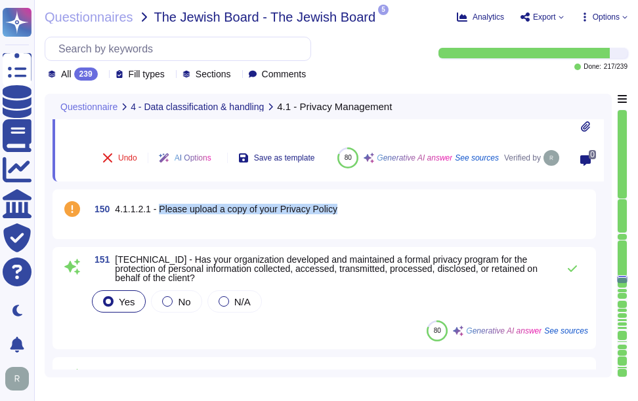
drag, startPoint x: 156, startPoint y: 213, endPoint x: 336, endPoint y: 211, distance: 180.4
click at [336, 211] on div "150 4.1.1.2.1 - Please upload a copy of your Privacy Policy" at bounding box center [338, 209] width 499 height 24
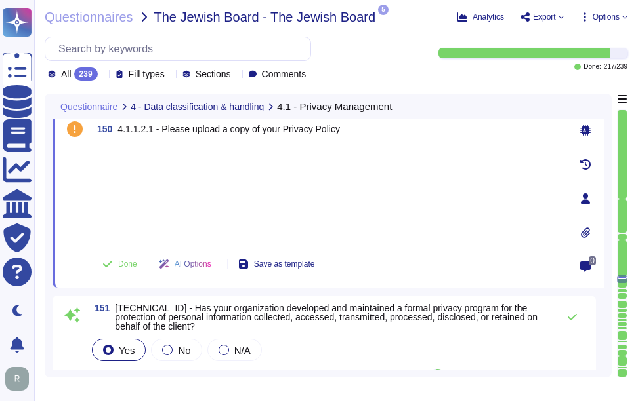
click at [212, 178] on div at bounding box center [327, 194] width 470 height 97
click at [586, 234] on icon at bounding box center [585, 233] width 10 height 10
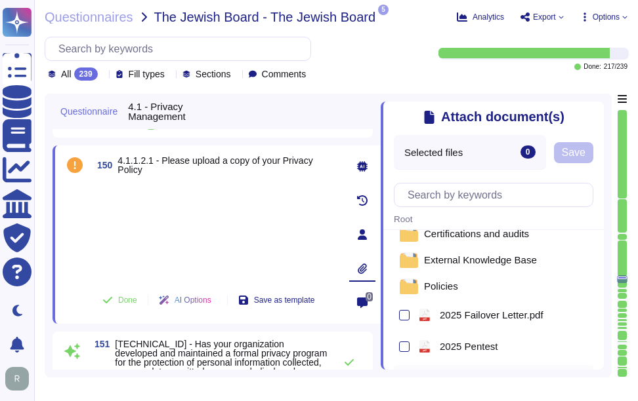
scroll to position [0, 0]
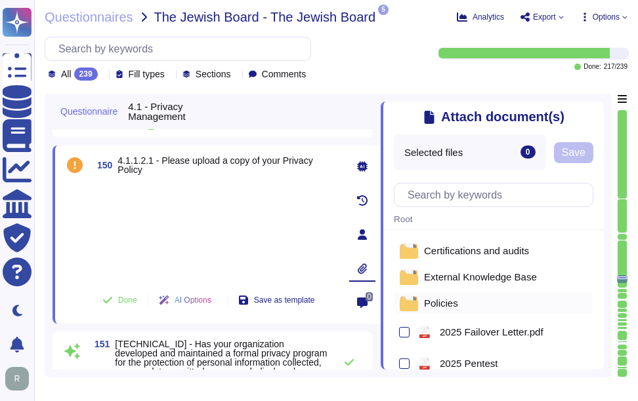
click at [457, 302] on div "Policies" at bounding box center [493, 303] width 199 height 21
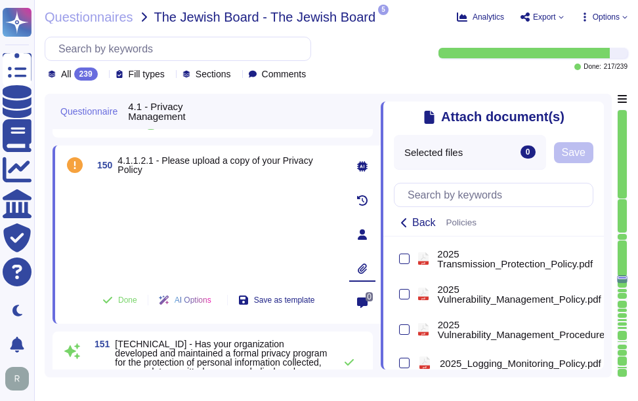
scroll to position [571, 0]
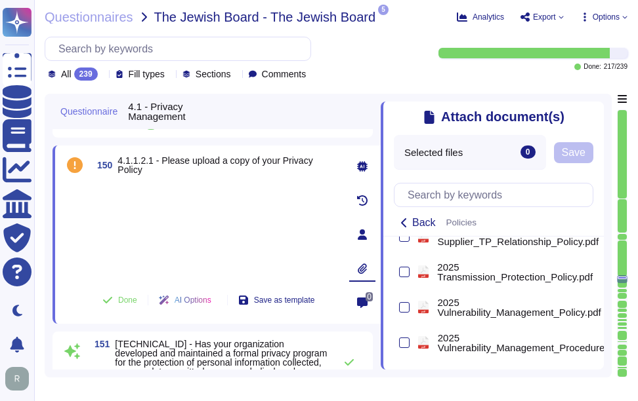
click at [596, 110] on icon at bounding box center [596, 110] width 0 height 0
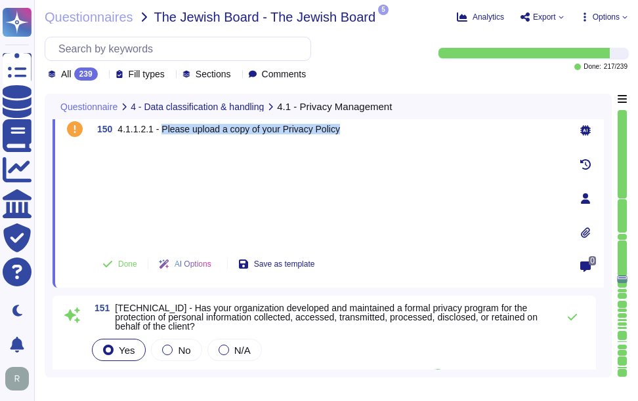
drag, startPoint x: 157, startPoint y: 132, endPoint x: 346, endPoint y: 130, distance: 189.6
click at [346, 130] on div "150 4.1.1.2.1 - Please upload a copy of your Privacy Policy" at bounding box center [327, 129] width 470 height 24
copy span "Please upload a copy of your Privacy Policy"
drag, startPoint x: 96, startPoint y: 133, endPoint x: 357, endPoint y: 142, distance: 261.9
click at [357, 141] on div "150 4.1.1.2.1 - Please upload a copy of your Privacy Policy" at bounding box center [327, 129] width 470 height 24
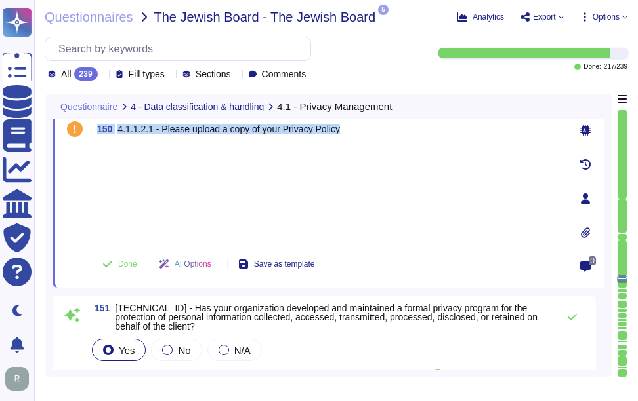
copy span "150 4.1.1.2.1 - Please upload a copy of your Privacy Policy"
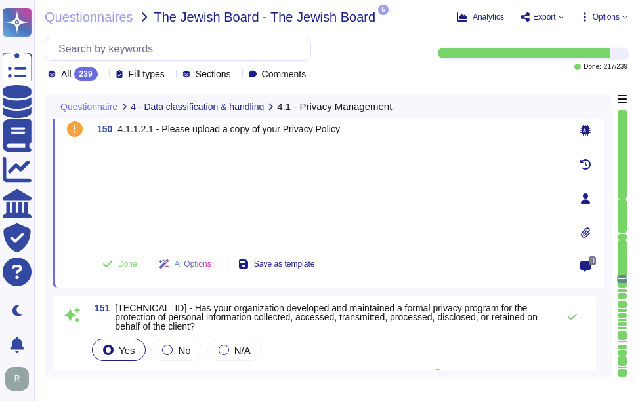
click at [432, 190] on div at bounding box center [327, 194] width 470 height 97
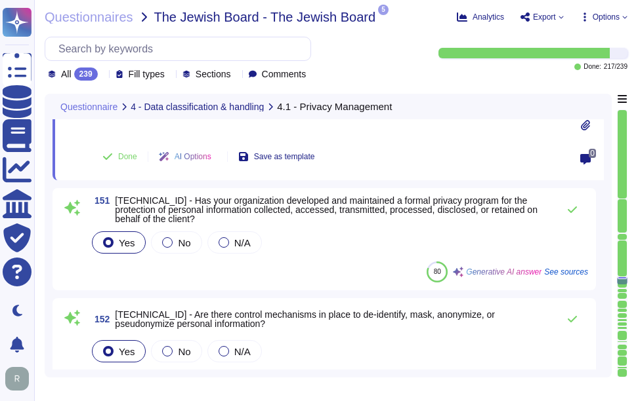
scroll to position [15688, 0]
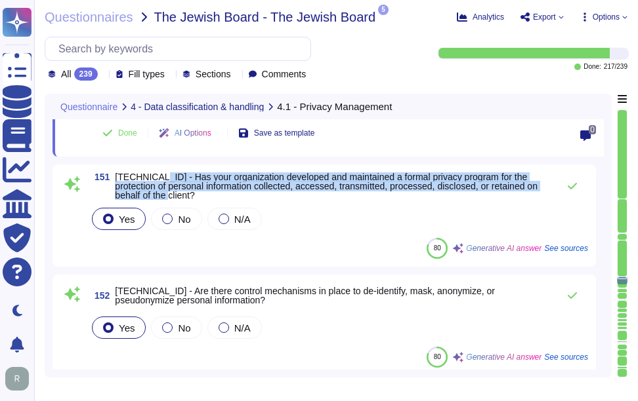
drag, startPoint x: 150, startPoint y: 180, endPoint x: 160, endPoint y: 196, distance: 18.6
click at [160, 196] on span "[TECHNICAL_ID] - Has your organization developed and maintained a formal privac…" at bounding box center [333, 187] width 436 height 28
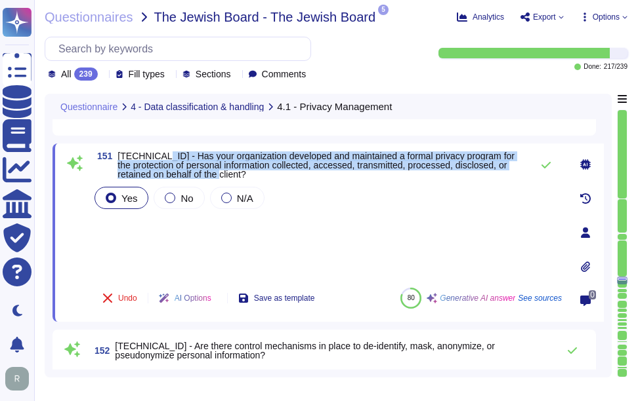
scroll to position [15556, 0]
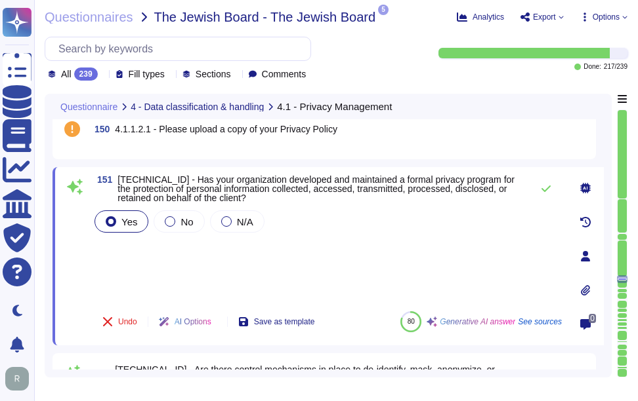
click at [167, 249] on div "Yes No N/A" at bounding box center [327, 254] width 470 height 93
click at [546, 192] on icon at bounding box center [545, 189] width 9 height 7
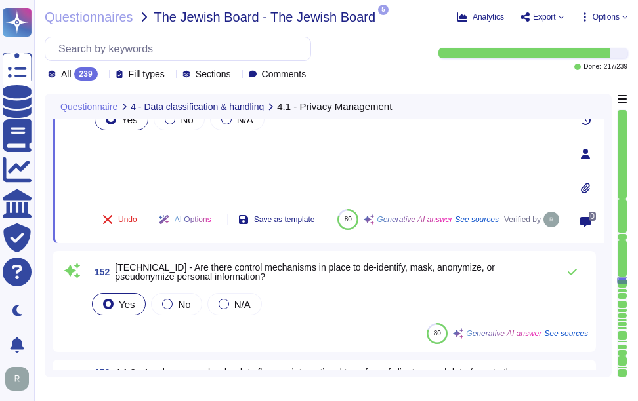
scroll to position [15688, 0]
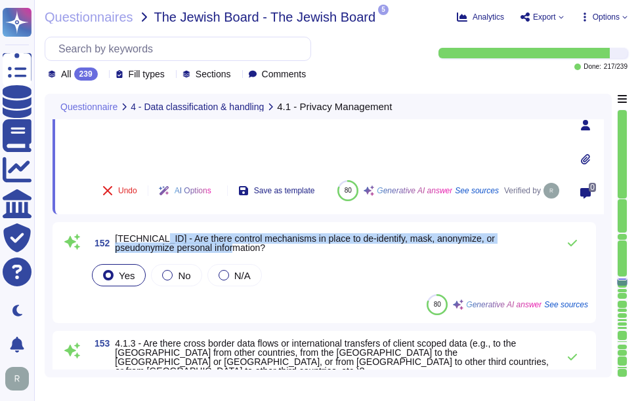
drag, startPoint x: 150, startPoint y: 243, endPoint x: 248, endPoint y: 255, distance: 99.1
click at [248, 253] on span "[TECHNICAL_ID] - Are there control mechanisms in place to de-identify, mask, an…" at bounding box center [333, 243] width 436 height 18
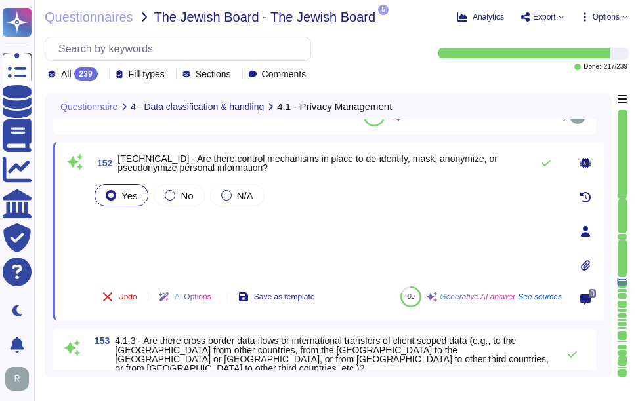
click at [210, 236] on div "Yes No N/A" at bounding box center [327, 229] width 470 height 94
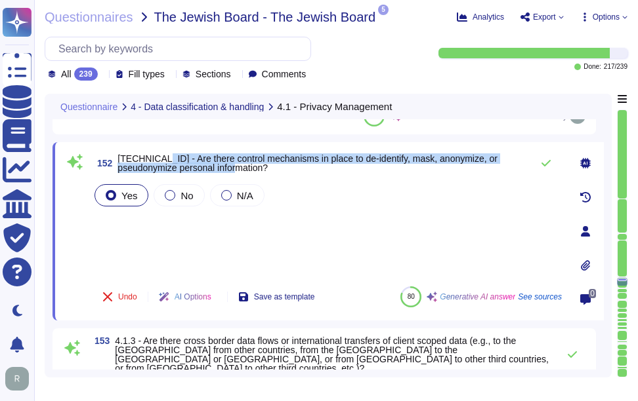
drag, startPoint x: 155, startPoint y: 163, endPoint x: 229, endPoint y: 171, distance: 74.5
click at [229, 171] on span "[TECHNICAL_ID] - Are there control mechanisms in place to de-identify, mask, an…" at bounding box center [320, 163] width 407 height 18
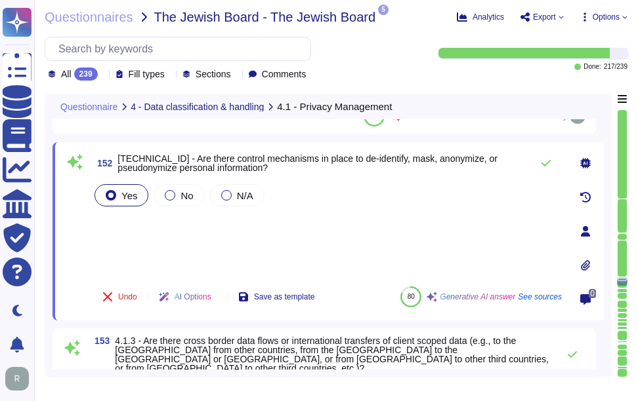
click at [187, 244] on div "Yes No N/A" at bounding box center [327, 229] width 470 height 94
click at [542, 165] on icon at bounding box center [545, 163] width 10 height 10
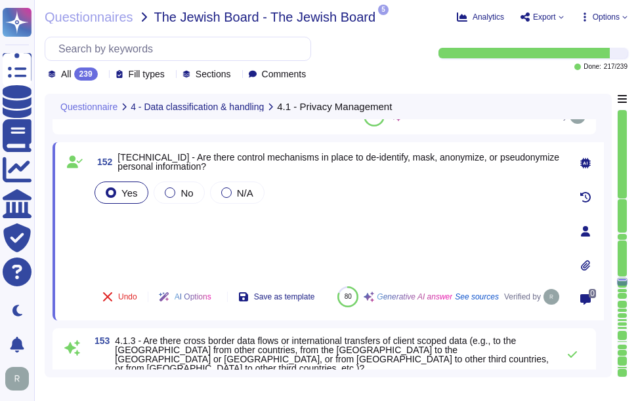
click at [543, 165] on span "[TECHNICAL_ID] - Are there control mechanisms in place to de-identify, mask, an…" at bounding box center [339, 162] width 444 height 18
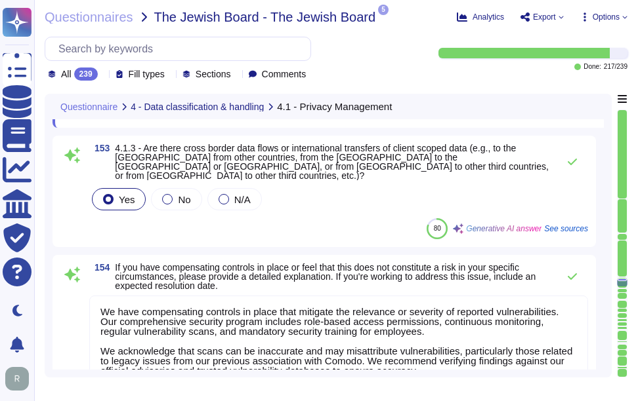
scroll to position [15819, 0]
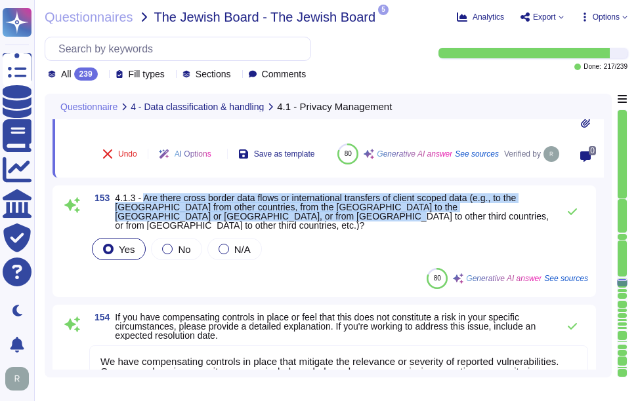
drag, startPoint x: 144, startPoint y: 195, endPoint x: 260, endPoint y: 216, distance: 117.9
click at [260, 216] on span "4.1.3 - Are there cross border data flows or international transfers of client …" at bounding box center [333, 212] width 436 height 37
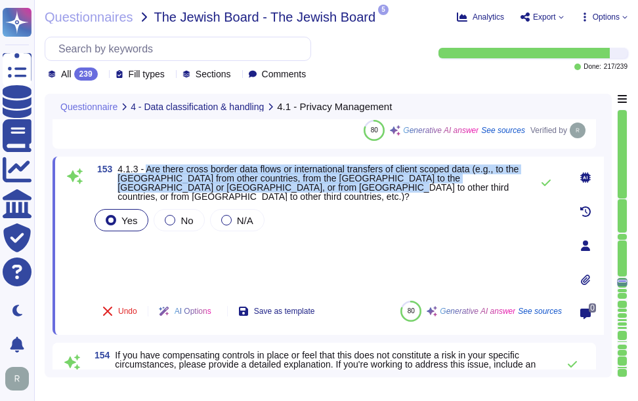
scroll to position [15753, 0]
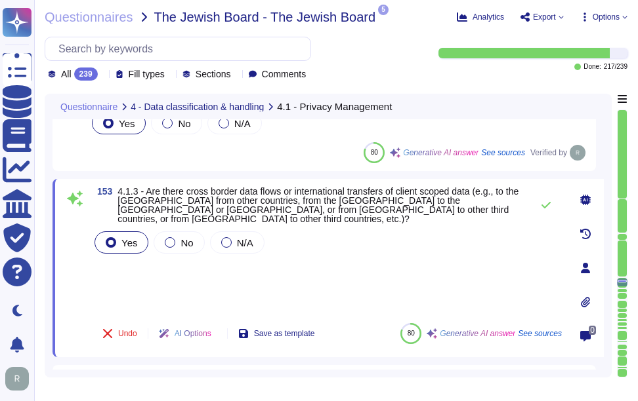
click at [184, 275] on div "Yes No N/A" at bounding box center [327, 271] width 470 height 84
click at [243, 287] on div "Yes No N/A" at bounding box center [327, 271] width 470 height 84
click at [543, 202] on icon at bounding box center [545, 205] width 9 height 7
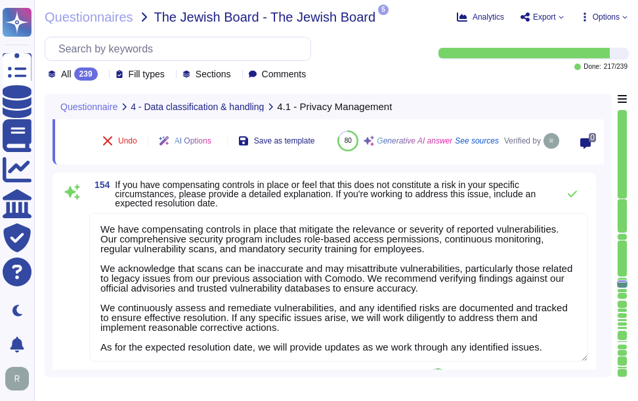
scroll to position [15950, 0]
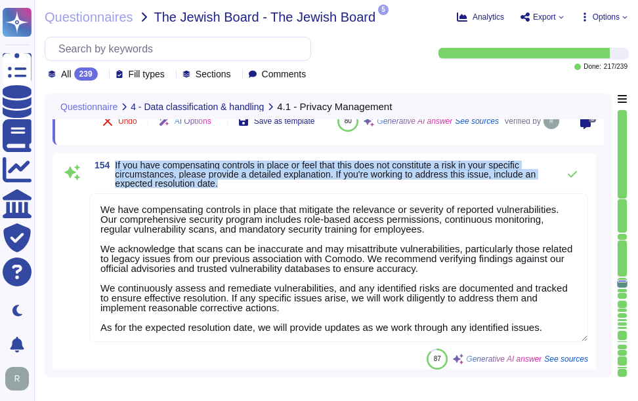
drag, startPoint x: 115, startPoint y: 164, endPoint x: 230, endPoint y: 187, distance: 116.4
click at [230, 187] on span "If you have compensating controls in place or feel that this does not constitut…" at bounding box center [333, 175] width 436 height 28
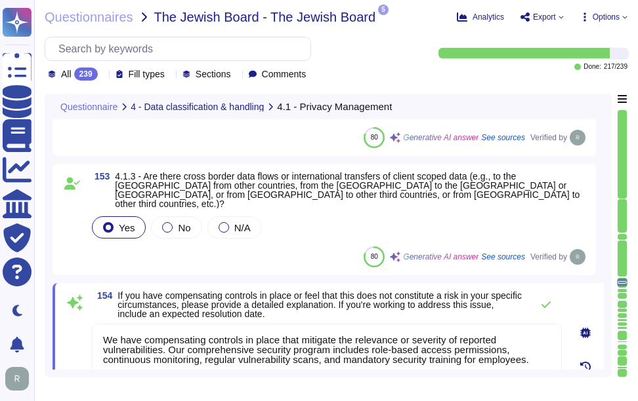
scroll to position [15753, 0]
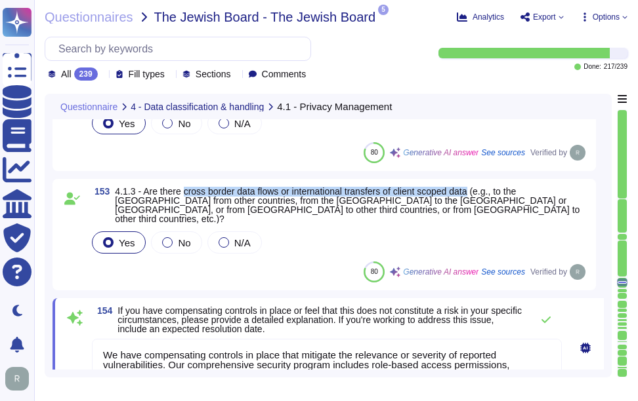
drag, startPoint x: 184, startPoint y: 191, endPoint x: 476, endPoint y: 195, distance: 291.3
click at [476, 195] on span "4.1.3 - Are there cross border data flows or international transfers of client …" at bounding box center [347, 205] width 464 height 38
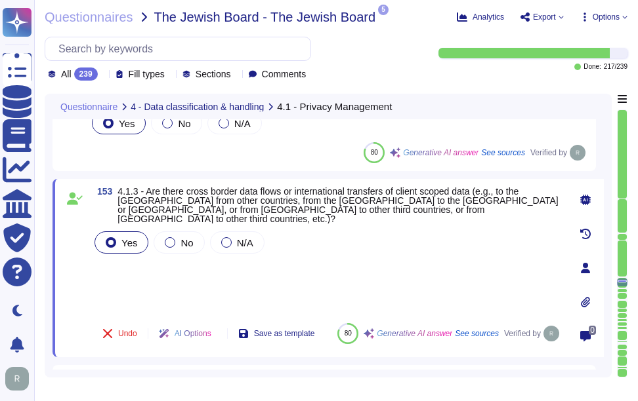
click at [143, 261] on div "Yes No N/A" at bounding box center [327, 271] width 470 height 84
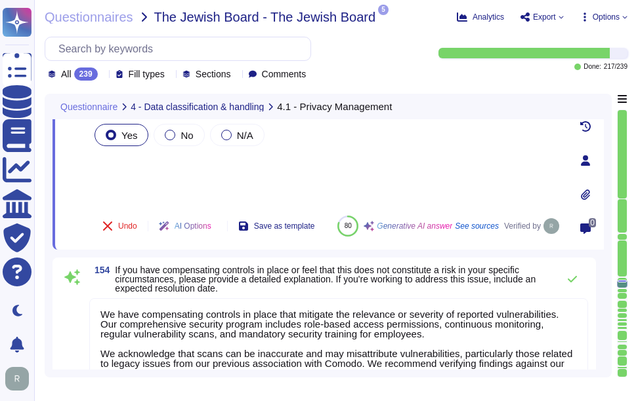
scroll to position [15884, 0]
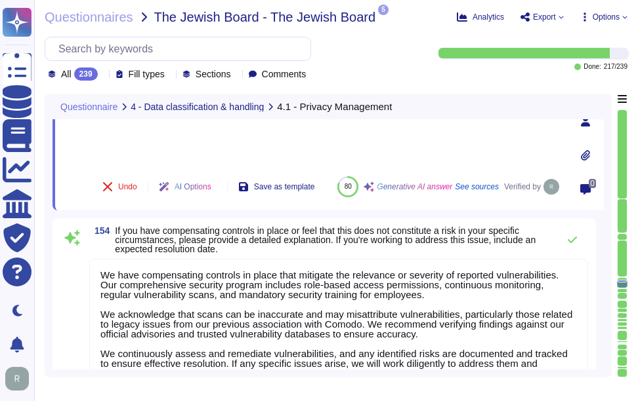
click at [257, 311] on textarea "We have compensating controls in place that mitigate the relevance or severity …" at bounding box center [338, 333] width 499 height 149
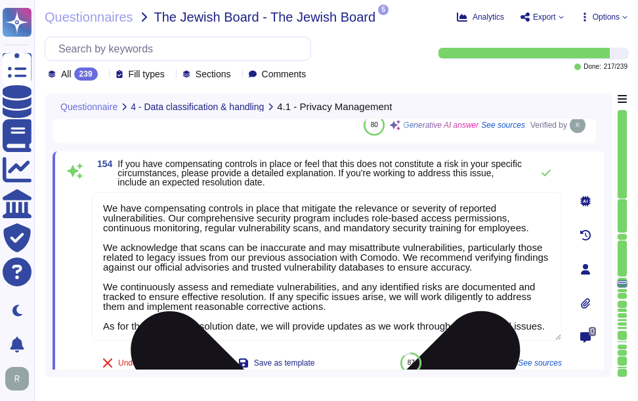
paste textarea "documented policies, procedures, and controls in place to address cross-border …"
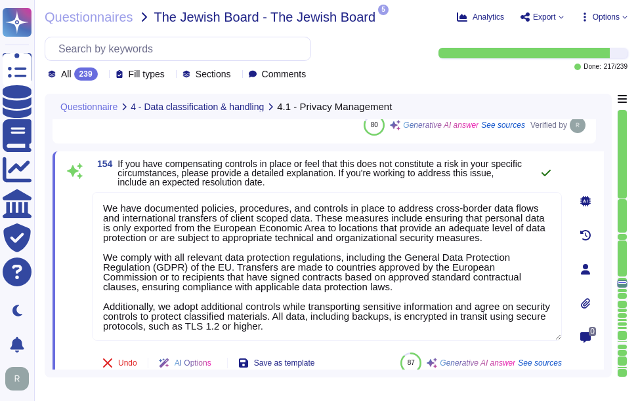
type textarea "We have documented policies, procedures, and controls in place to address cross…"
click at [544, 170] on icon at bounding box center [545, 173] width 9 height 7
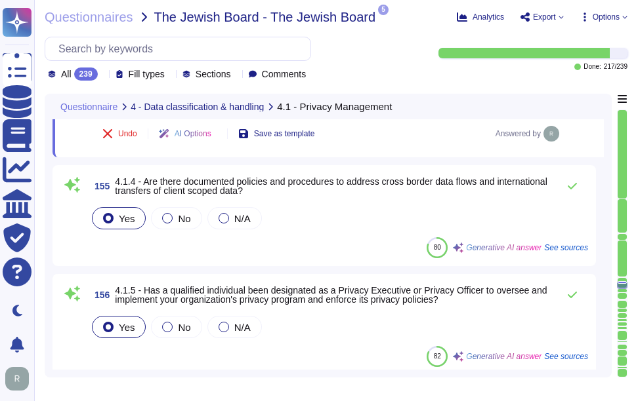
scroll to position [16081, 0]
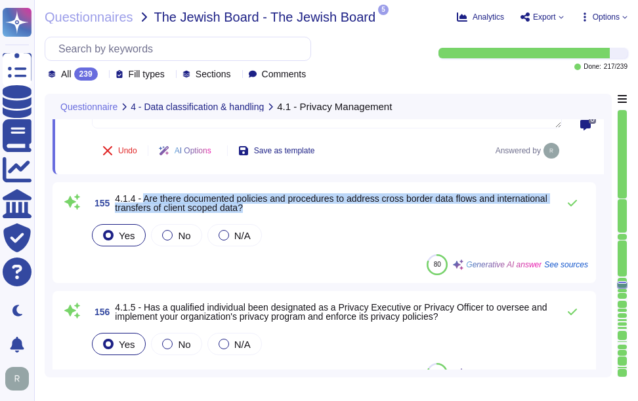
drag, startPoint x: 145, startPoint y: 189, endPoint x: 336, endPoint y: 206, distance: 191.6
click at [336, 206] on div "155 4.1.4 - Are there documented policies and procedures to address cross borde…" at bounding box center [338, 203] width 499 height 26
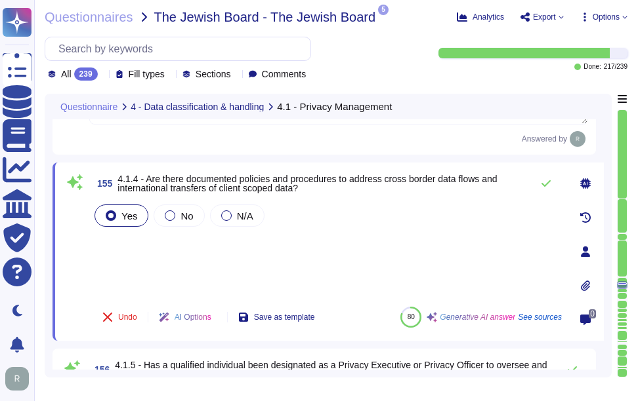
click at [123, 247] on div "Yes No N/A" at bounding box center [327, 249] width 470 height 94
click at [543, 180] on icon at bounding box center [545, 183] width 9 height 7
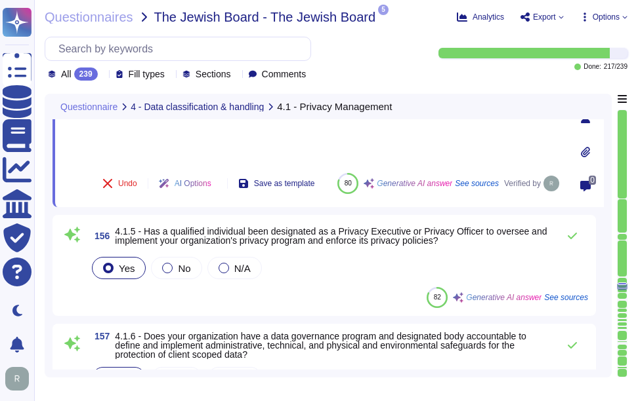
scroll to position [16212, 0]
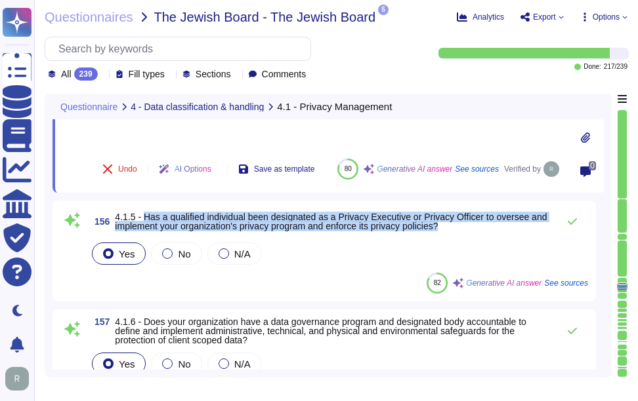
drag, startPoint x: 144, startPoint y: 218, endPoint x: 450, endPoint y: 232, distance: 306.6
click at [450, 231] on span "4.1.5 - Has a qualified individual been designated as a Privacy Executive or Pr…" at bounding box center [333, 222] width 436 height 18
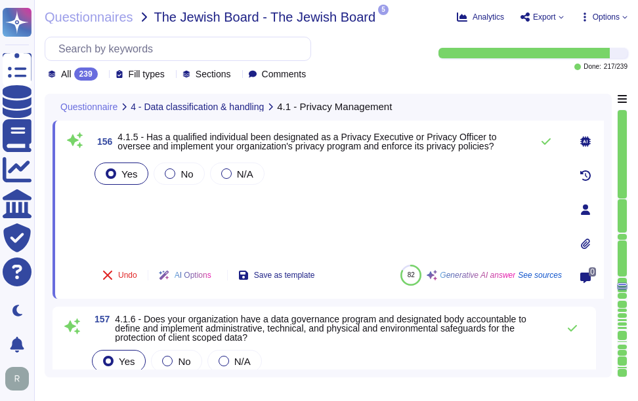
click at [134, 215] on div "Yes No N/A" at bounding box center [327, 207] width 470 height 94
click at [123, 201] on div "Yes No N/A" at bounding box center [327, 207] width 470 height 94
click at [547, 145] on icon at bounding box center [545, 141] width 9 height 7
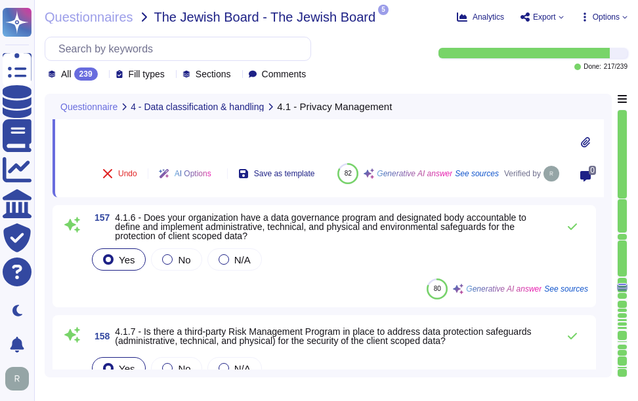
scroll to position [16343, 0]
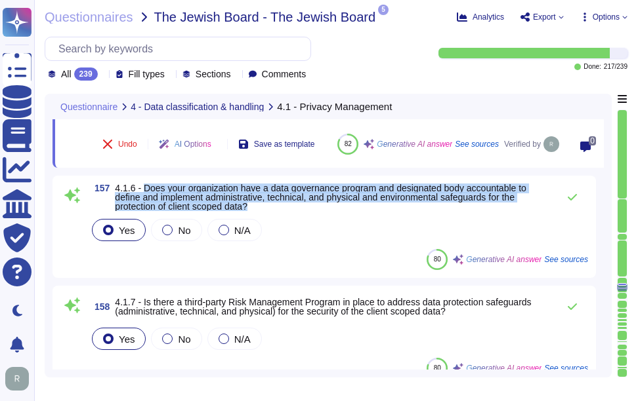
drag, startPoint x: 144, startPoint y: 191, endPoint x: 262, endPoint y: 209, distance: 119.5
click at [262, 209] on span "4.1.6 - Does your organization have a data governance program and designated bo…" at bounding box center [333, 198] width 436 height 28
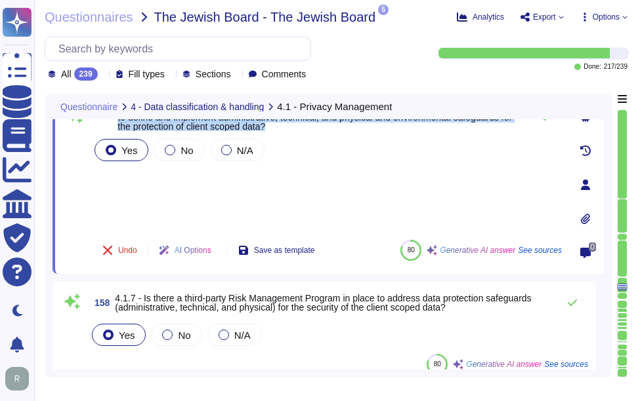
scroll to position [16278, 0]
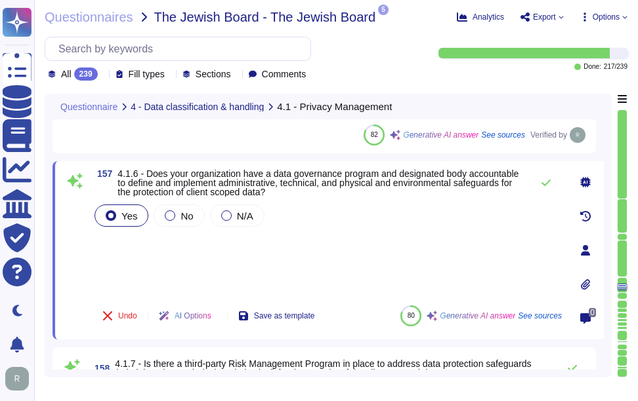
click at [123, 243] on div "Yes No N/A" at bounding box center [327, 248] width 470 height 93
click at [126, 262] on div "Yes No N/A" at bounding box center [327, 248] width 470 height 93
click at [544, 186] on icon at bounding box center [545, 183] width 10 height 10
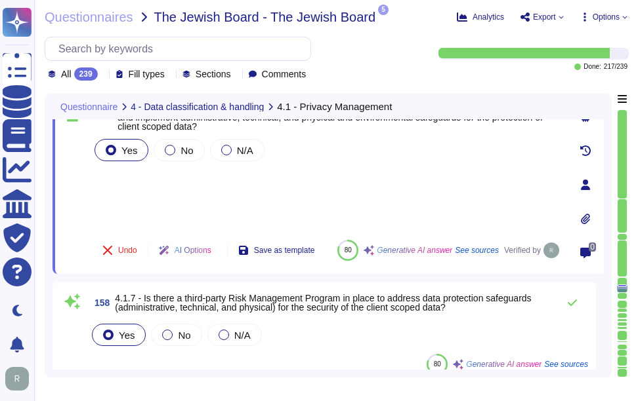
scroll to position [16409, 0]
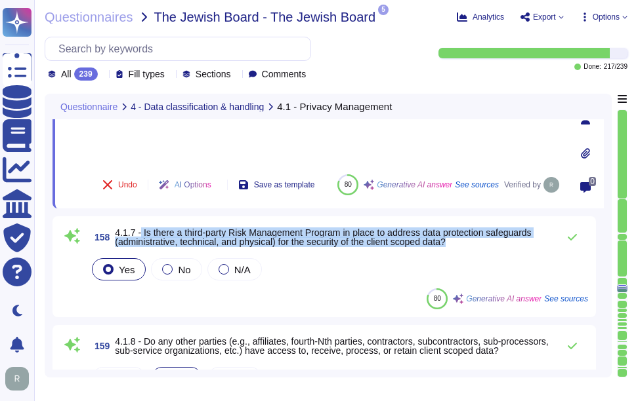
drag, startPoint x: 141, startPoint y: 235, endPoint x: 490, endPoint y: 243, distance: 349.0
click at [490, 243] on span "4.1.7 - Is there a third-party Risk Management Program in place to address data…" at bounding box center [333, 237] width 436 height 18
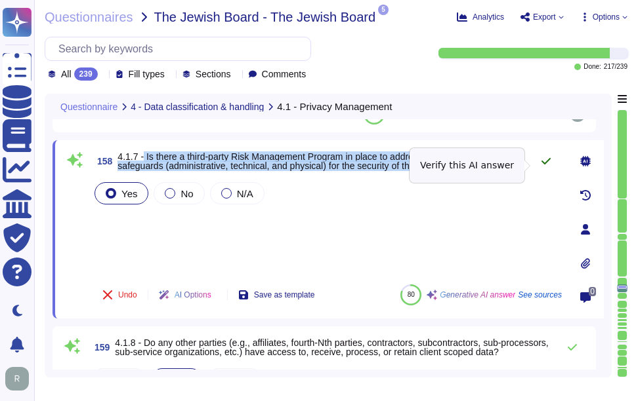
click at [545, 165] on icon at bounding box center [545, 161] width 9 height 7
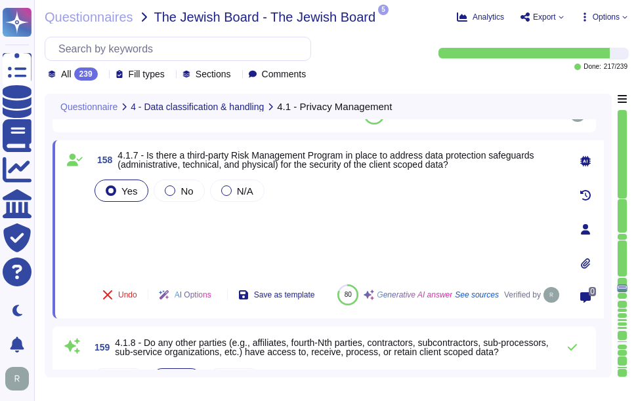
click at [334, 230] on div "Yes No N/A" at bounding box center [327, 225] width 470 height 97
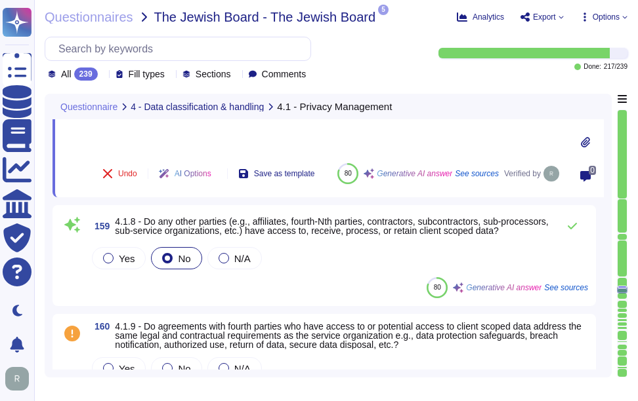
scroll to position [16540, 0]
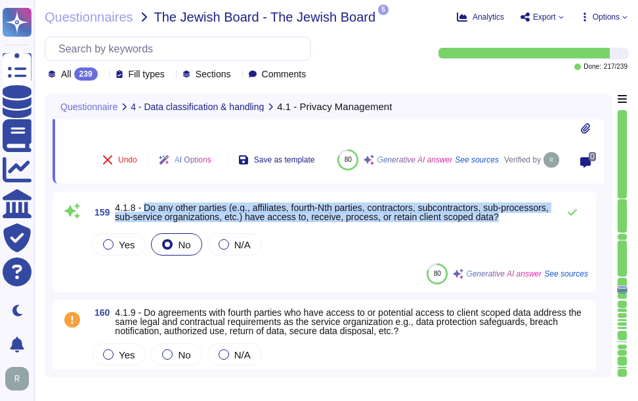
drag, startPoint x: 142, startPoint y: 204, endPoint x: 548, endPoint y: 219, distance: 406.3
click at [548, 219] on span "4.1.8 - Do any other parties (e.g., affiliates, fourth-Nth parties, contractors…" at bounding box center [331, 213] width 433 height 20
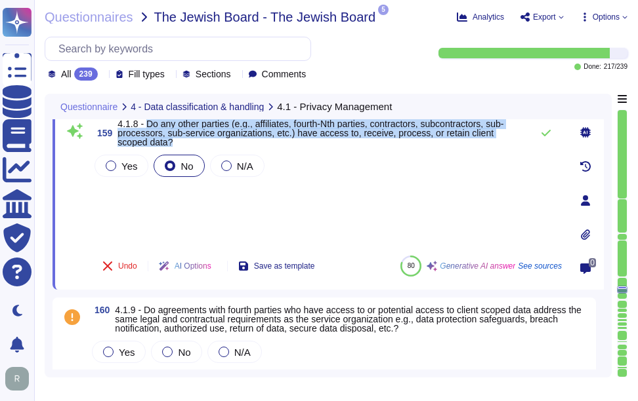
scroll to position [16475, 0]
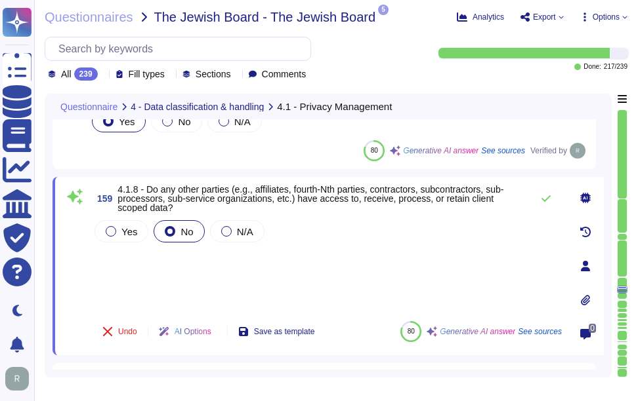
click at [226, 262] on div "Yes No N/A" at bounding box center [327, 264] width 470 height 93
click at [104, 261] on div "Yes No N/A" at bounding box center [327, 264] width 470 height 93
click at [136, 260] on div "Yes No N/A" at bounding box center [327, 264] width 470 height 93
click at [542, 201] on icon at bounding box center [545, 199] width 10 height 10
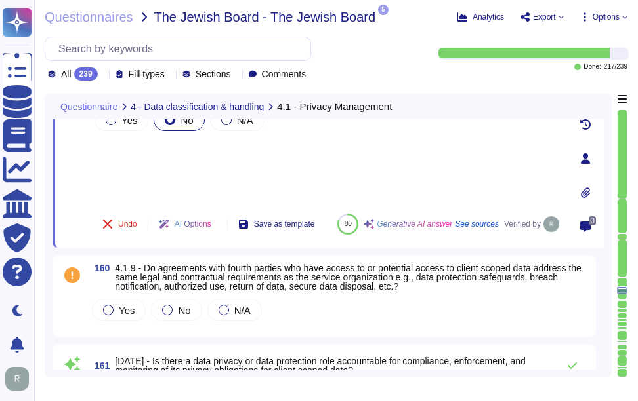
scroll to position [16606, 0]
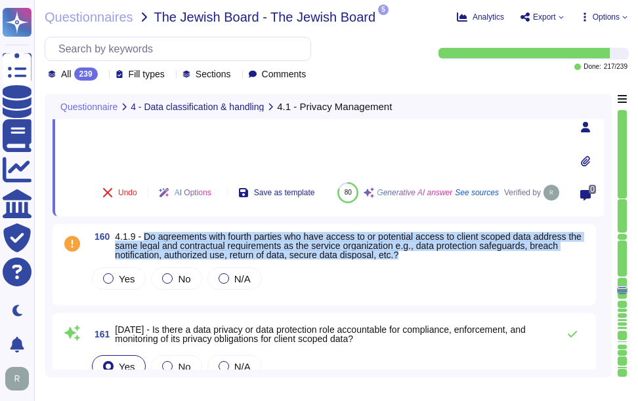
drag, startPoint x: 144, startPoint y: 237, endPoint x: 407, endPoint y: 253, distance: 262.8
click at [407, 253] on span "4.1.9 - Do agreements with fourth parties who have access to or potential acces…" at bounding box center [351, 246] width 473 height 28
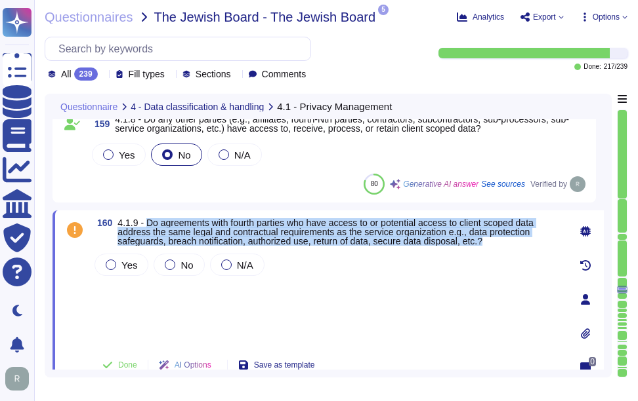
scroll to position [16540, 0]
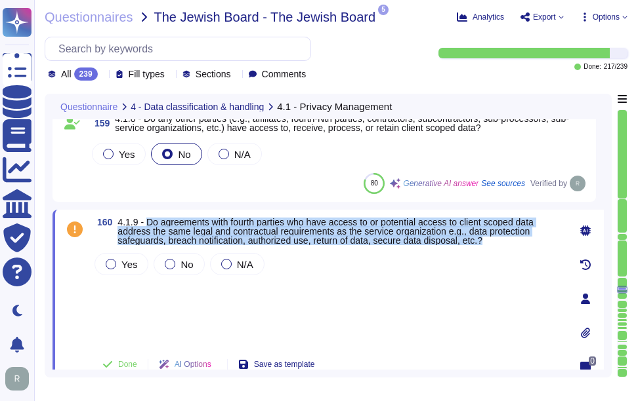
click at [169, 222] on span "4.1.9 - Do agreements with fourth parties who have access to or potential acces…" at bounding box center [324, 231] width 415 height 29
drag, startPoint x: 147, startPoint y: 222, endPoint x: 518, endPoint y: 241, distance: 371.8
click at [518, 241] on span "4.1.9 - Do agreements with fourth parties who have access to or potential acces…" at bounding box center [339, 232] width 444 height 28
click at [245, 263] on span "N/A" at bounding box center [245, 264] width 16 height 11
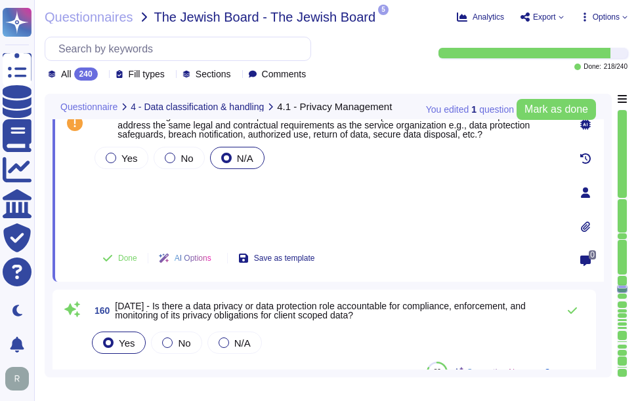
type textarea "N/A. Could you please elaborate your question ?"
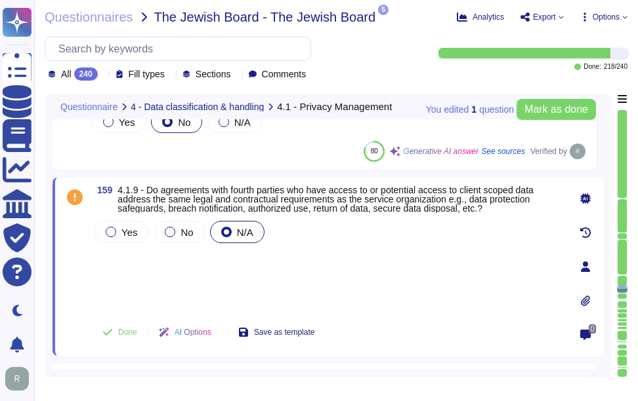
scroll to position [16475, 0]
click at [133, 335] on span "Done" at bounding box center [127, 332] width 19 height 8
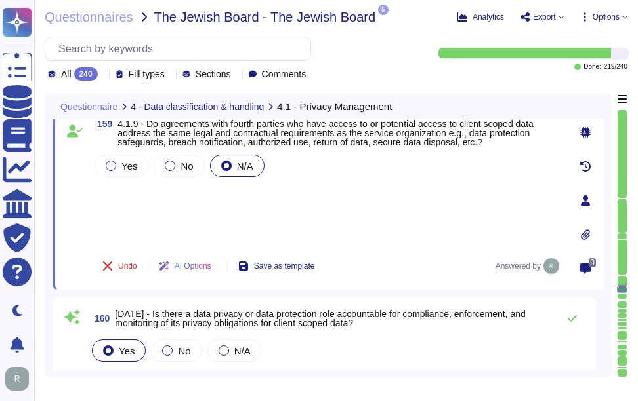
type textarea "N/A. Could you please elaborate your question ?"
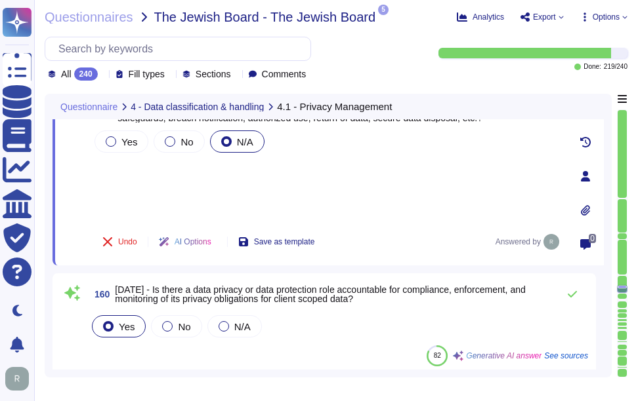
scroll to position [16606, 0]
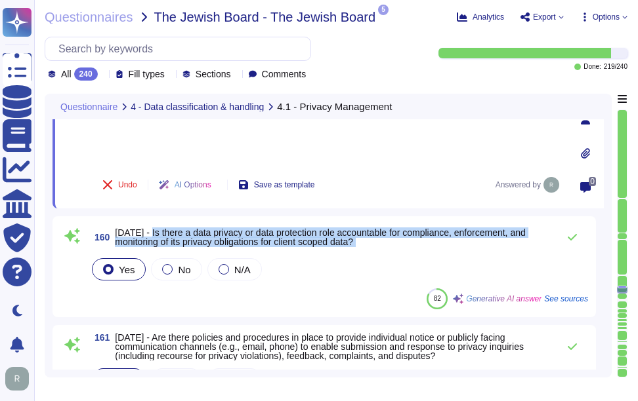
drag, startPoint x: 146, startPoint y: 233, endPoint x: 423, endPoint y: 253, distance: 277.6
click at [423, 253] on div "160 [DATE] - Is there a data privacy or data protection role accountable for co…" at bounding box center [323, 266] width 527 height 85
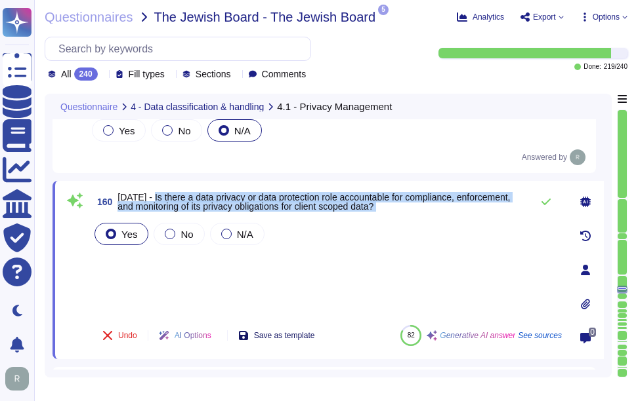
scroll to position [16540, 0]
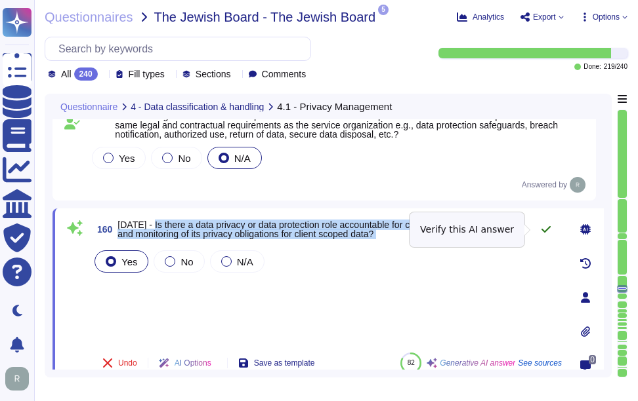
click at [546, 231] on icon at bounding box center [545, 229] width 9 height 7
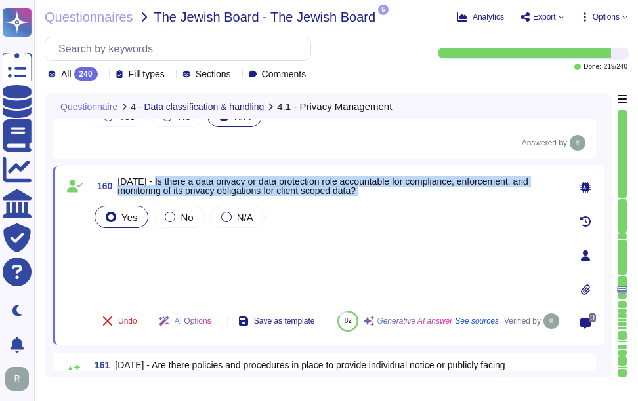
scroll to position [16606, 0]
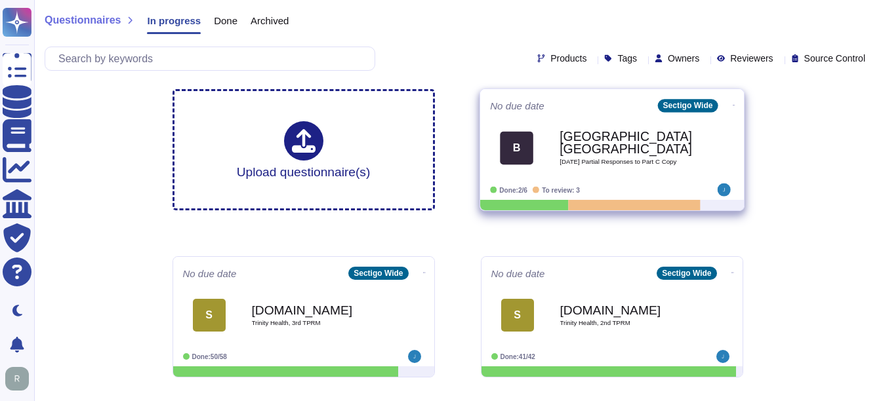
click at [569, 171] on div "[GEOGRAPHIC_DATA], University of [DATE] Partial Responses to Part C Copy" at bounding box center [626, 147] width 133 height 53
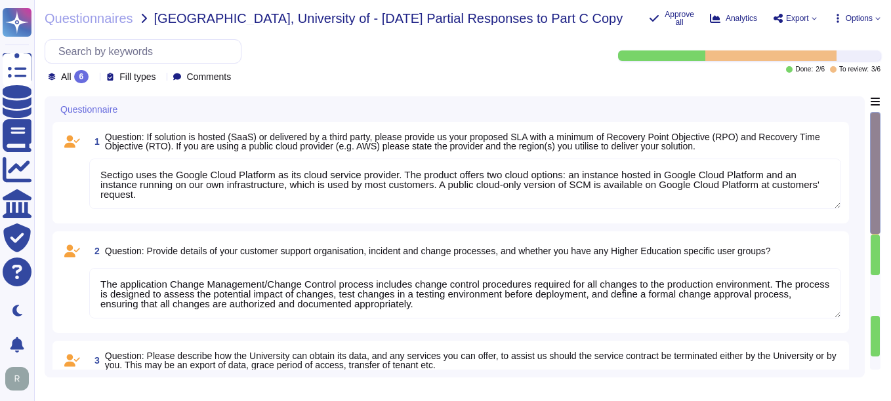
type textarea "Sectigo uses the Google Cloud Platform as its cloud service provider. The produ…"
type textarea "The application Change Management/Change Control process includes change contro…"
type textarea "Customers can obtain their data by exporting customer certificate data as a rep…"
type textarea "Our SCM solution is a SaaS product which can be accessed in the Web portal ([DO…"
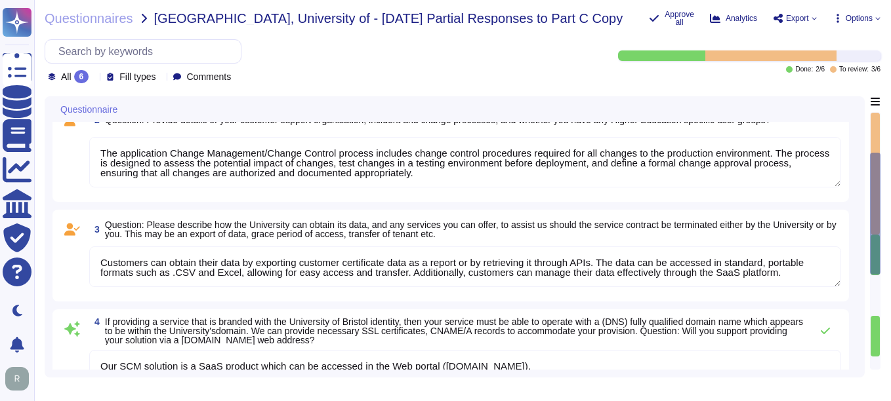
type textarea "This information is located in Sectigo’s premier support addendum. Sectigo can …"
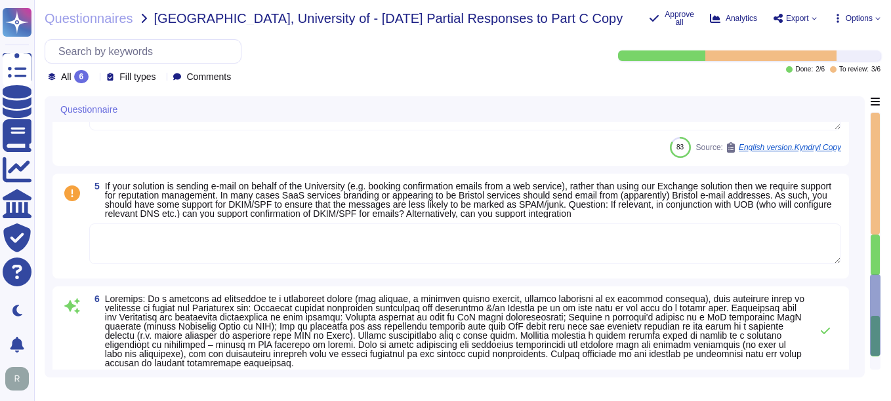
scroll to position [463, 0]
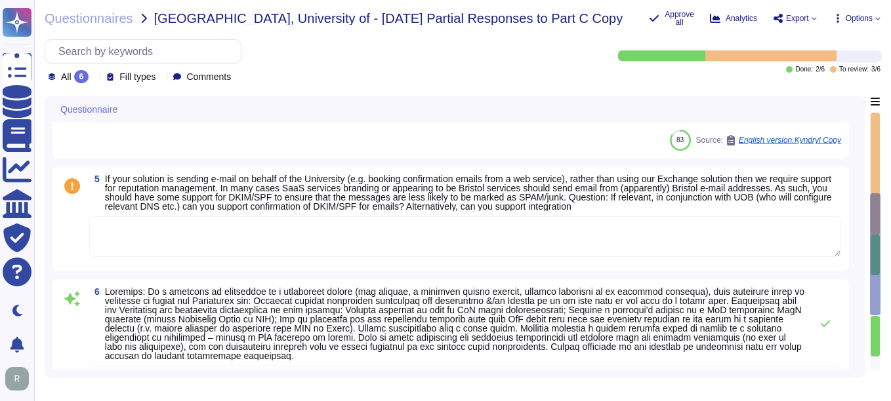
type textarea "Sectigo uses the Google Cloud Platform as its cloud service provider. The produ…"
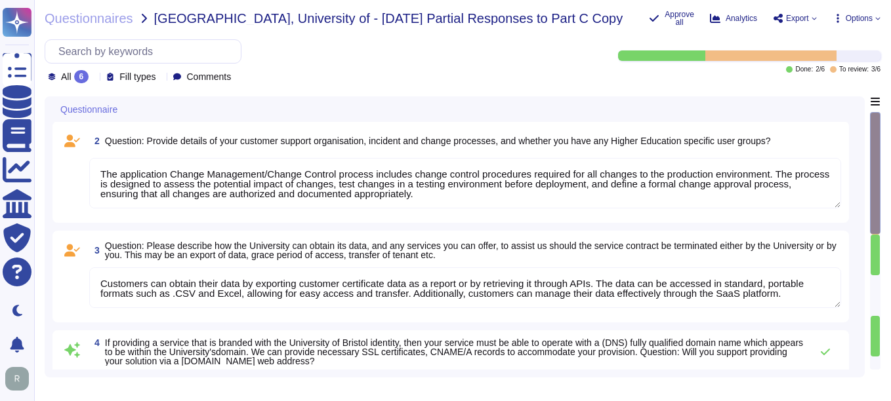
scroll to position [0, 0]
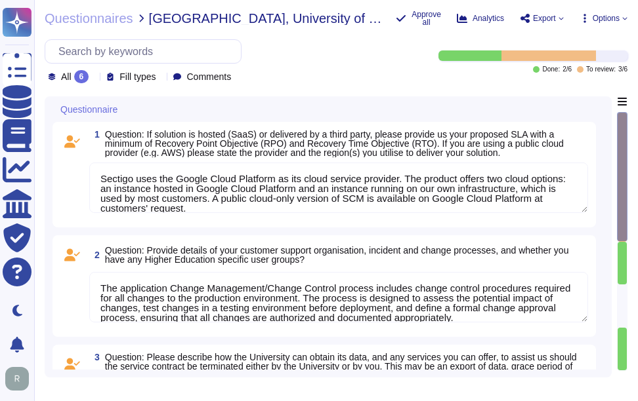
type textarea "Sectigo uses the Google Cloud Platform as its cloud service provider. The produ…"
type textarea "The application Change Management/Change Control process includes change contro…"
type textarea "Customers can obtain their data by exporting customer certificate data as a rep…"
type textarea "Our SCM solution is a SaaS product which can be accessed in the Web portal ([DO…"
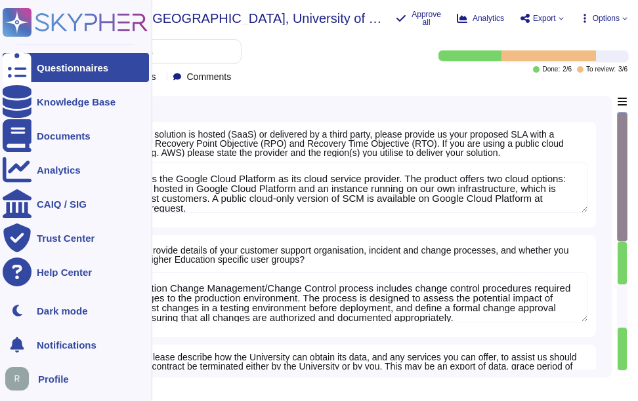
click at [41, 72] on div "Questionnaires" at bounding box center [72, 68] width 71 height 10
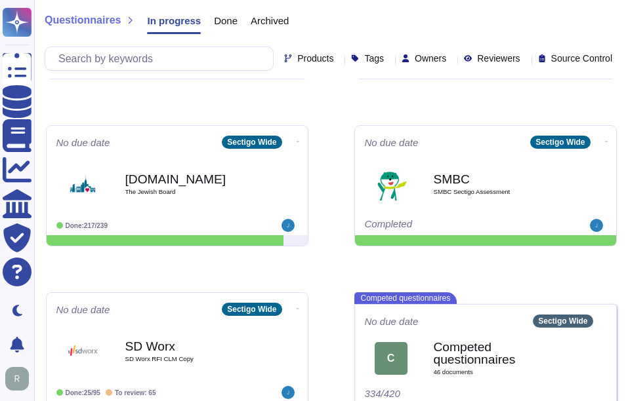
scroll to position [656, 0]
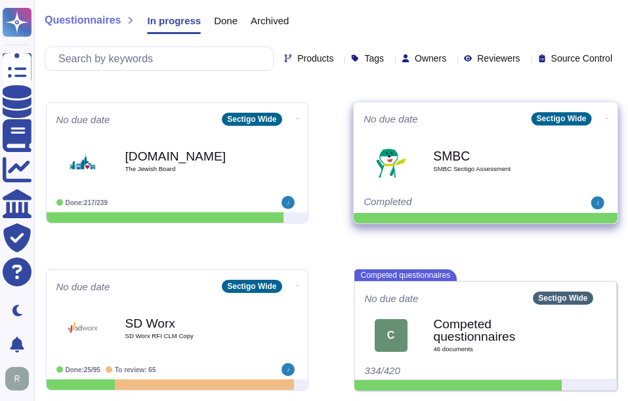
click at [500, 174] on div "SMBC SMBC Sectigo Assessment" at bounding box center [499, 160] width 133 height 53
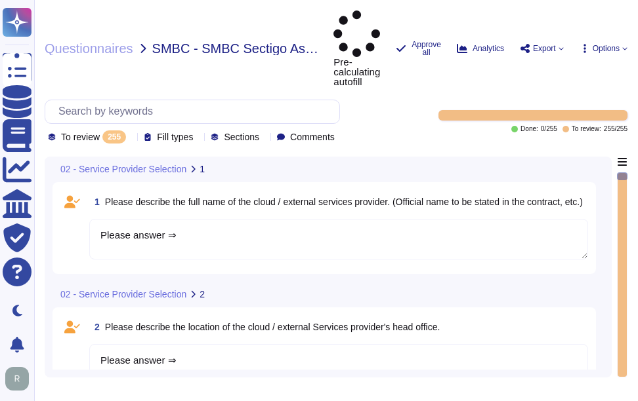
type textarea "Please answer ⇒"
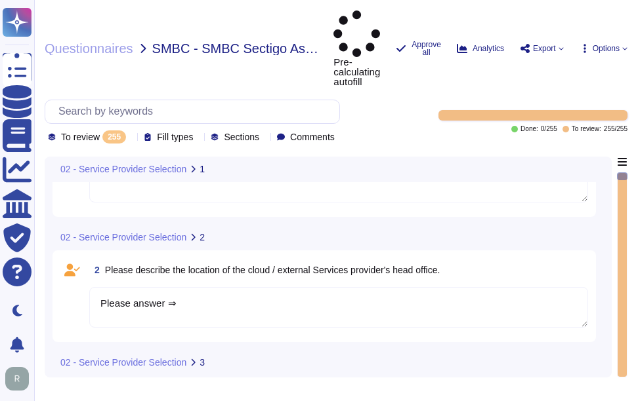
scroll to position [131, 0]
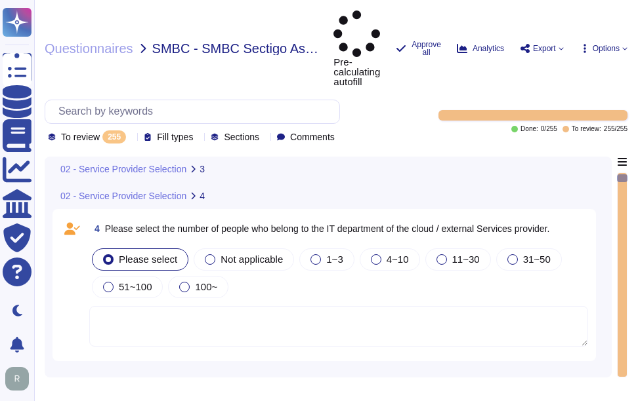
type textarea "Please answer ⇒"
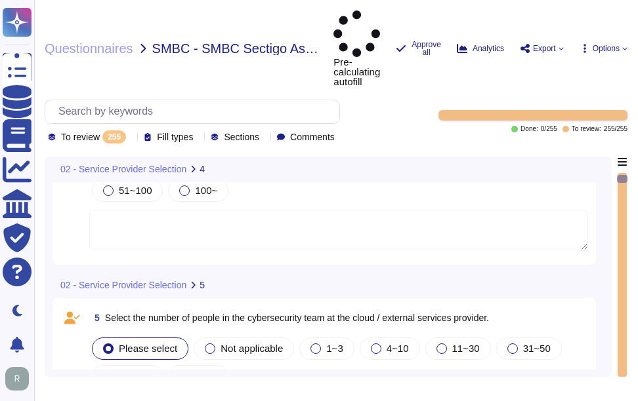
scroll to position [459, 0]
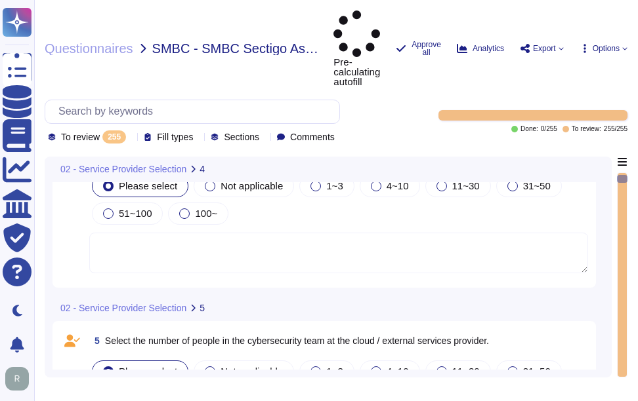
click at [227, 233] on textarea at bounding box center [338, 253] width 499 height 41
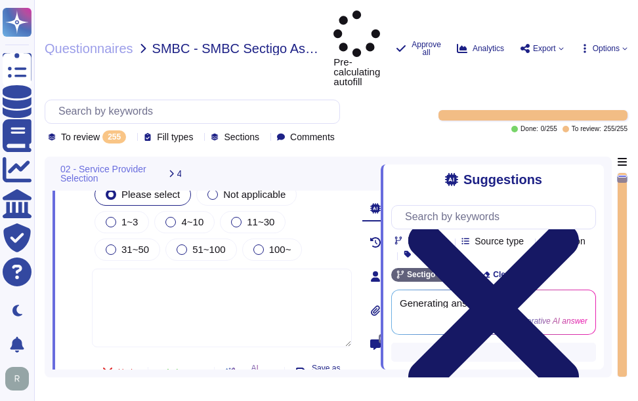
click at [579, 224] on icon at bounding box center [493, 309] width 171 height 171
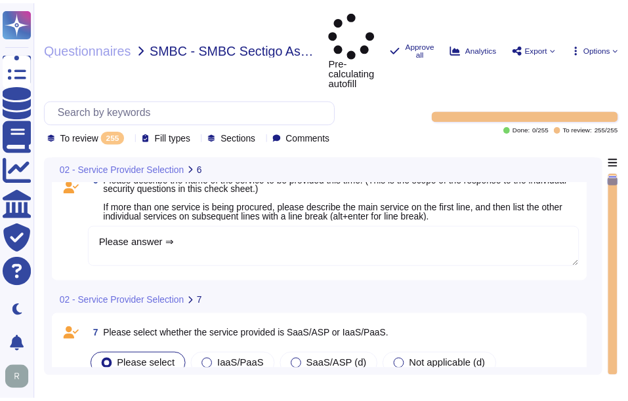
scroll to position [984, 0]
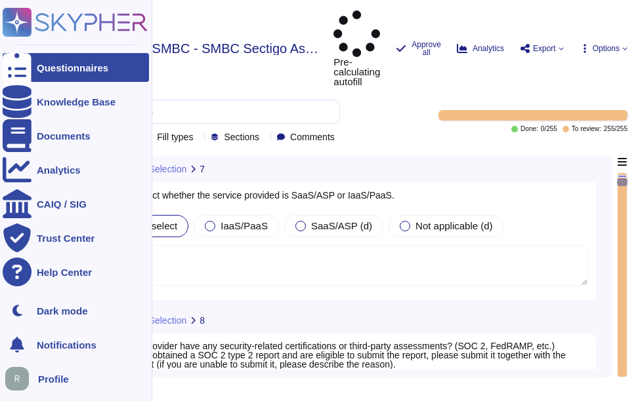
click at [29, 66] on div at bounding box center [17, 67] width 29 height 29
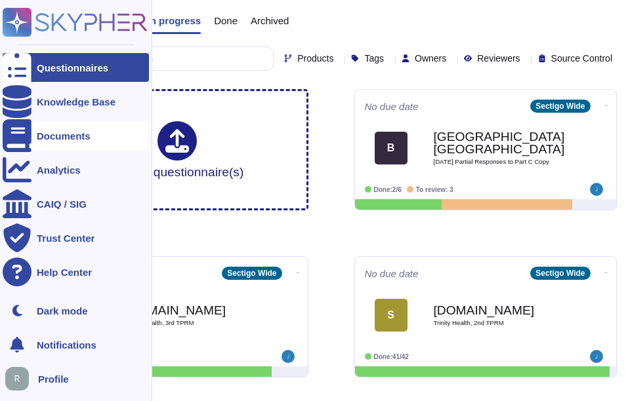
click at [80, 140] on div "Documents" at bounding box center [64, 136] width 54 height 10
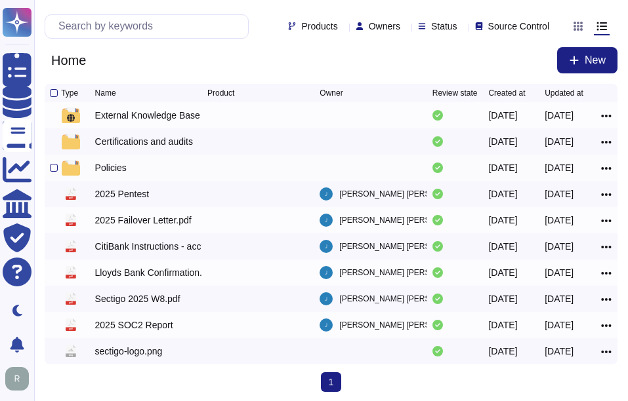
click at [105, 171] on div "Policies" at bounding box center [110, 167] width 31 height 13
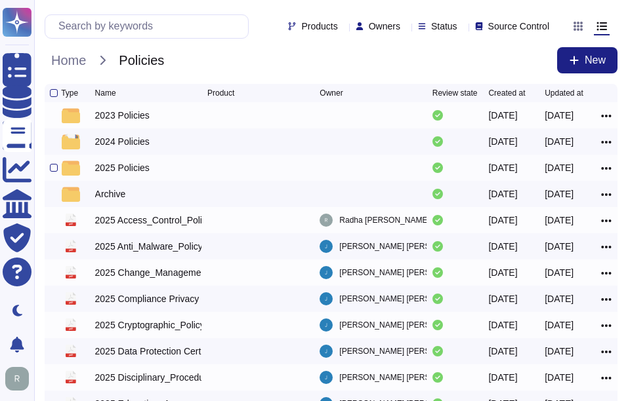
click at [125, 173] on div "2025 Policies" at bounding box center [122, 167] width 54 height 13
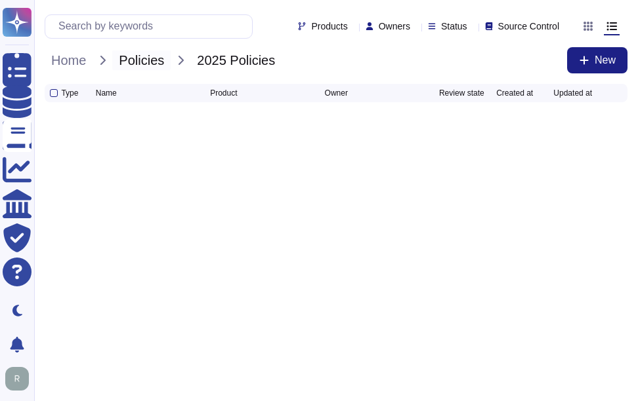
click at [150, 56] on span "Policies" at bounding box center [141, 61] width 58 height 20
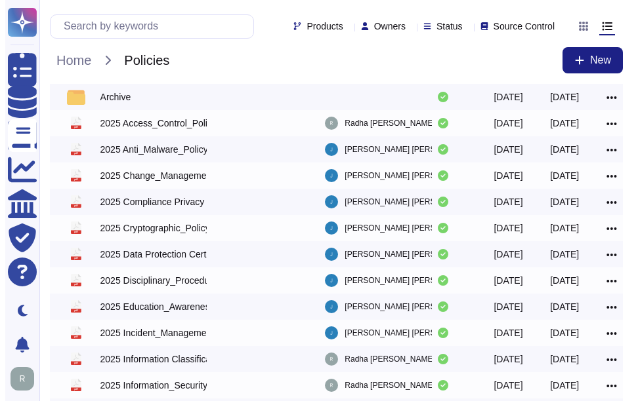
scroll to position [66, 0]
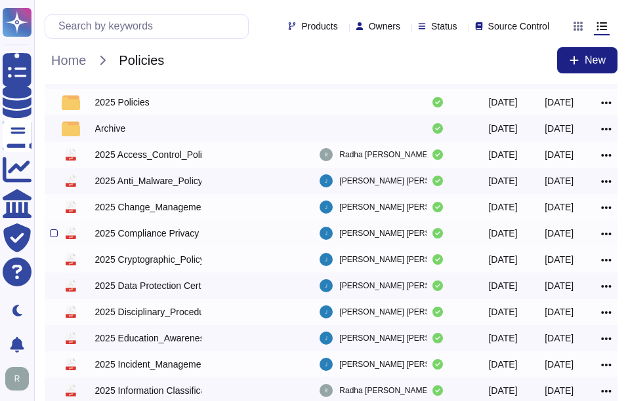
click at [188, 235] on div "2025 Compliance Privacy Policy_Redacted.pdf" at bounding box center [148, 233] width 107 height 13
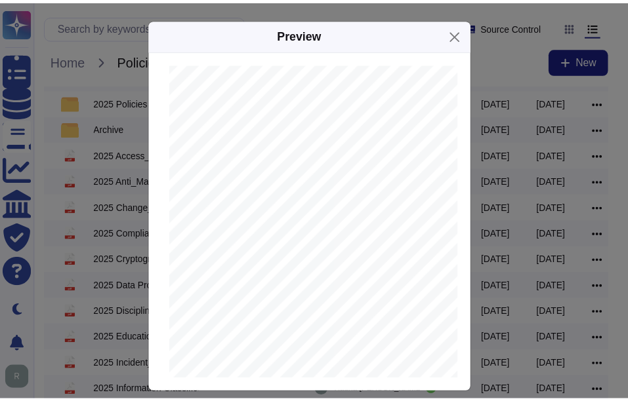
scroll to position [1050, 0]
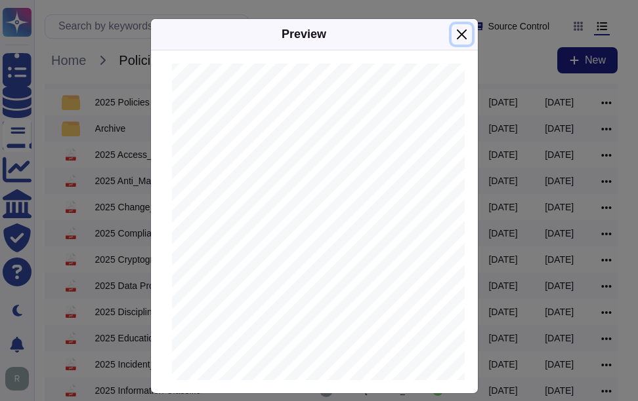
click at [456, 30] on button "Close" at bounding box center [461, 34] width 20 height 20
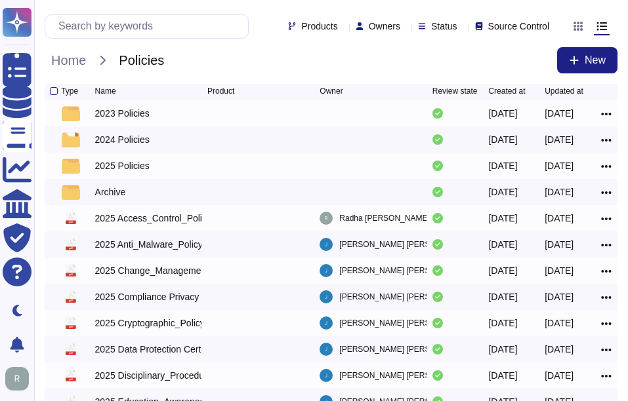
scroll to position [0, 0]
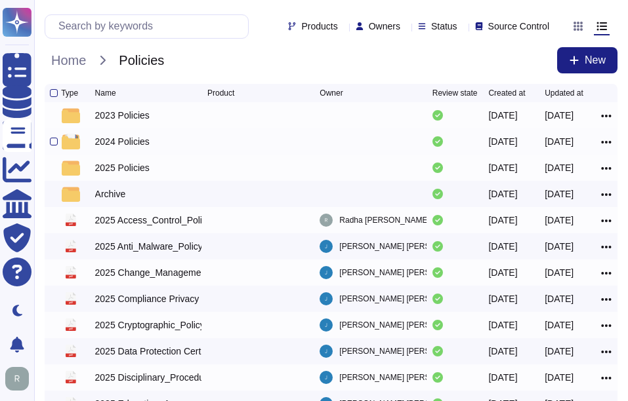
click at [129, 148] on div "2024 Policies" at bounding box center [122, 141] width 54 height 13
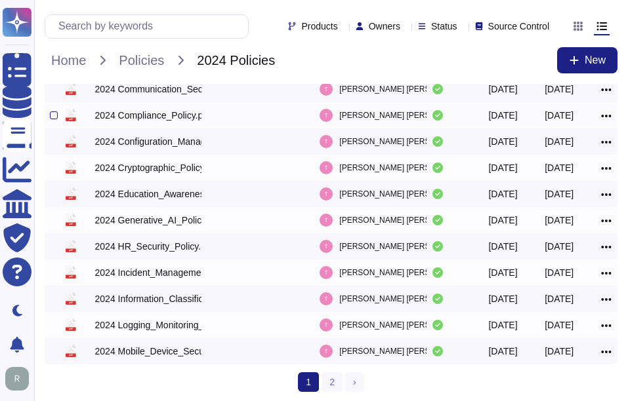
scroll to position [266, 0]
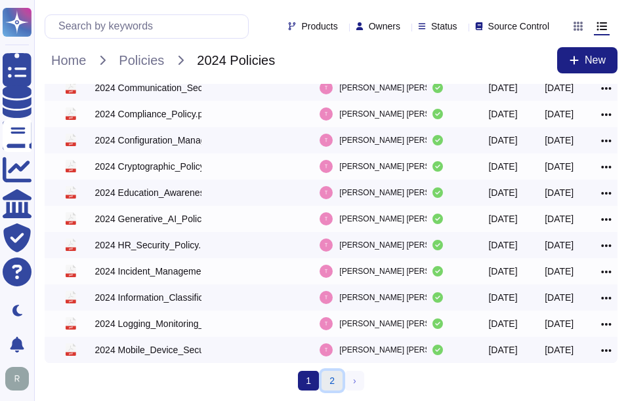
drag, startPoint x: 335, startPoint y: 378, endPoint x: 358, endPoint y: 367, distance: 25.8
click at [335, 378] on link "2" at bounding box center [331, 381] width 21 height 20
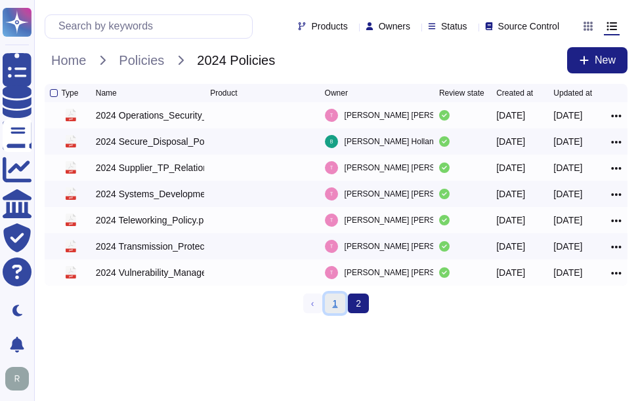
click at [335, 306] on link "1" at bounding box center [335, 304] width 21 height 20
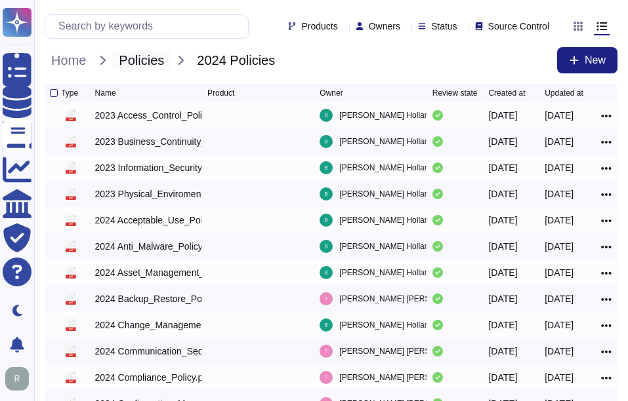
click at [136, 62] on span "Policies" at bounding box center [141, 61] width 58 height 20
